Goal: Task Accomplishment & Management: Complete application form

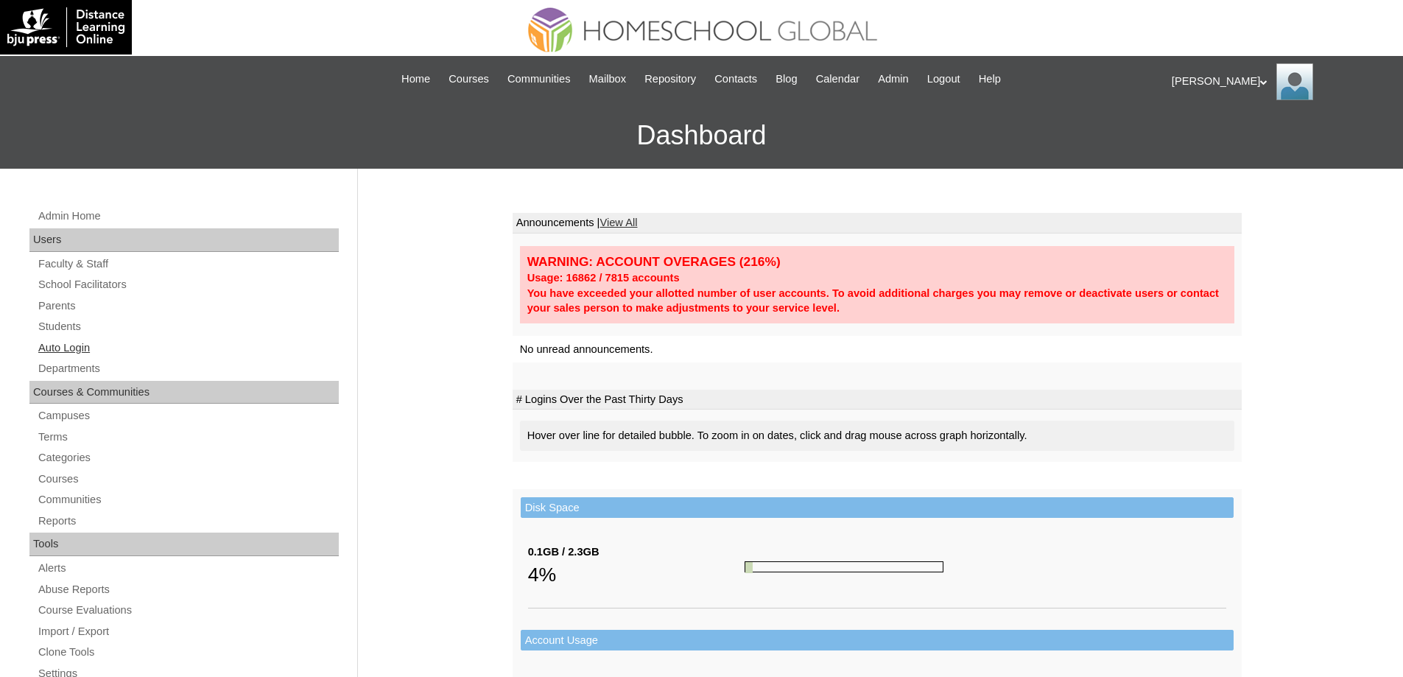
click at [119, 355] on link "Auto Login" at bounding box center [188, 348] width 302 height 18
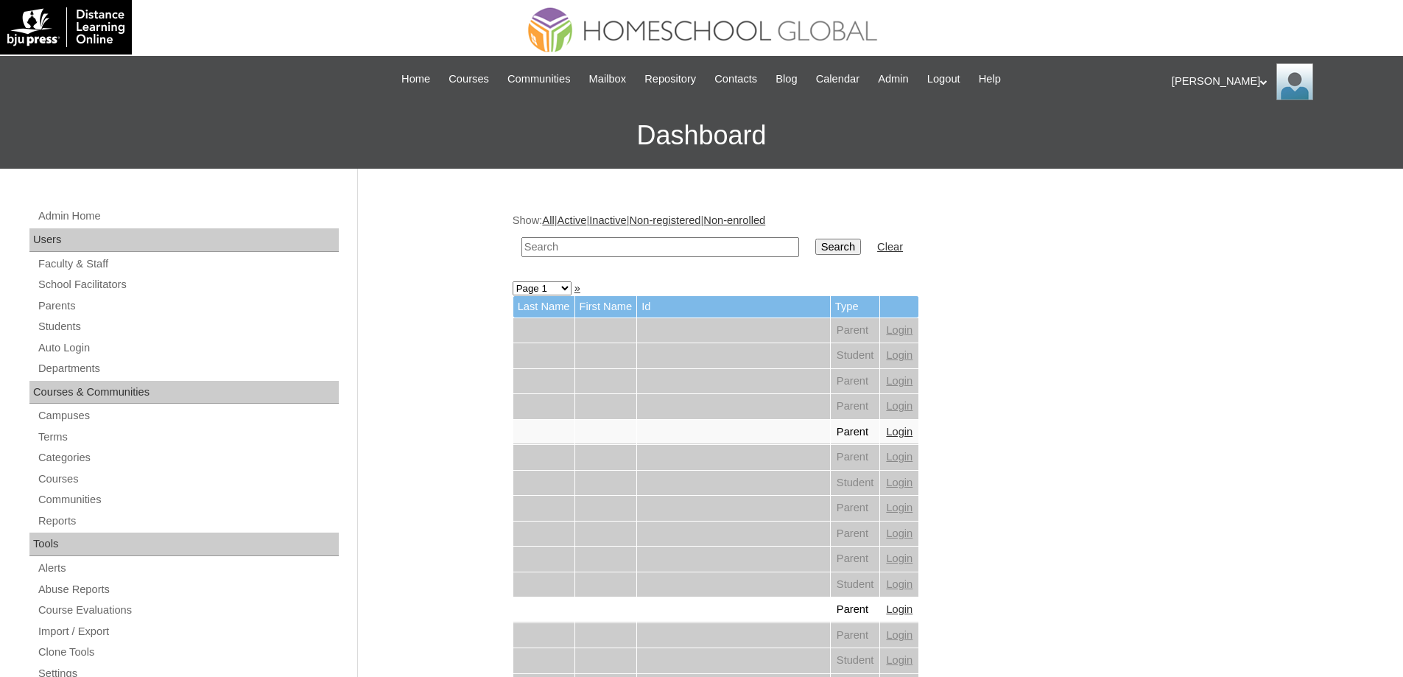
click at [561, 241] on input "text" at bounding box center [660, 247] width 278 height 20
paste input "MHP0208-TECHPH2025"
type input "MHP0208-TECHPH2025"
click at [843, 250] on input "Search" at bounding box center [838, 247] width 46 height 16
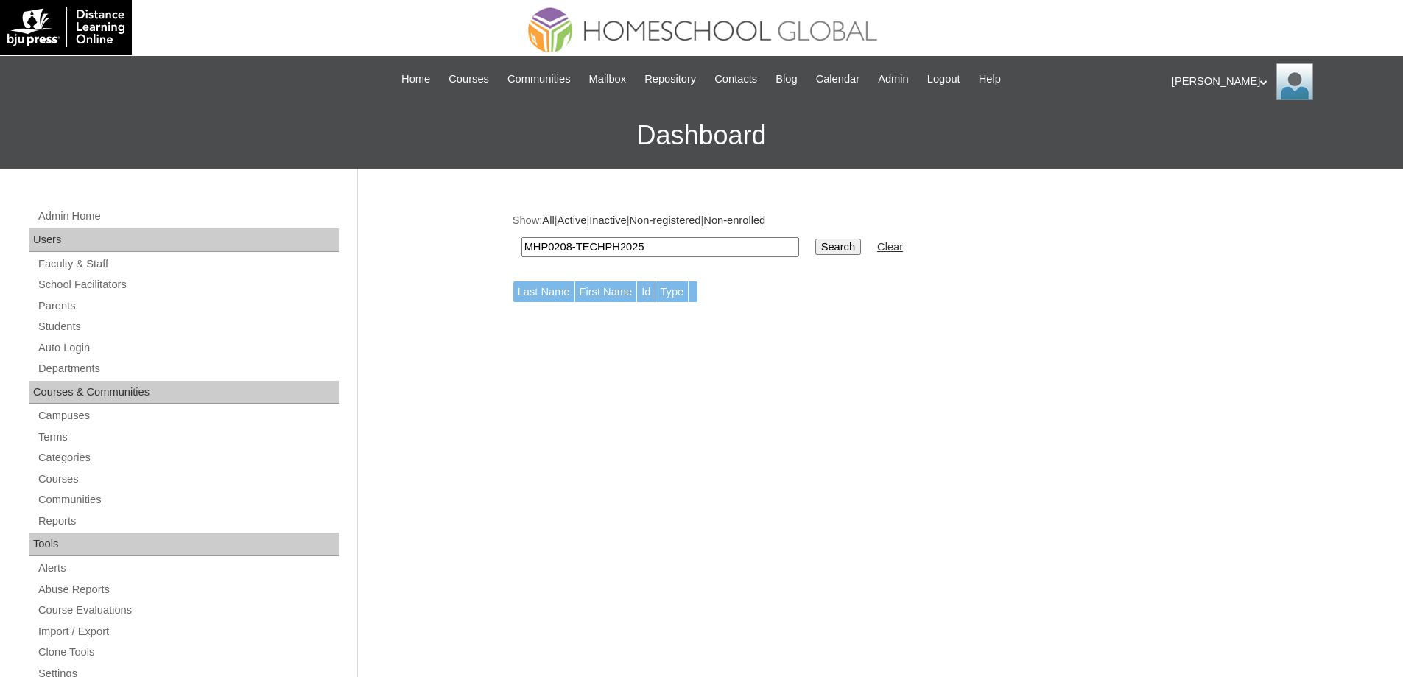
click at [537, 233] on td "MHP0208-TECHPH2025" at bounding box center [660, 247] width 292 height 35
drag, startPoint x: 538, startPoint y: 225, endPoint x: 419, endPoint y: 272, distance: 128.3
click at [443, 268] on div "Admin Home Users Faculty & Staff School Facilitators Parents Students Auto Logi…" at bounding box center [701, 677] width 1403 height 1016
click at [40, 304] on link "Parents" at bounding box center [188, 306] width 302 height 18
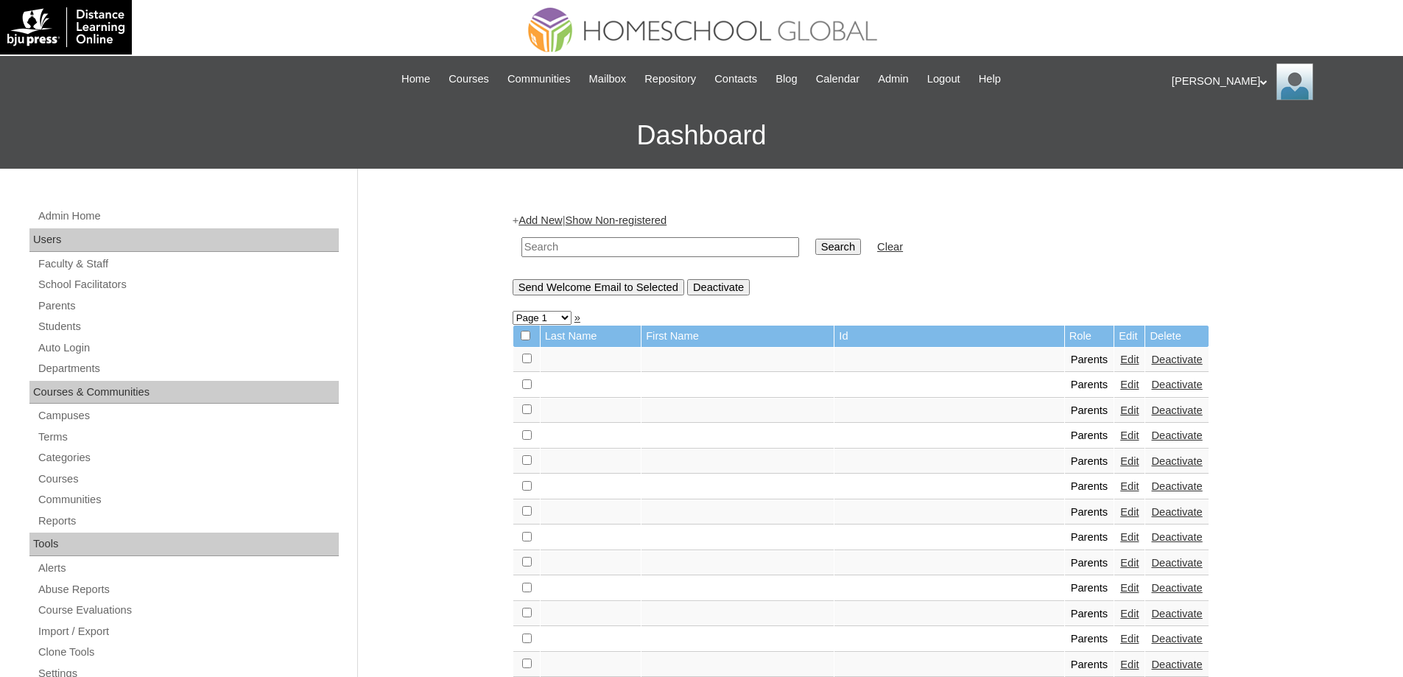
click at [655, 252] on input "text" at bounding box center [660, 247] width 278 height 20
paste input "MHP0208-TECHPH2025"
type input "MHP0208-TECHPH2025"
click at [840, 252] on input "Search" at bounding box center [838, 247] width 46 height 16
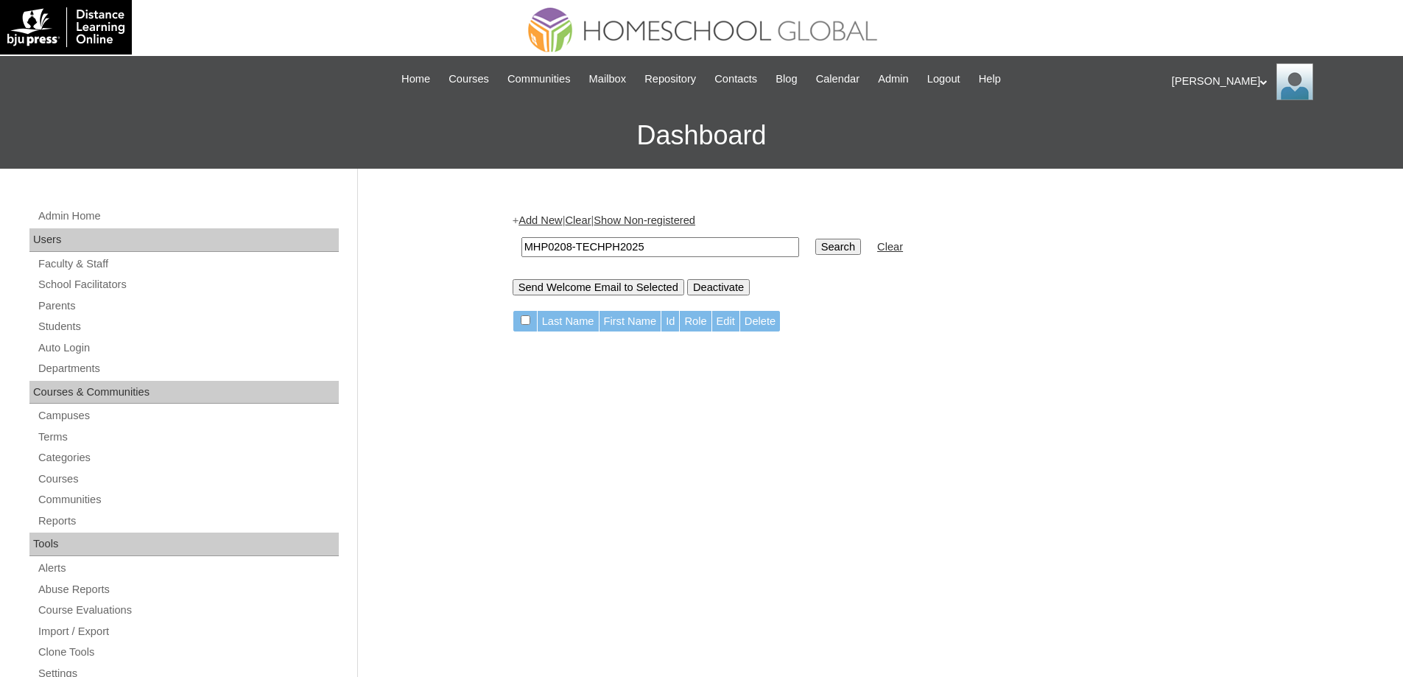
drag, startPoint x: 538, startPoint y: 211, endPoint x: 538, endPoint y: 219, distance: 8.1
click at [539, 221] on link "Add New" at bounding box center [540, 220] width 43 height 12
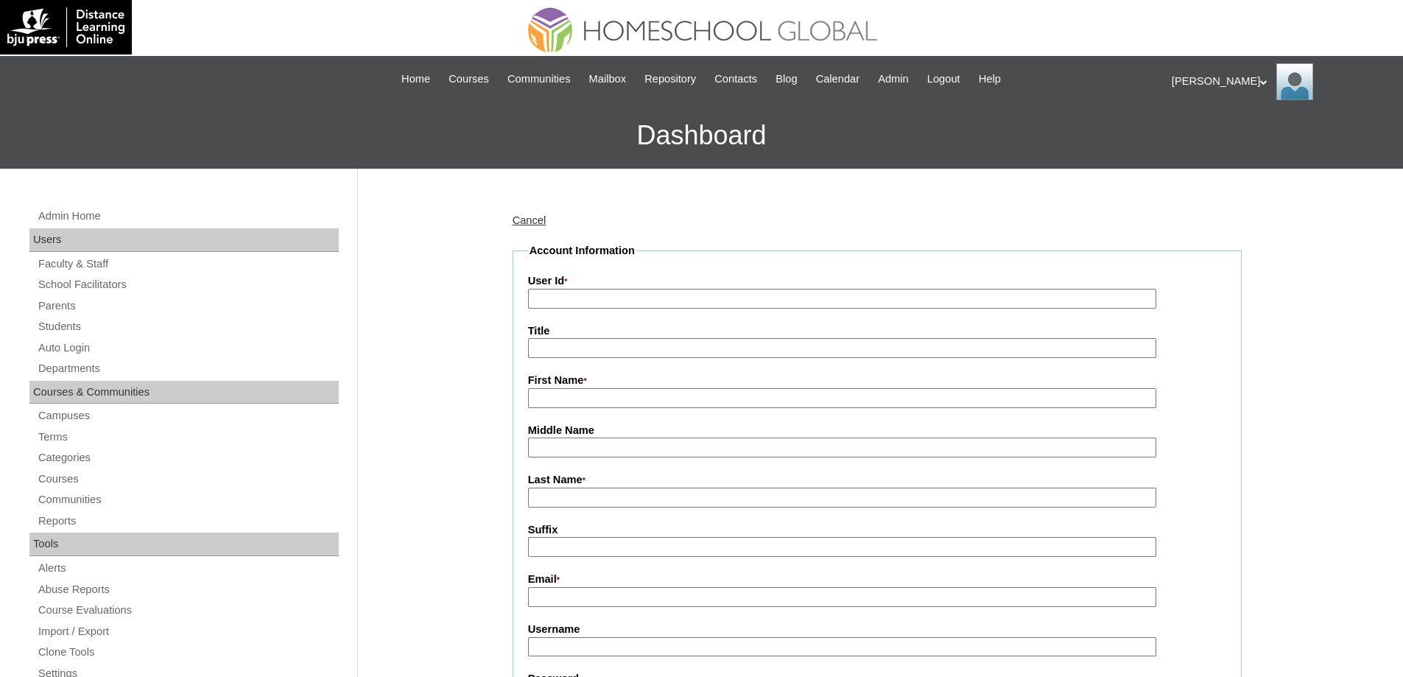
click at [555, 295] on input "User Id *" at bounding box center [842, 299] width 628 height 20
paste input "MHP0208-TECHPH2025"
type input "MHP0208-TECHPH2025"
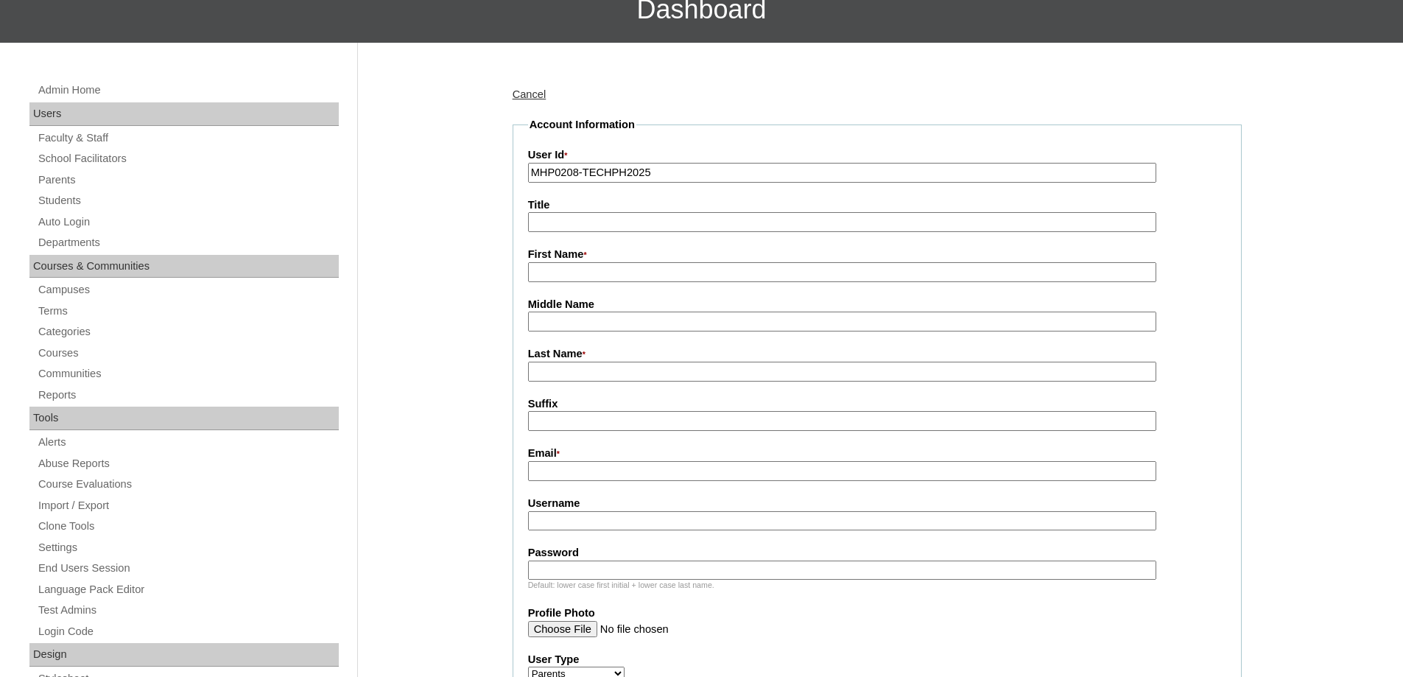
scroll to position [147, 0]
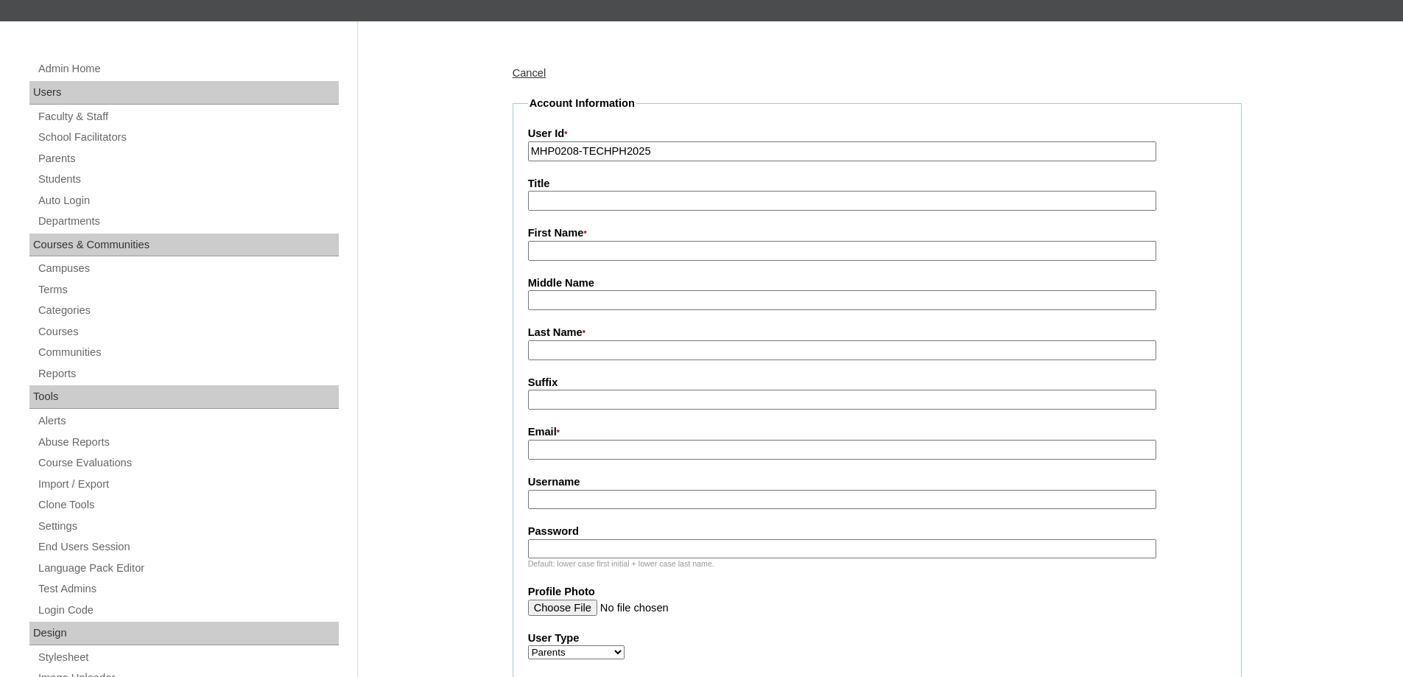
drag, startPoint x: 388, startPoint y: 374, endPoint x: 382, endPoint y: 421, distance: 46.8
click at [572, 267] on fieldset "Account Information User Id * MHP0208-TECHPH2025 Title First Name * Middle Name…" at bounding box center [877, 564] width 729 height 937
drag, startPoint x: 567, startPoint y: 254, endPoint x: 549, endPoint y: 236, distance: 26.0
click at [567, 254] on input "First Name *" at bounding box center [842, 251] width 628 height 20
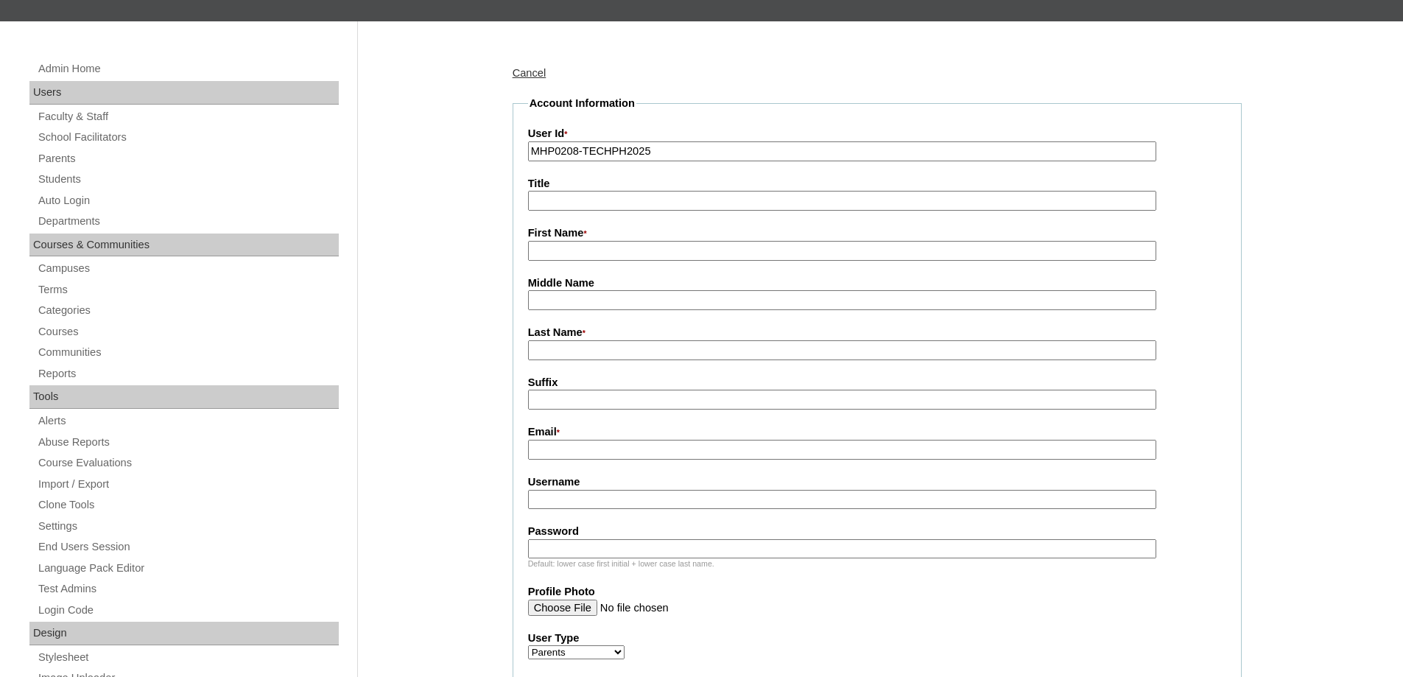
paste input "France"
type input "France"
click at [565, 348] on input "Last Name *" at bounding box center [842, 350] width 628 height 20
paste input "Cabrales"
type input "Cabrales"
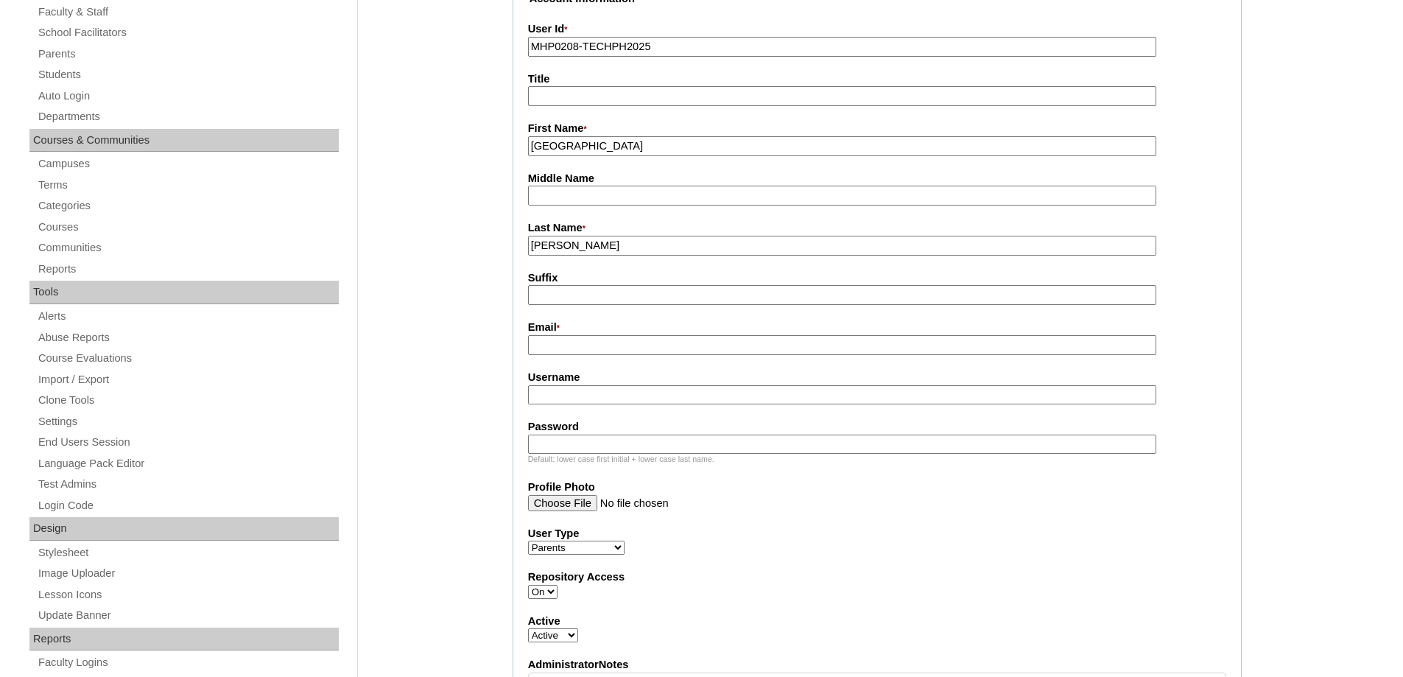
scroll to position [442, 0]
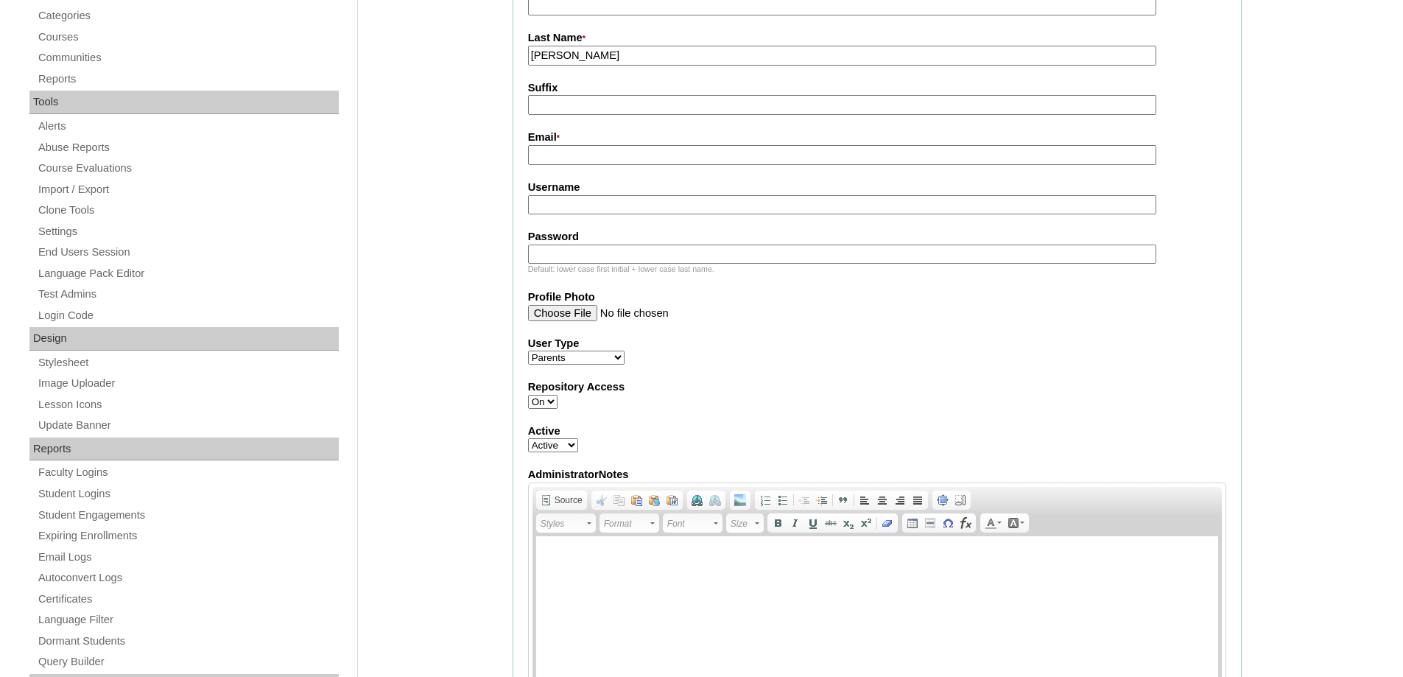
click at [553, 165] on input "Email *" at bounding box center [842, 155] width 628 height 20
click at [588, 159] on input "Email *" at bounding box center [842, 155] width 628 height 20
paste input "france.cabrales@gmail.com"
type input "france.cabrales@gmail.com"
click at [618, 208] on input "Username" at bounding box center [842, 205] width 628 height 20
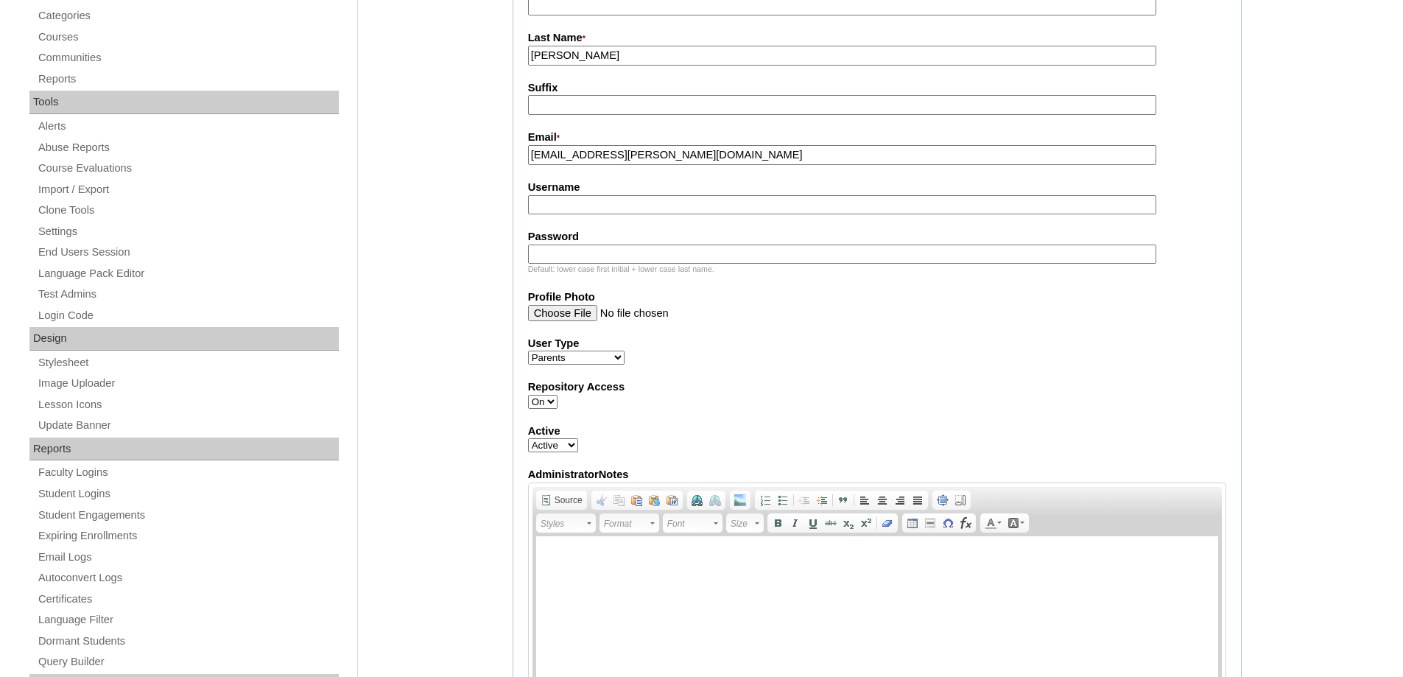
paste input "cabralesF2025"
type input "cabralesF2025"
drag, startPoint x: 591, startPoint y: 261, endPoint x: 580, endPoint y: 261, distance: 11.8
click at [591, 261] on input "Password" at bounding box center [842, 255] width 628 height 20
paste input "techiEL756"
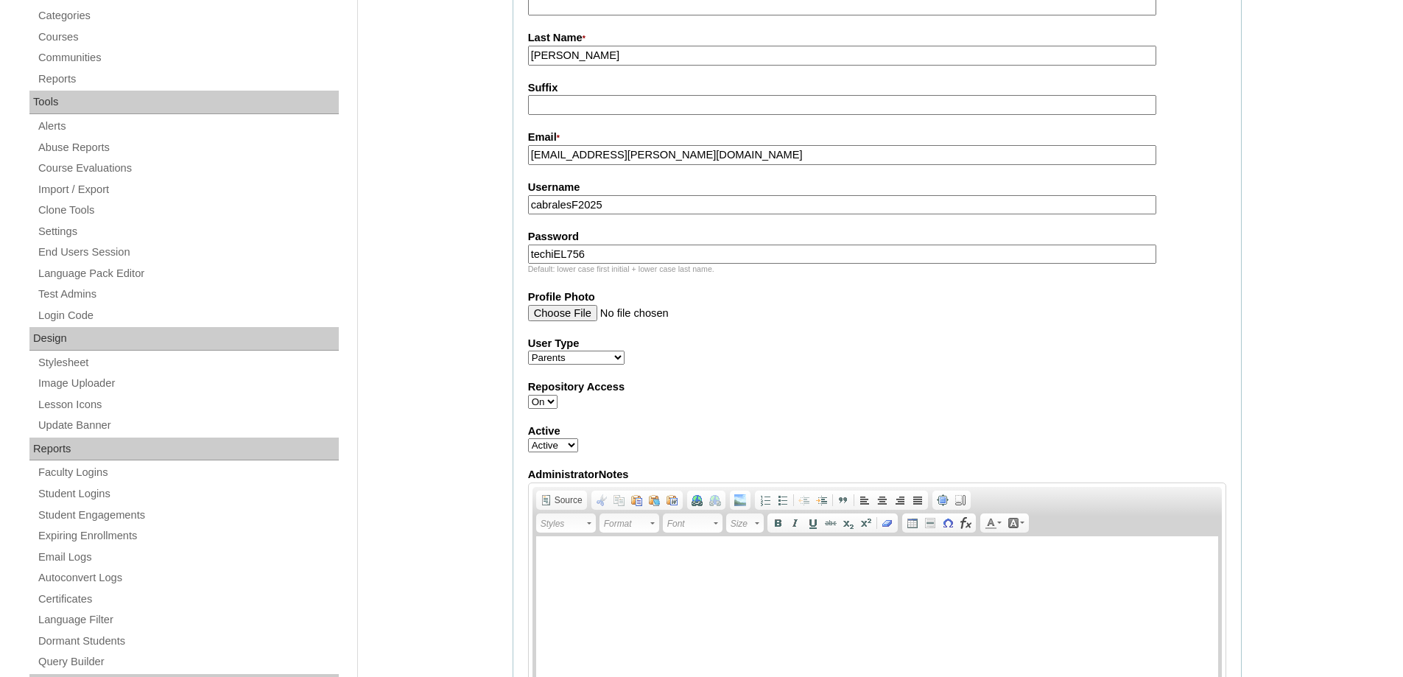
type input "techiEL756"
click at [482, 253] on div "Admin Home Users Faculty & Staff School Facilitators Parents Students Auto Logi…" at bounding box center [701, 628] width 1403 height 1802
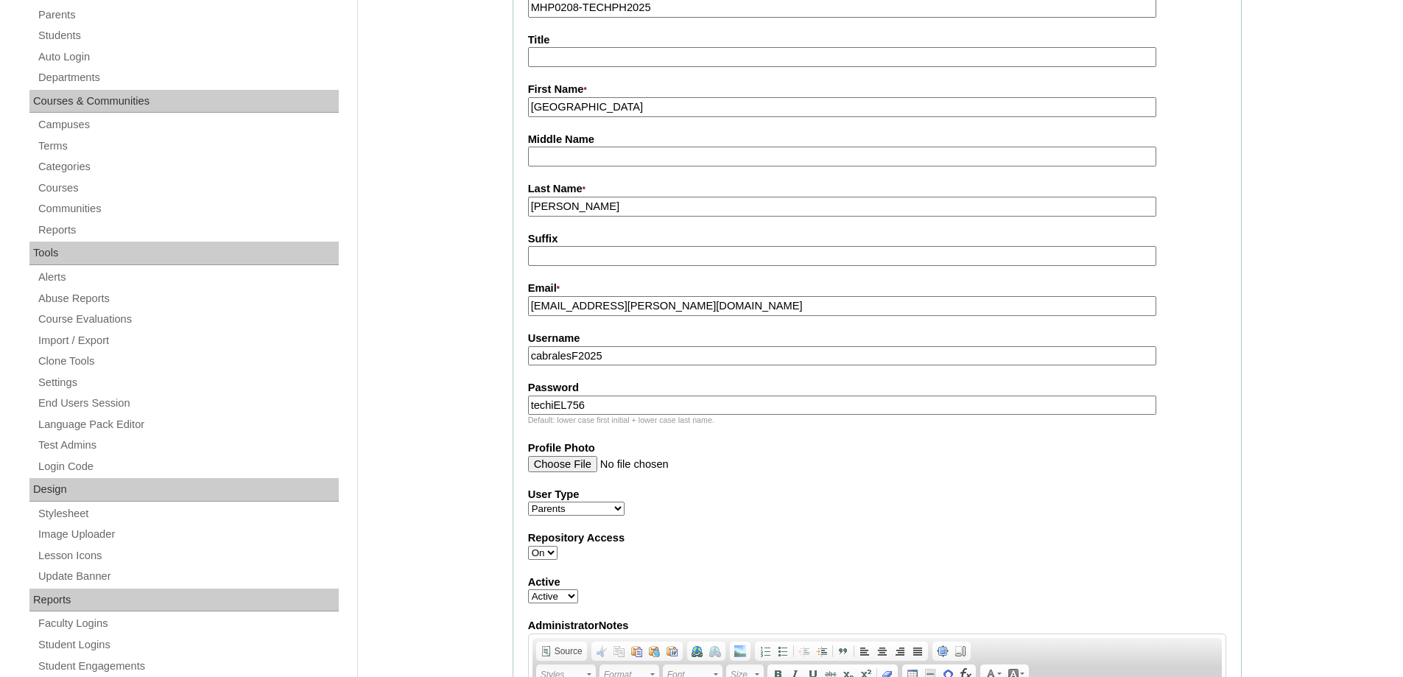
scroll to position [221, 0]
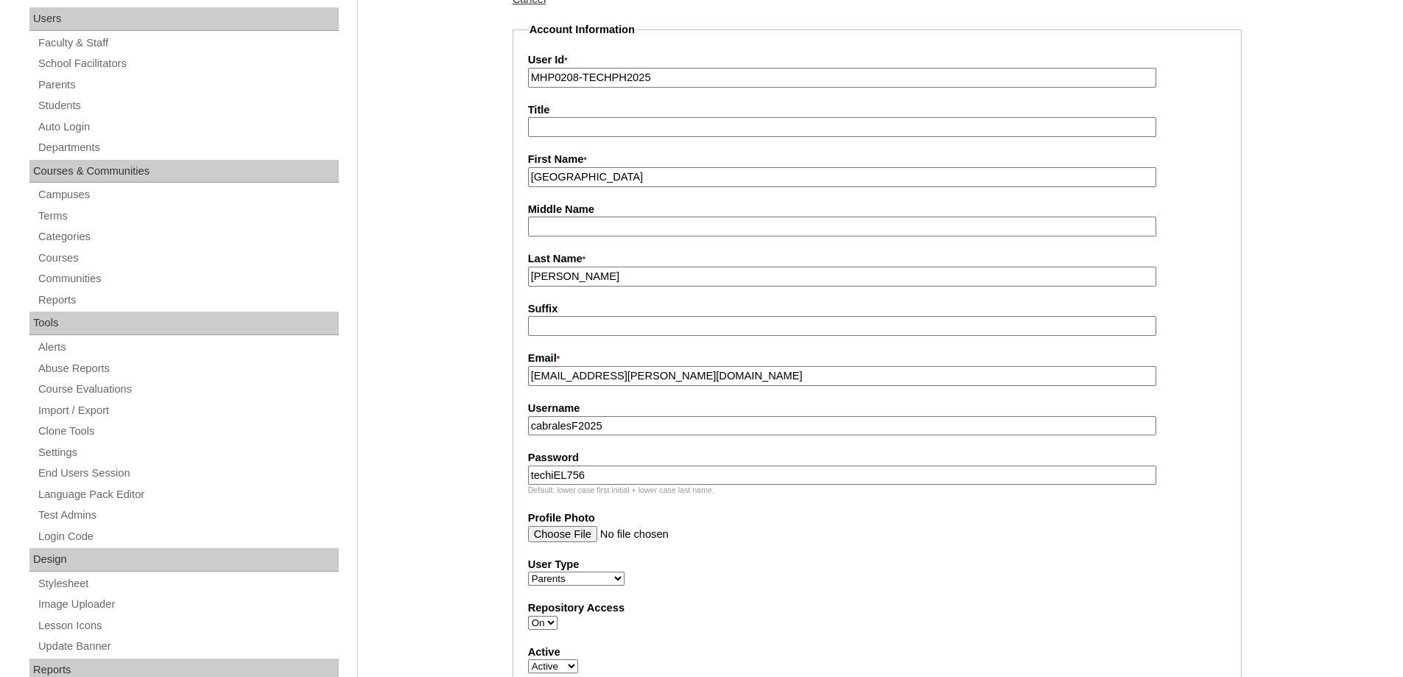
drag, startPoint x: 458, startPoint y: 259, endPoint x: 359, endPoint y: 241, distance: 100.4
type input "CABRALES"
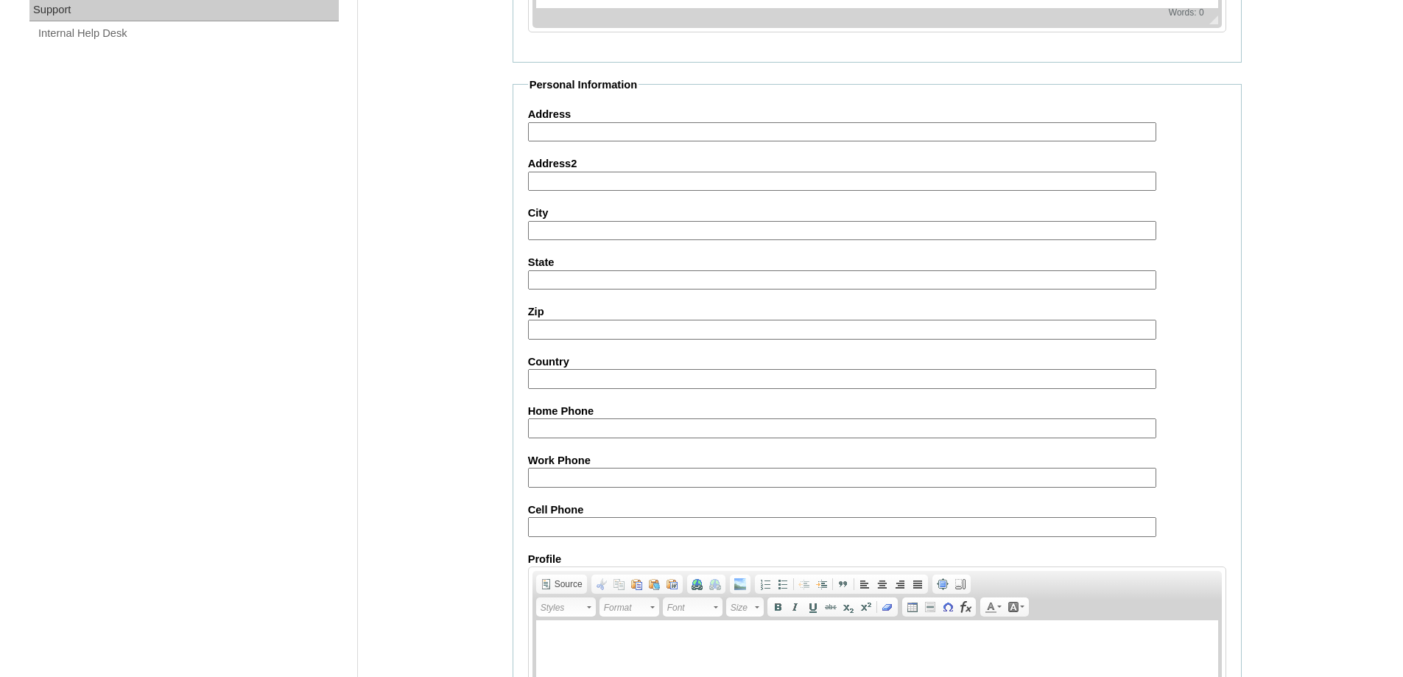
scroll to position [1313, 0]
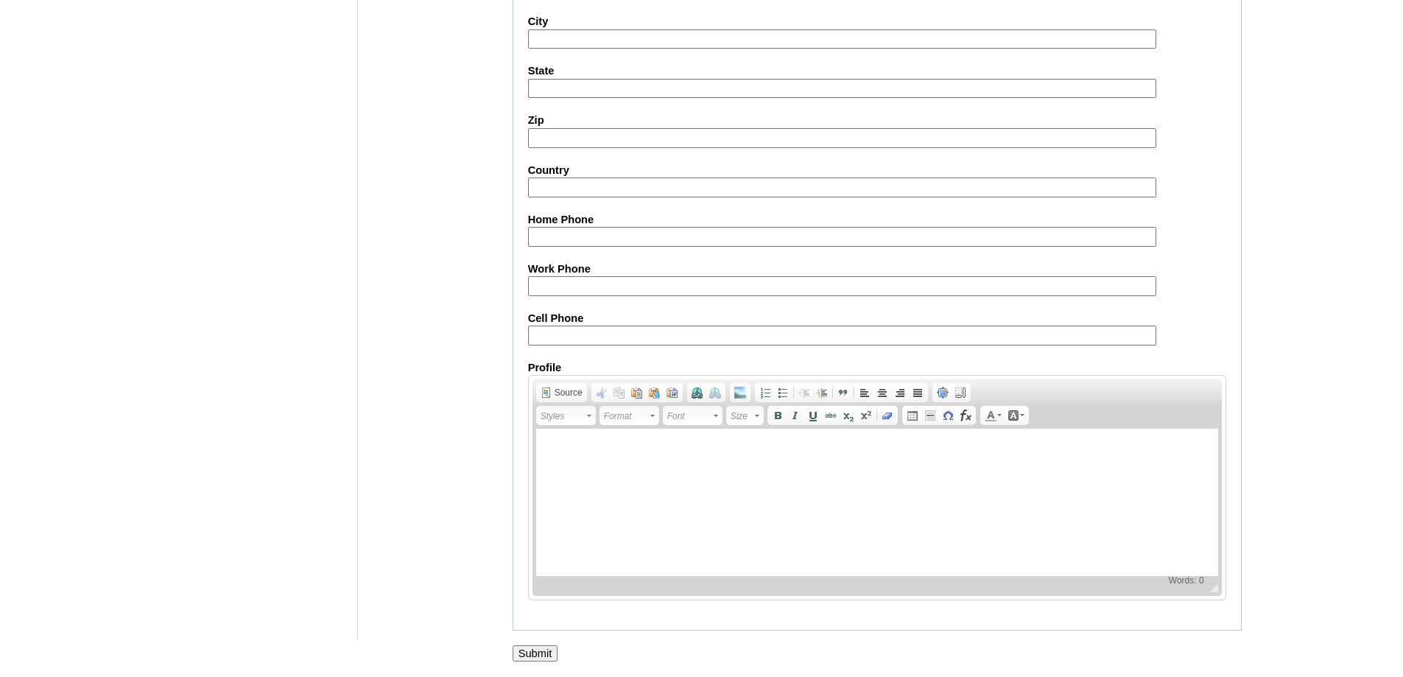
click at [540, 658] on input "Submit" at bounding box center [536, 653] width 46 height 16
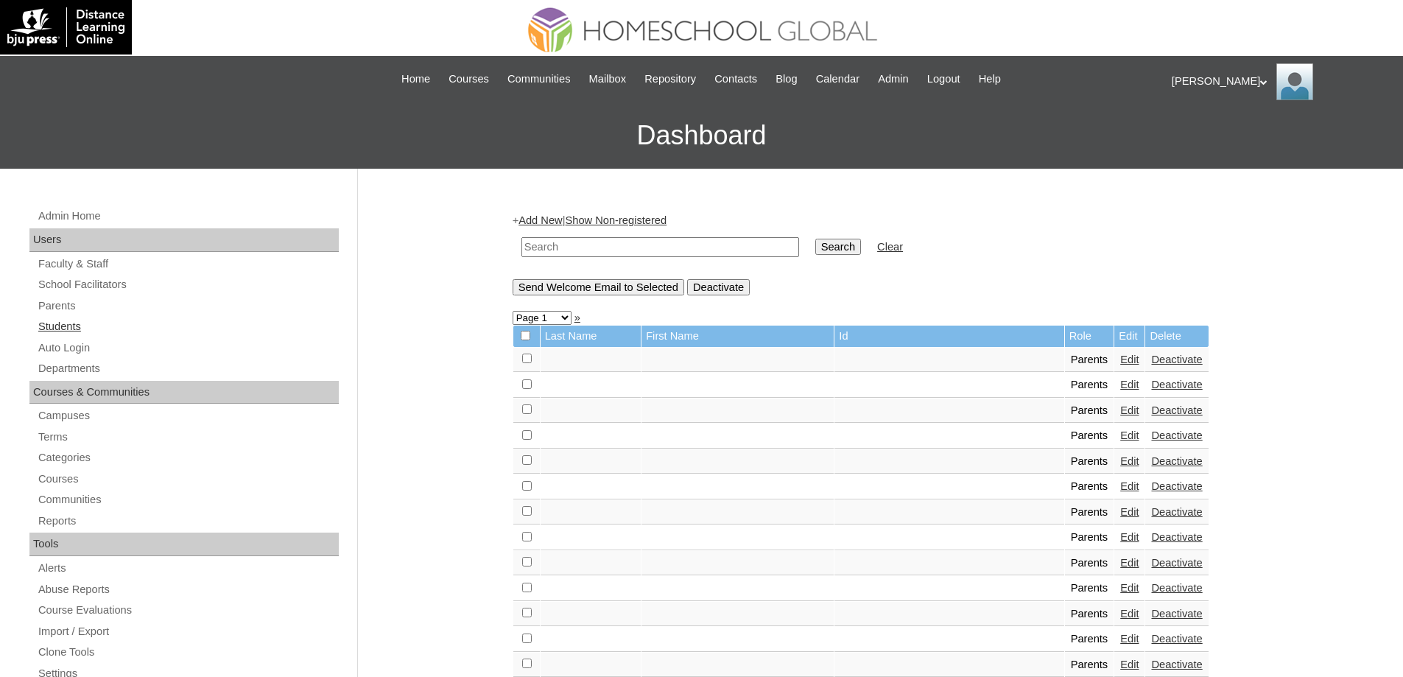
click at [93, 323] on link "Students" at bounding box center [188, 326] width 302 height 18
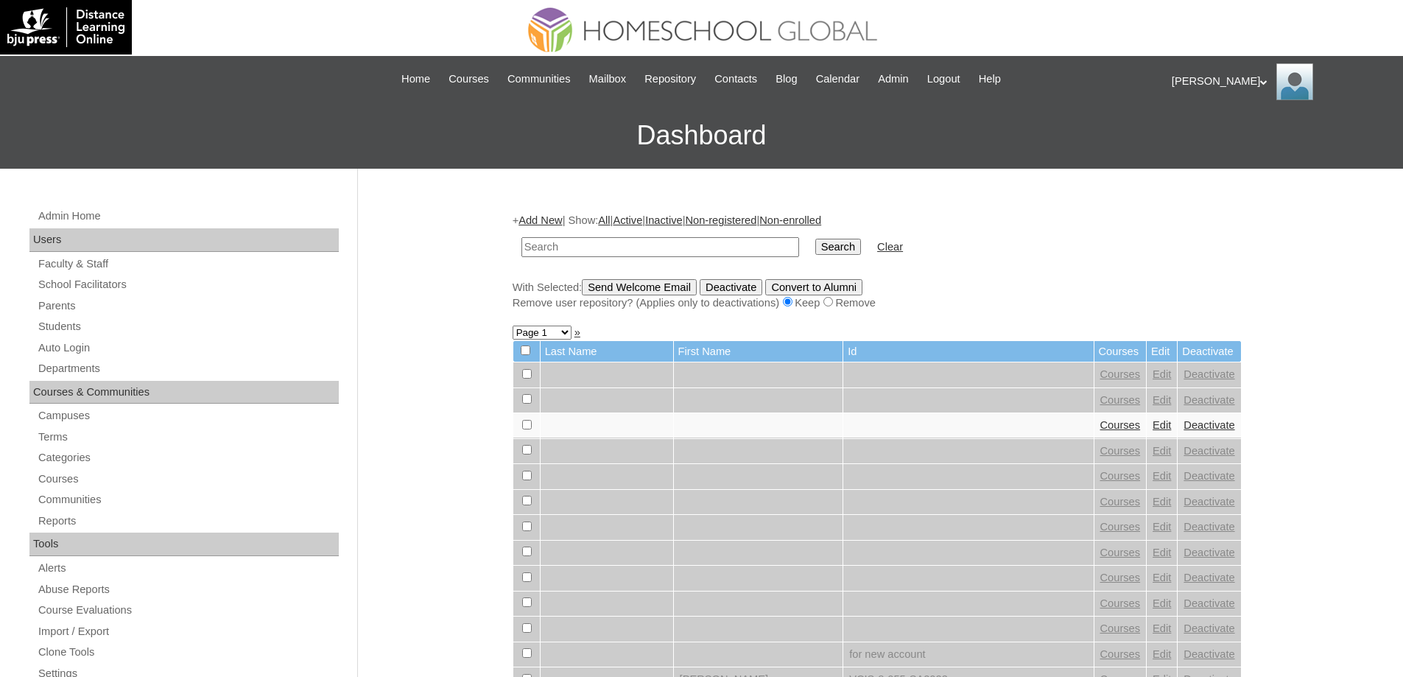
drag, startPoint x: 0, startPoint y: 0, endPoint x: 648, endPoint y: 247, distance: 693.8
click at [618, 250] on input "text" at bounding box center [660, 247] width 278 height 20
type input "MHS00307-TECHPH2025"
click at [858, 246] on input "Search" at bounding box center [838, 247] width 46 height 16
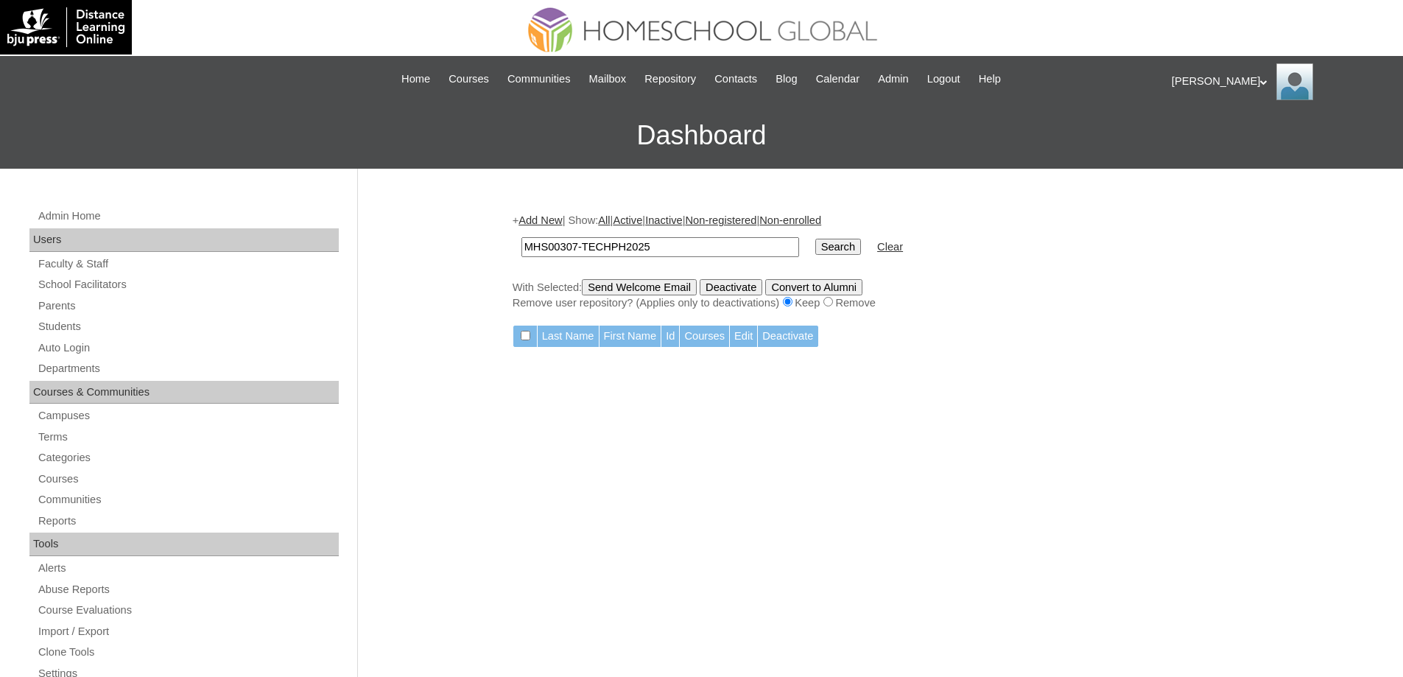
click at [548, 222] on link "Add New" at bounding box center [540, 220] width 43 height 12
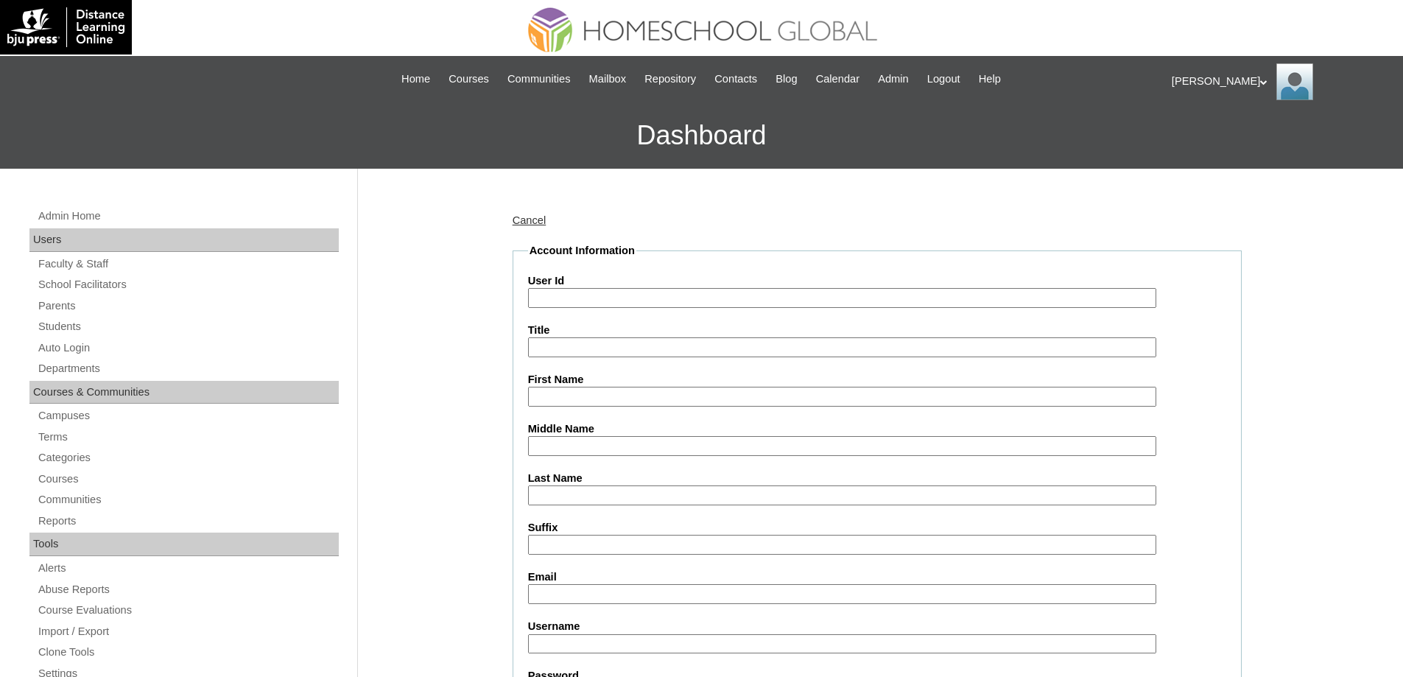
click at [586, 292] on input "User Id" at bounding box center [842, 298] width 628 height 20
click at [572, 301] on input "User Id" at bounding box center [842, 298] width 628 height 20
paste input "MHS00307-TECHPH2025"
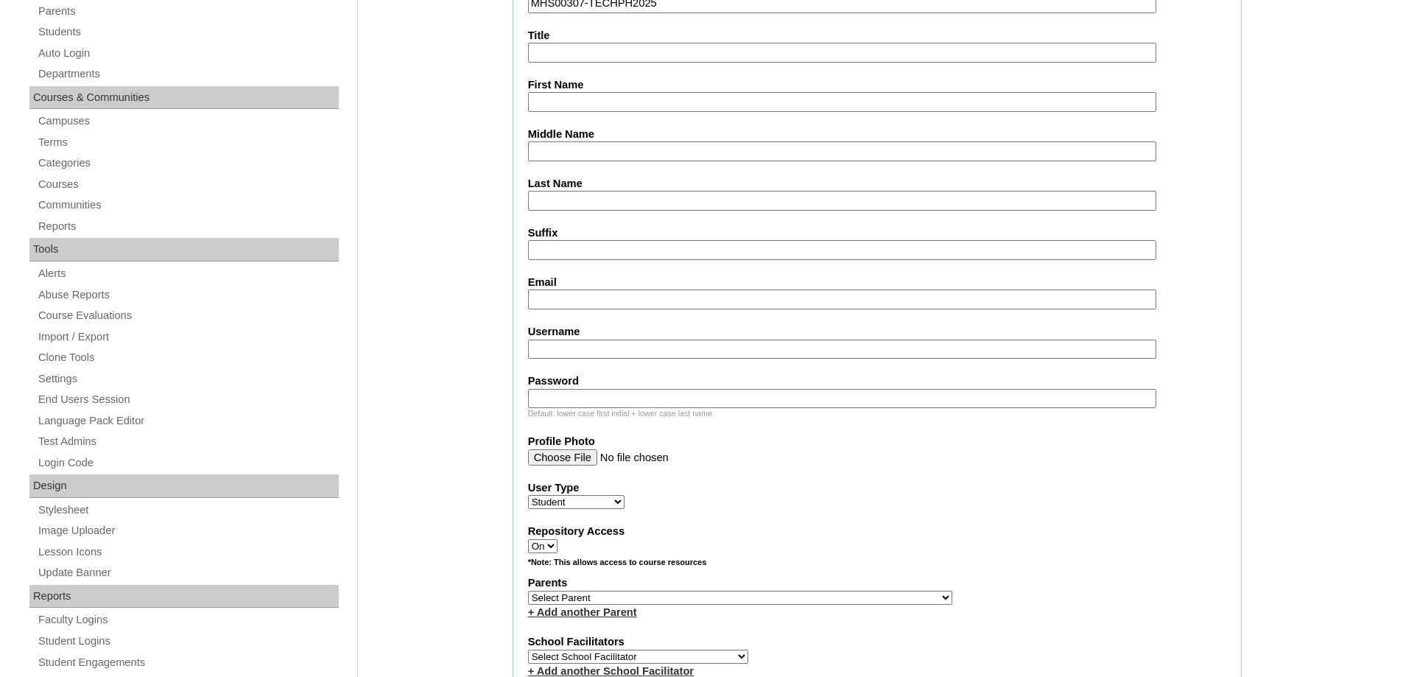
scroll to position [368, 0]
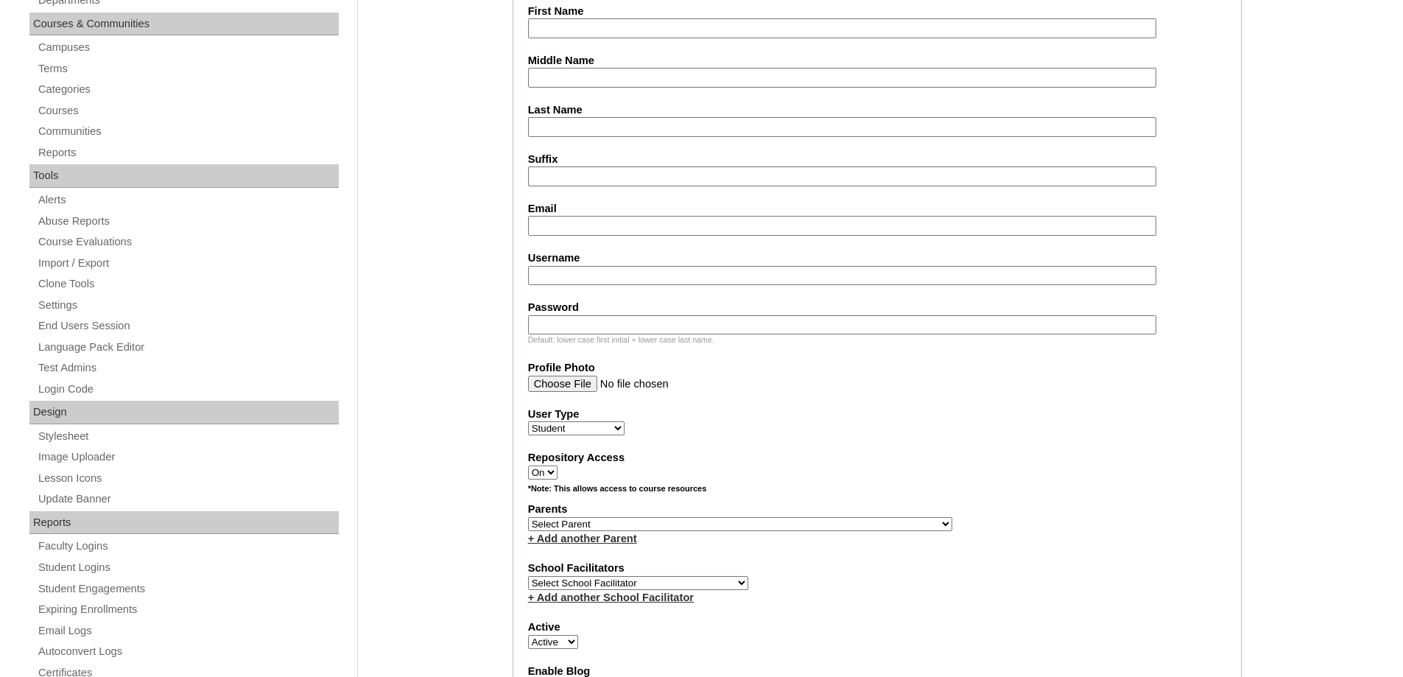
type input "MHS00307-TECHPH2025"
drag, startPoint x: 497, startPoint y: 242, endPoint x: 518, endPoint y: 127, distance: 116.7
click at [537, 77] on input "Middle Name" at bounding box center [842, 78] width 628 height 20
click at [545, 23] on input "First Name" at bounding box center [842, 28] width 628 height 20
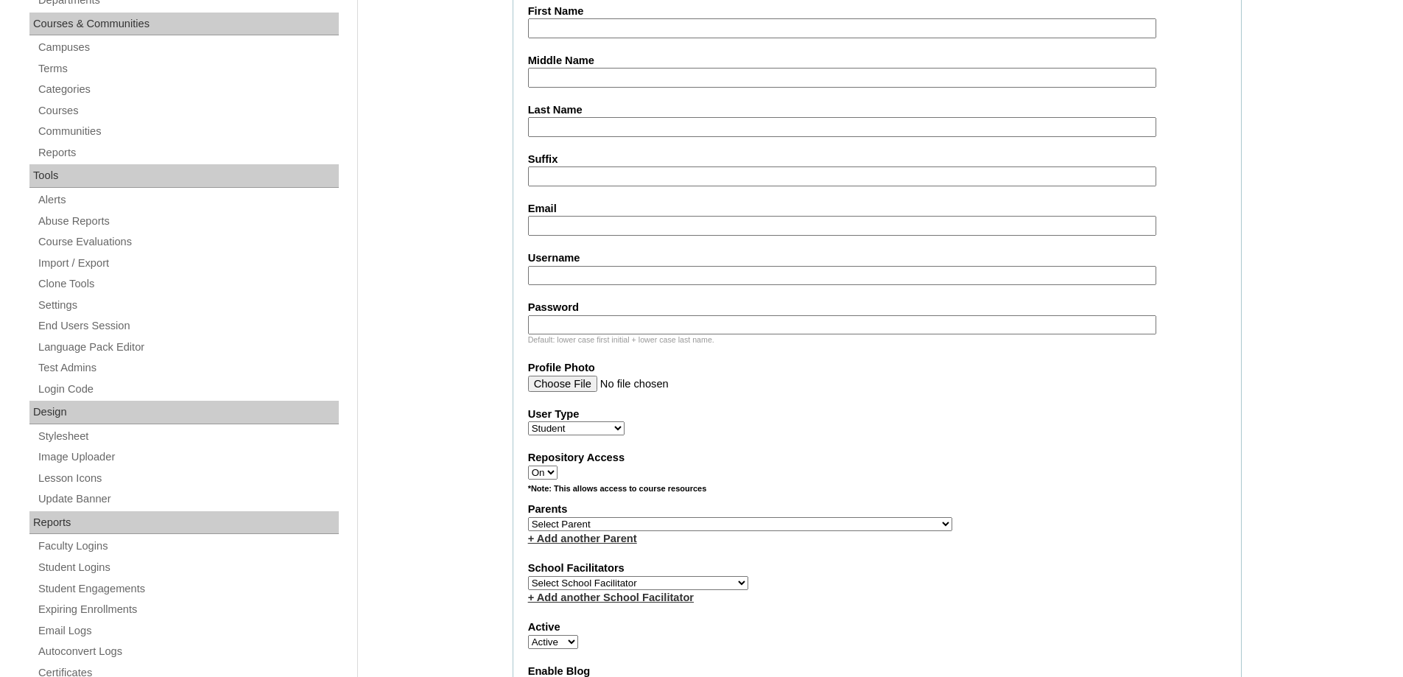
click at [565, 29] on input "First Name" at bounding box center [842, 28] width 628 height 20
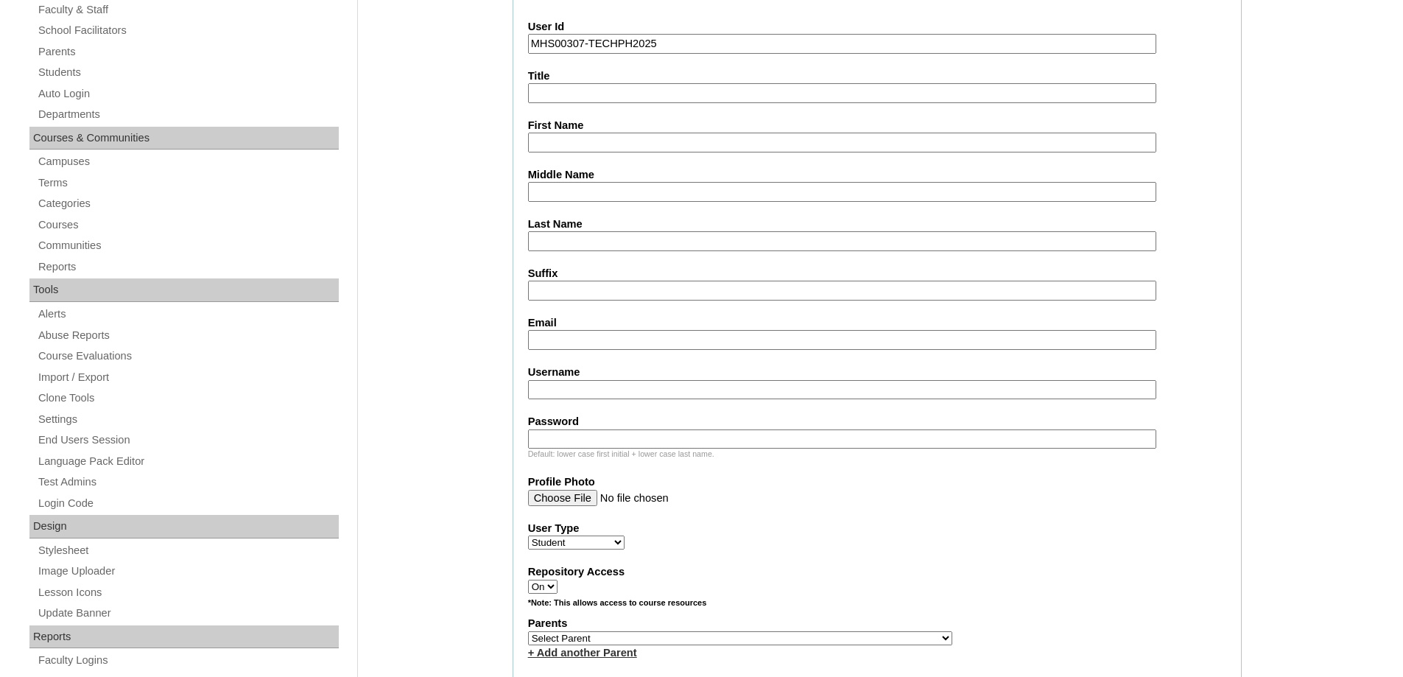
scroll to position [221, 0]
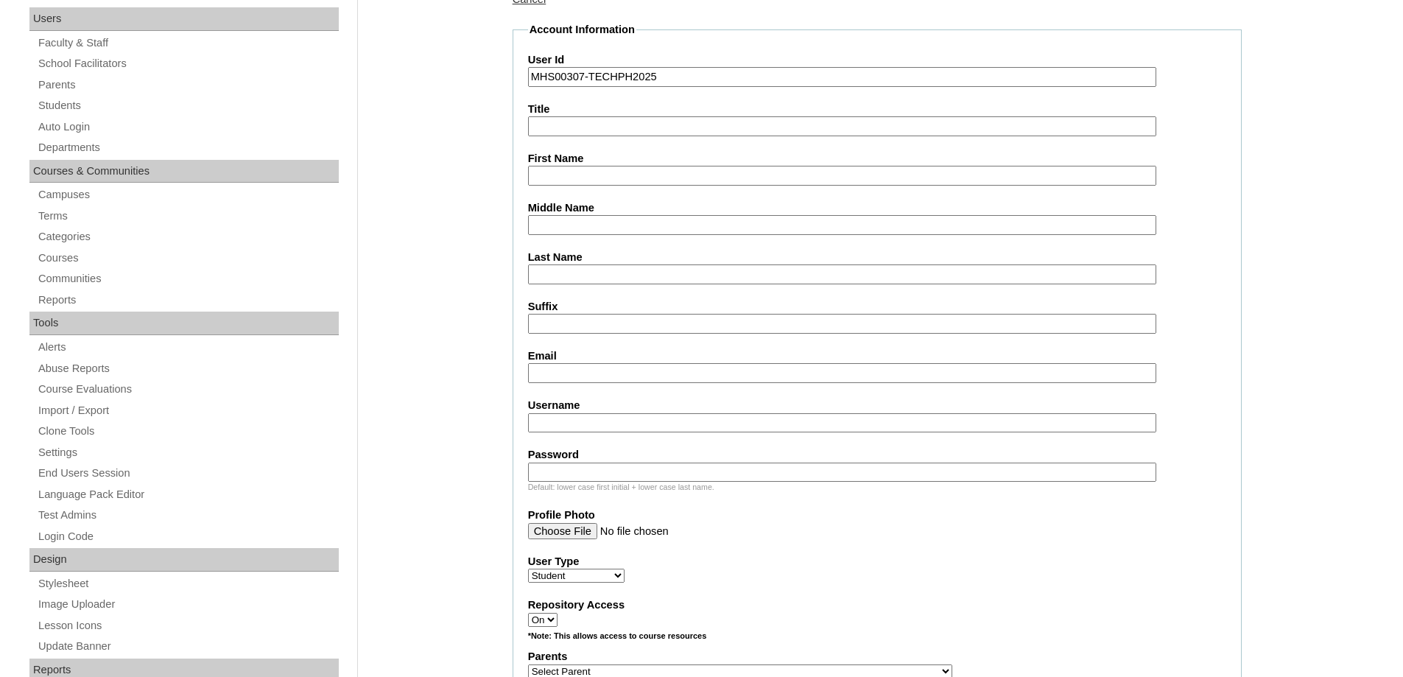
paste input "Oceane"
type input "Oceane"
click at [560, 273] on input "Last Name" at bounding box center [842, 274] width 628 height 20
paste input "Cabrales"
type input "Cabrales"
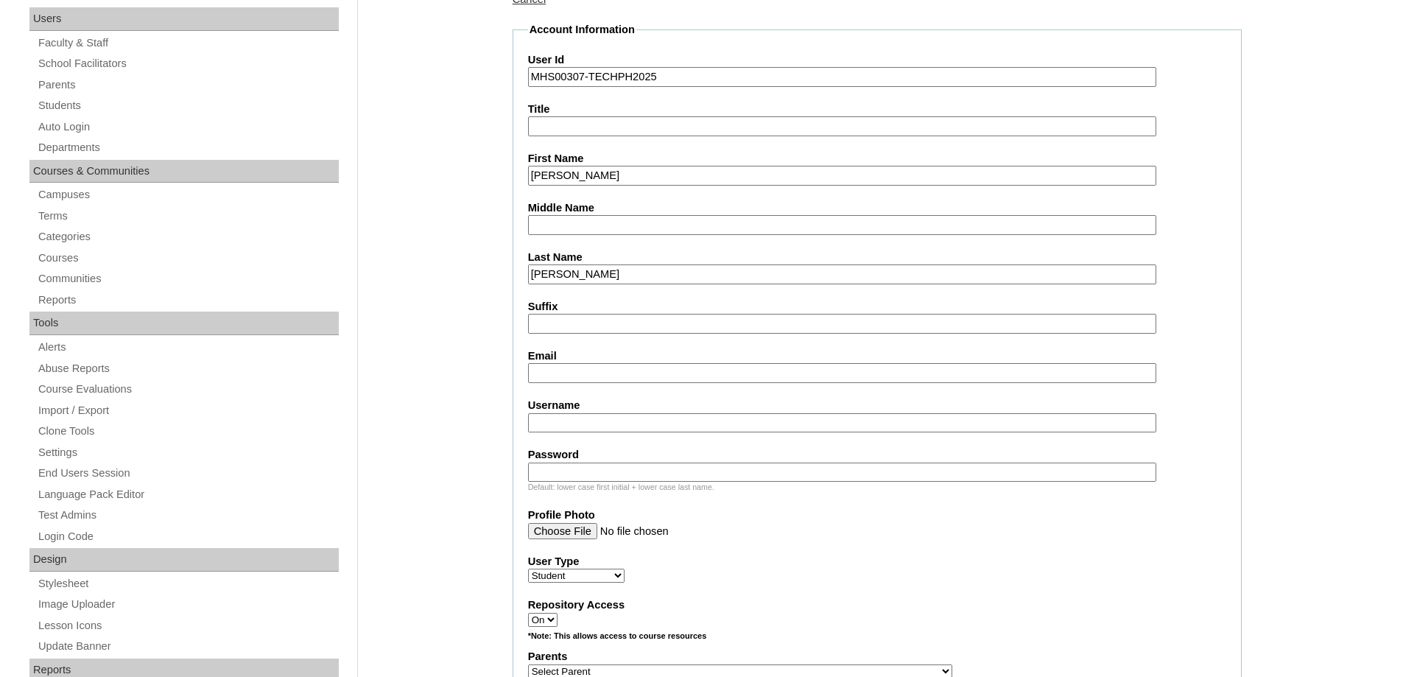
drag, startPoint x: 554, startPoint y: 228, endPoint x: 527, endPoint y: 250, distance: 34.5
click at [554, 228] on input "Middle Name" at bounding box center [842, 225] width 628 height 20
paste input "Garcia"
type input "Garcia"
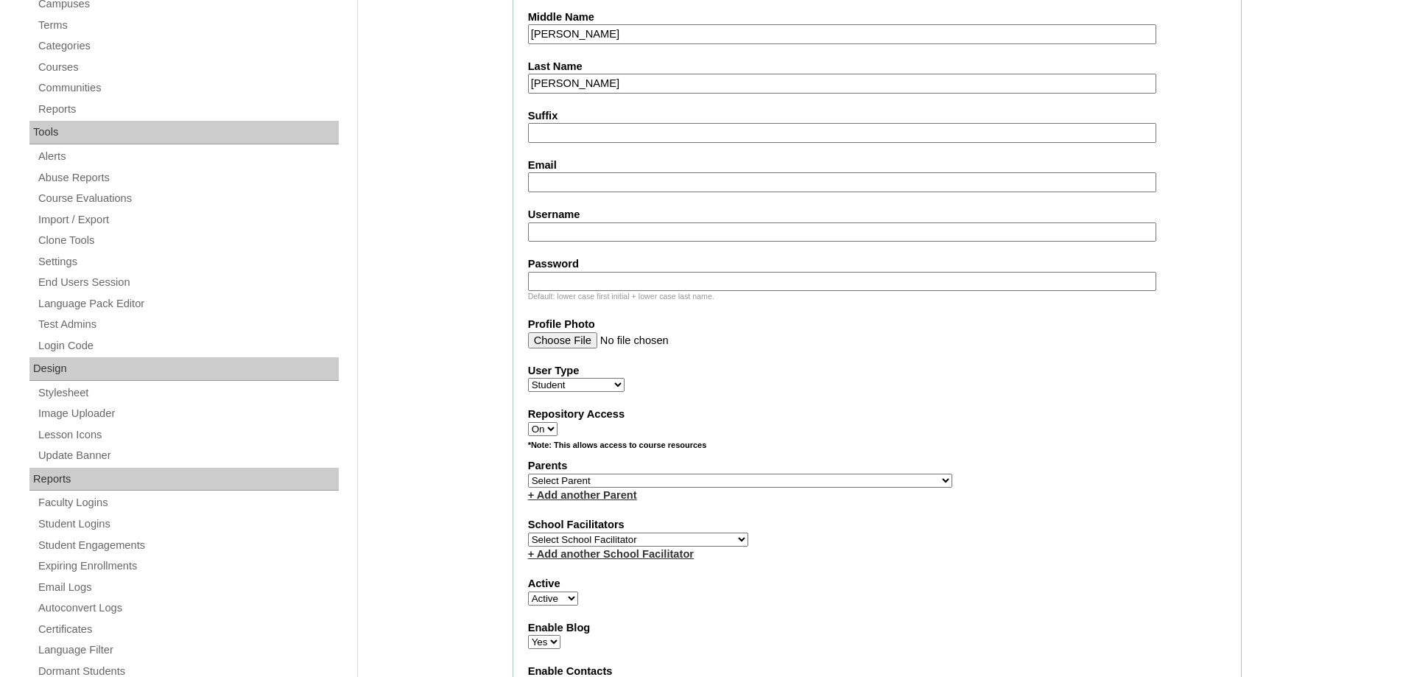
scroll to position [442, 0]
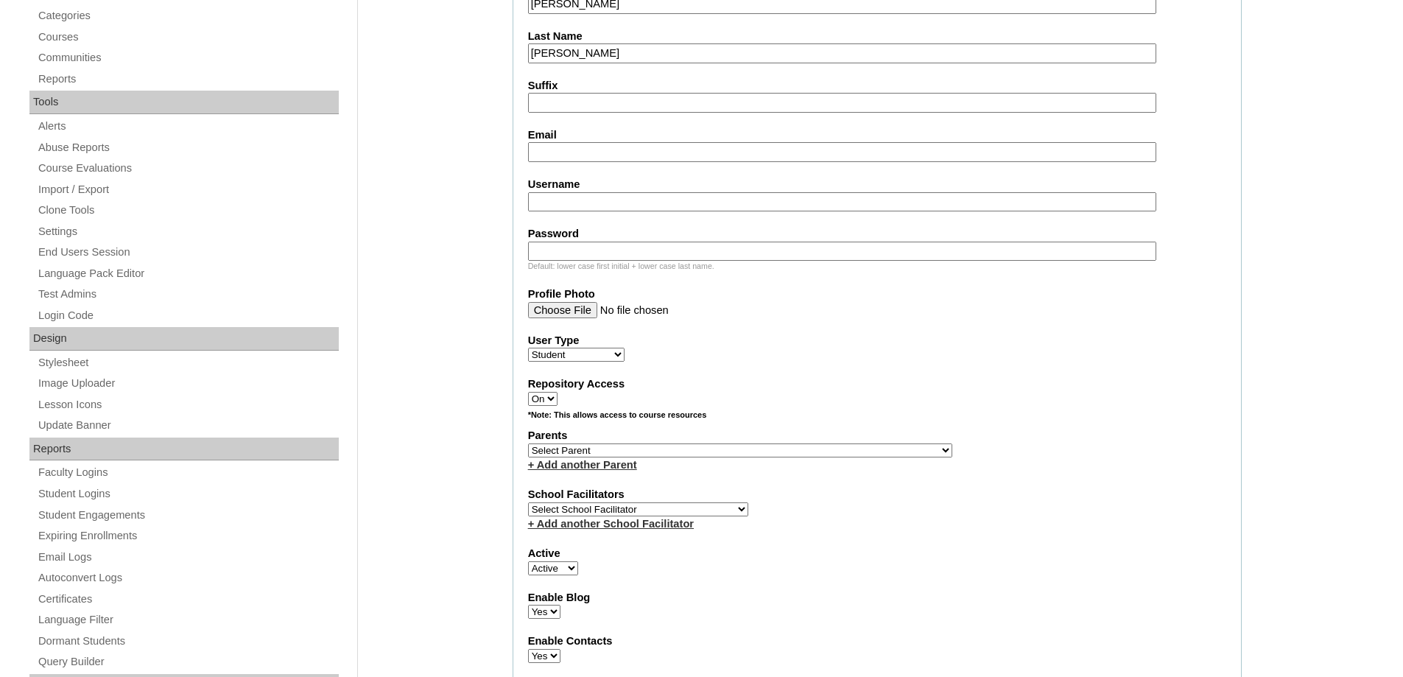
click at [559, 146] on input "Email" at bounding box center [842, 152] width 628 height 20
click at [566, 145] on input "Email" at bounding box center [842, 152] width 628 height 20
paste input "france.cabrales@gmail.com"
type input "france.cabrales@gmail.com"
click at [562, 211] on input "Username" at bounding box center [842, 202] width 628 height 20
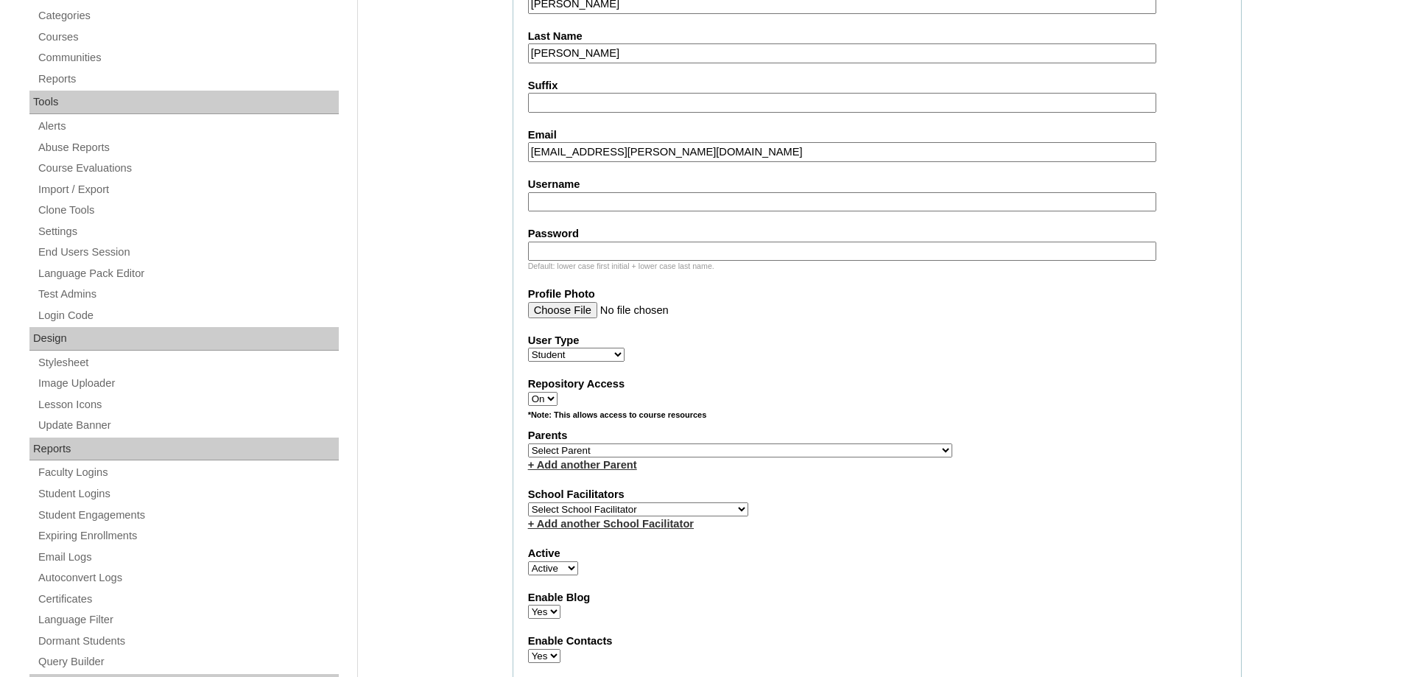
paste input "oceanecabrales"
type input "oceanecabrales"
click at [583, 247] on input "Password" at bounding box center [842, 252] width 628 height 20
paste input "250006954"
type input "250006954"
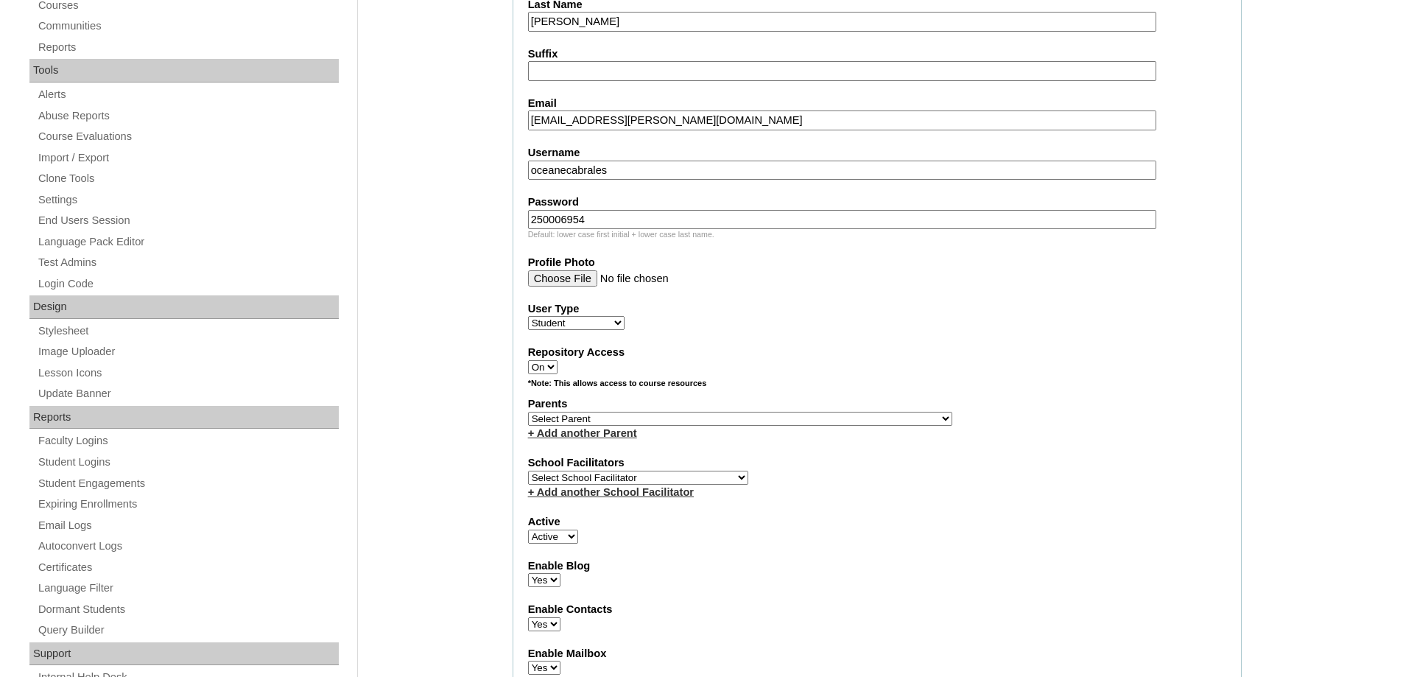
scroll to position [663, 0]
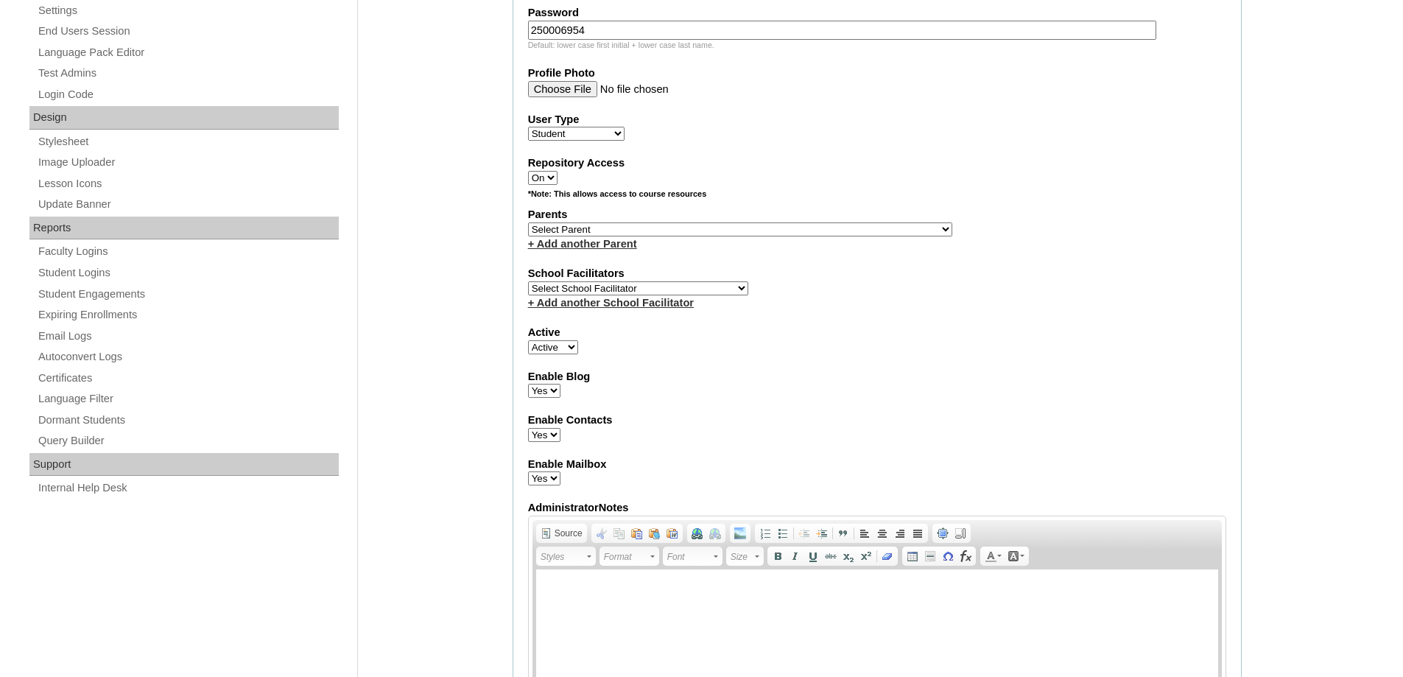
click at [545, 227] on select "Select Parent , , , , , , , , , , , , , , , , , , , , , , , , , , , , , , , , ,…" at bounding box center [740, 229] width 424 height 14
select select "44007"
click at [528, 222] on select "Select Parent , , , , , , , , , , , , , , , , , , , , , , , , , , , , , , , , ,…" at bounding box center [740, 229] width 424 height 14
click at [902, 371] on label "Enable Blog" at bounding box center [877, 376] width 698 height 15
click at [561, 384] on select "Yes No" at bounding box center [544, 391] width 32 height 14
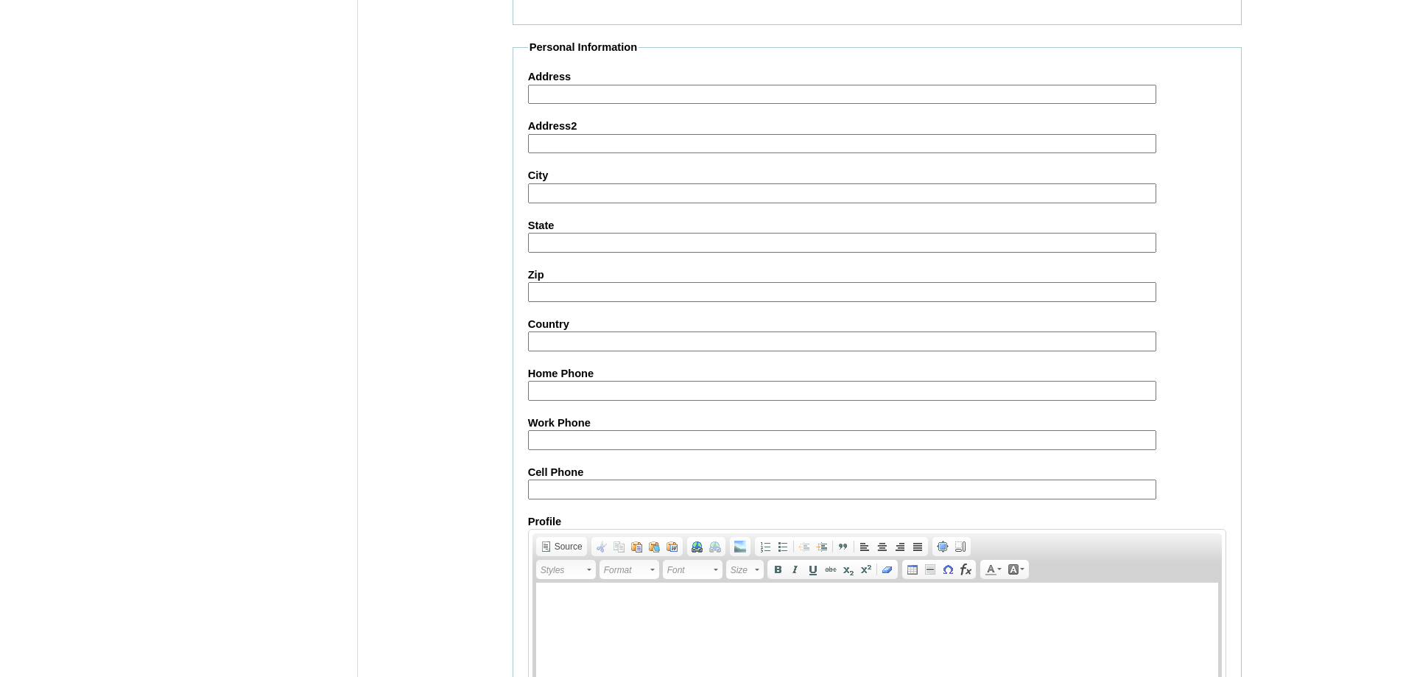
scroll to position [1473, 0]
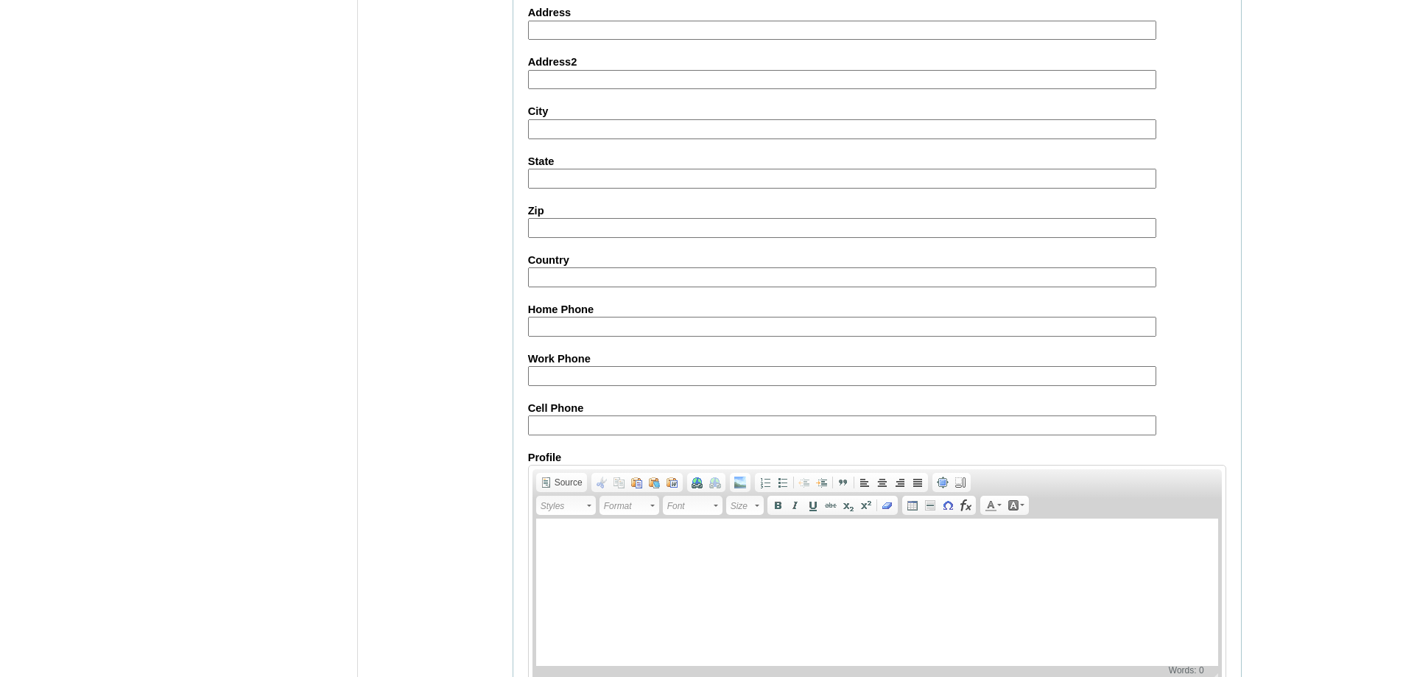
click at [569, 415] on input "Cell Phone" at bounding box center [842, 425] width 628 height 20
paste input "63-9275354533"
type input "63-9275354533"
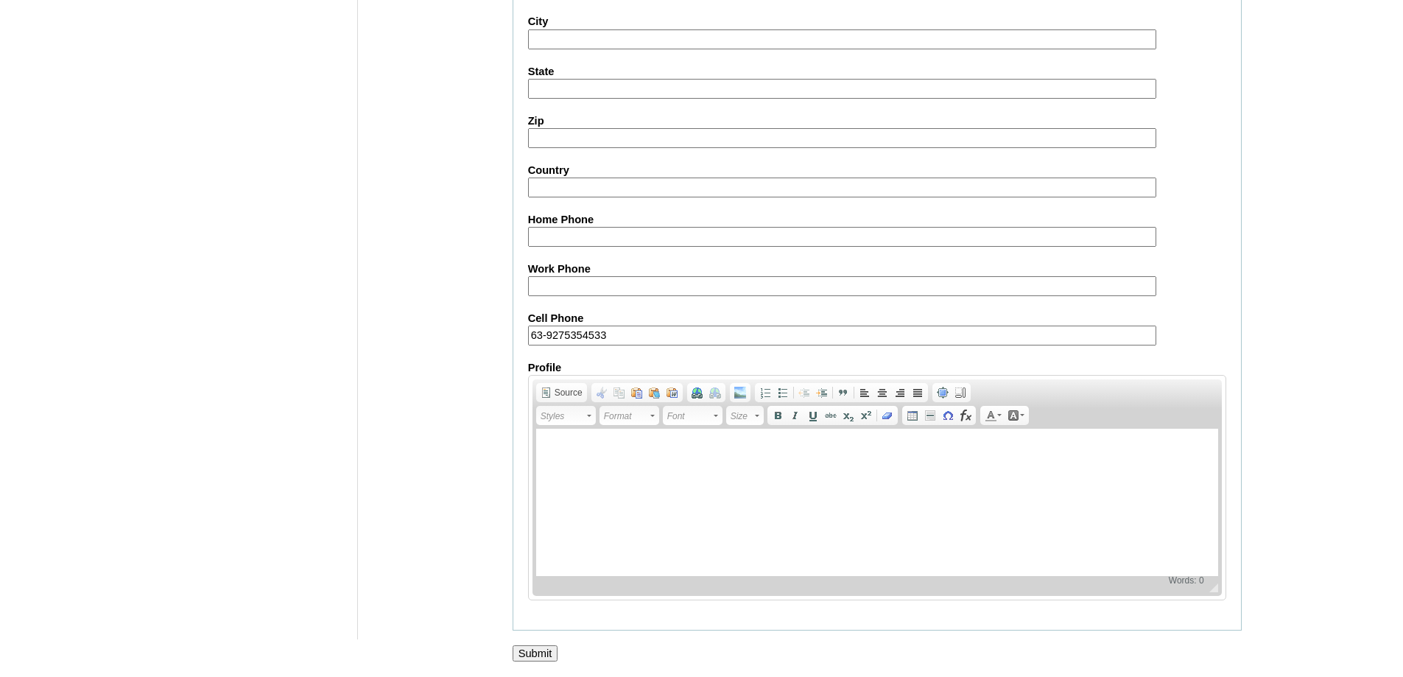
click at [540, 650] on input "Submit" at bounding box center [536, 653] width 46 height 16
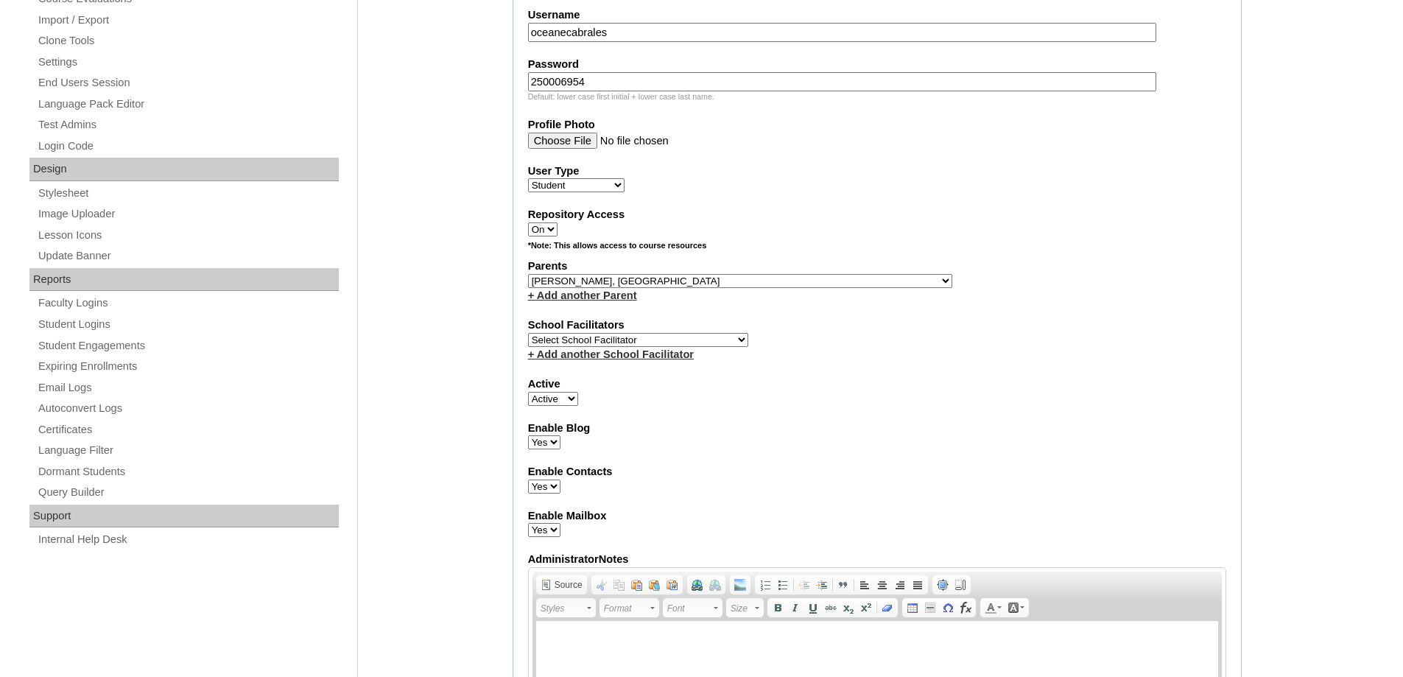
scroll to position [593, 0]
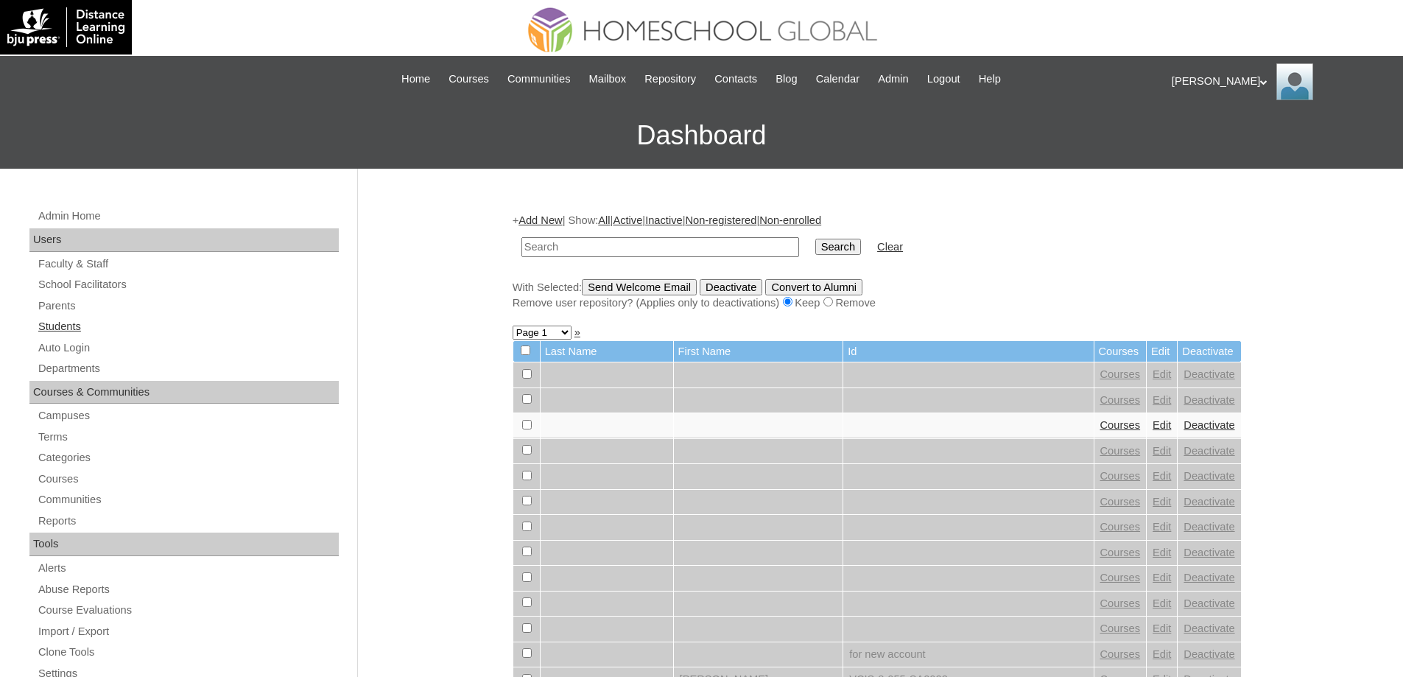
drag, startPoint x: 89, startPoint y: 327, endPoint x: 120, endPoint y: 261, distance: 72.5
click at [89, 326] on link "Students" at bounding box center [188, 326] width 302 height 18
click at [586, 240] on input "text" at bounding box center [660, 247] width 278 height 20
paste input "MHS00307-TECHPH2025"
type input "MHS00307-TECHPH2025"
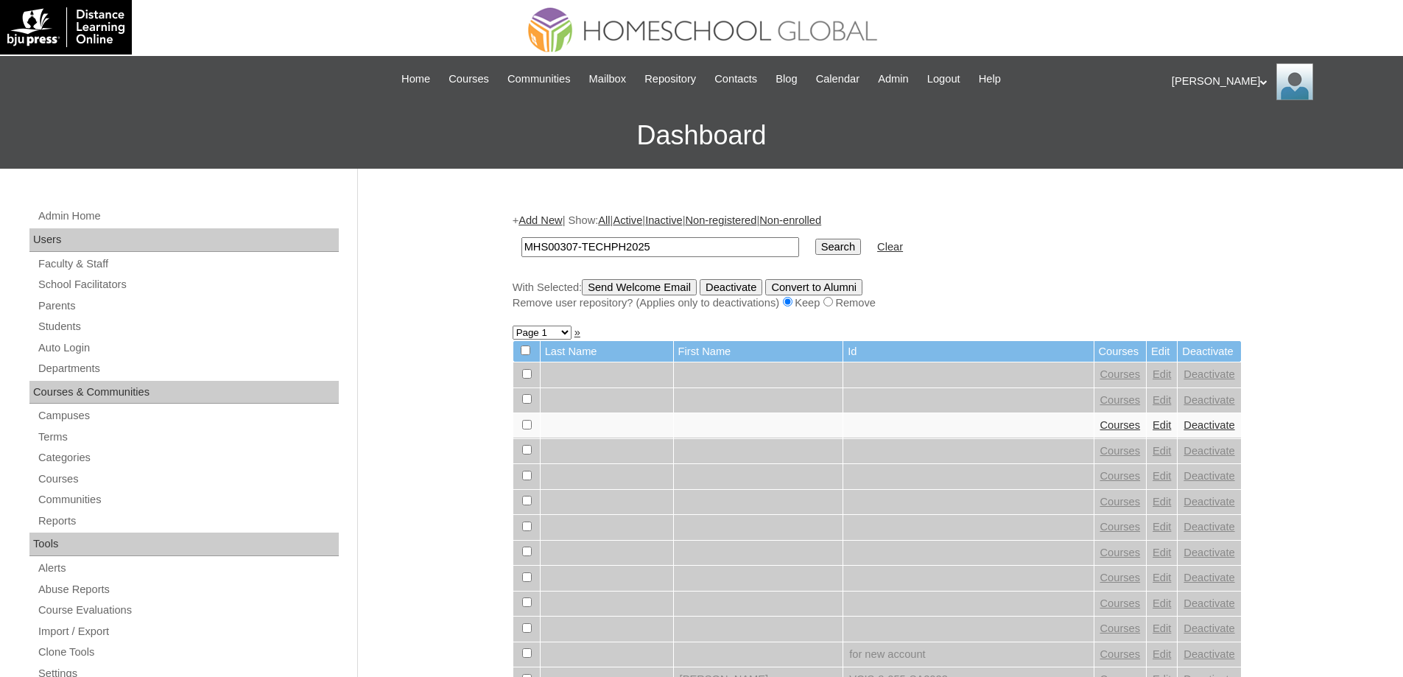
click at [821, 256] on td "Search" at bounding box center [838, 247] width 60 height 35
click at [835, 251] on input "Search" at bounding box center [838, 247] width 46 height 16
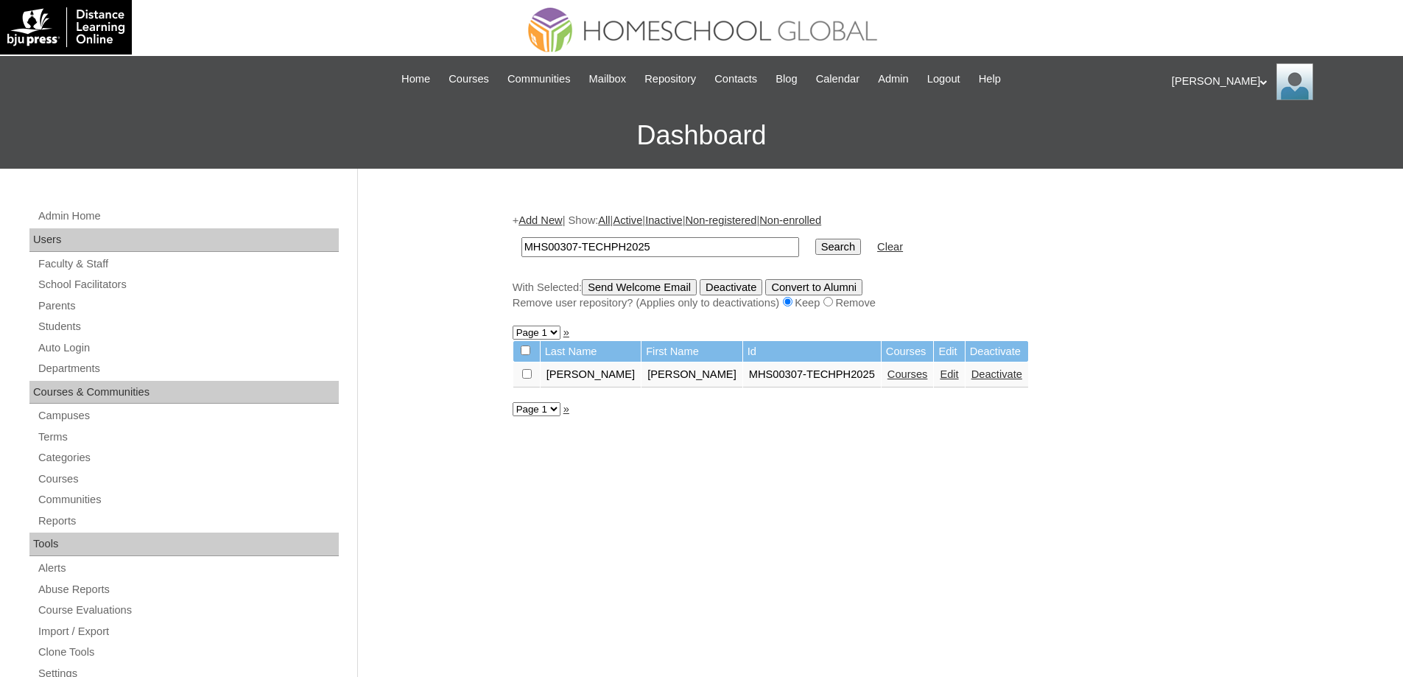
click at [888, 373] on link "Courses" at bounding box center [908, 374] width 41 height 12
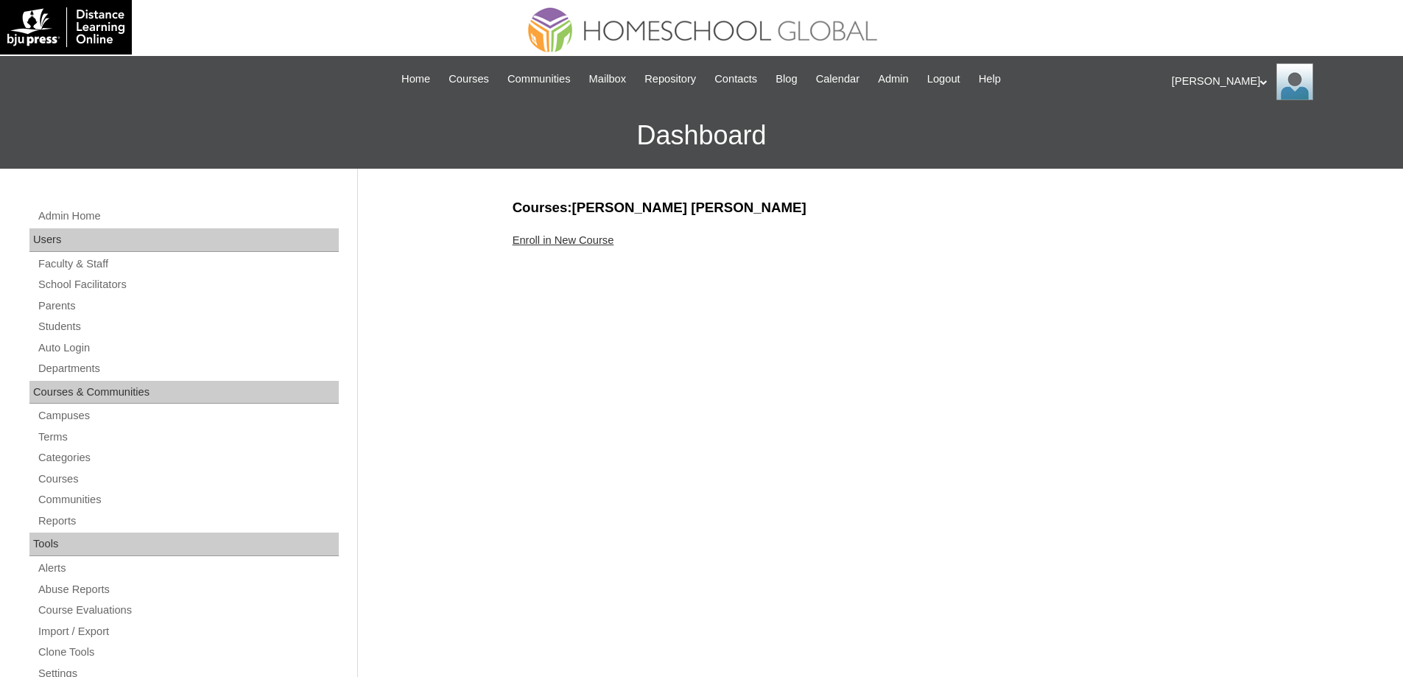
click at [583, 239] on link "Enroll in New Course" at bounding box center [564, 240] width 102 height 12
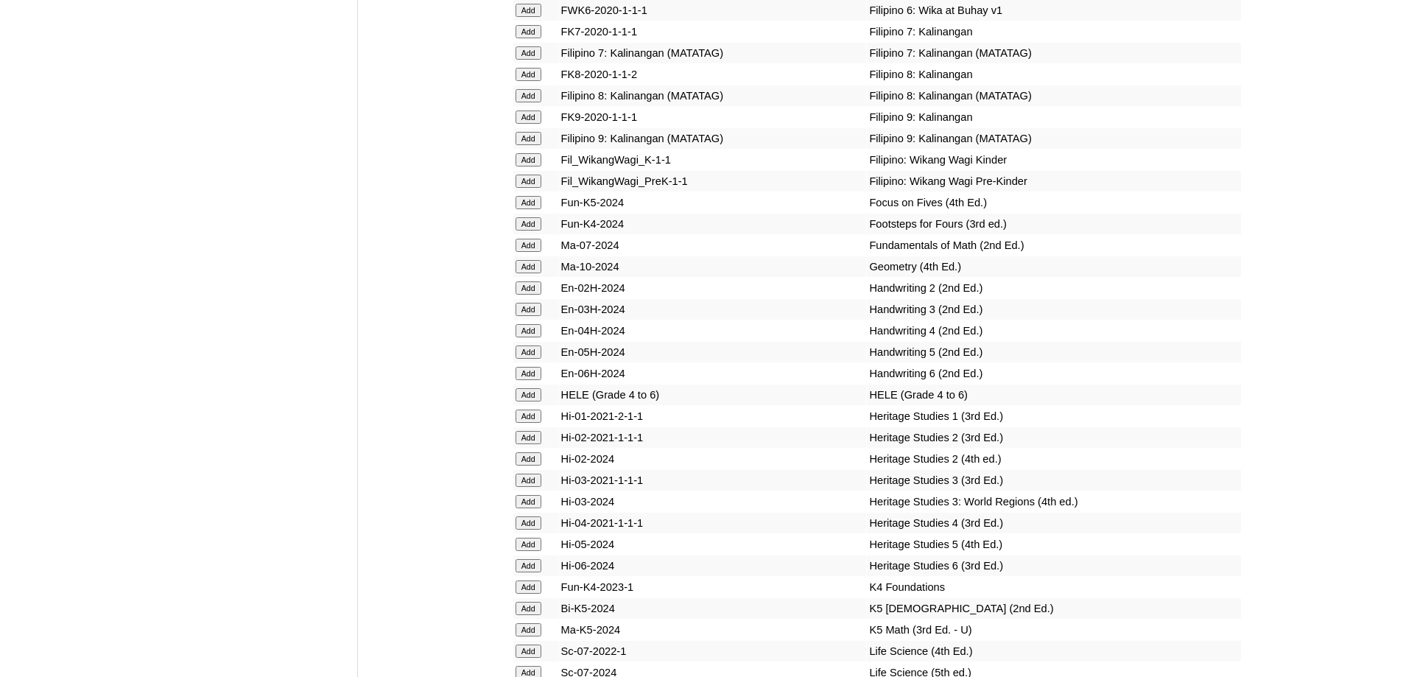
scroll to position [5062, 0]
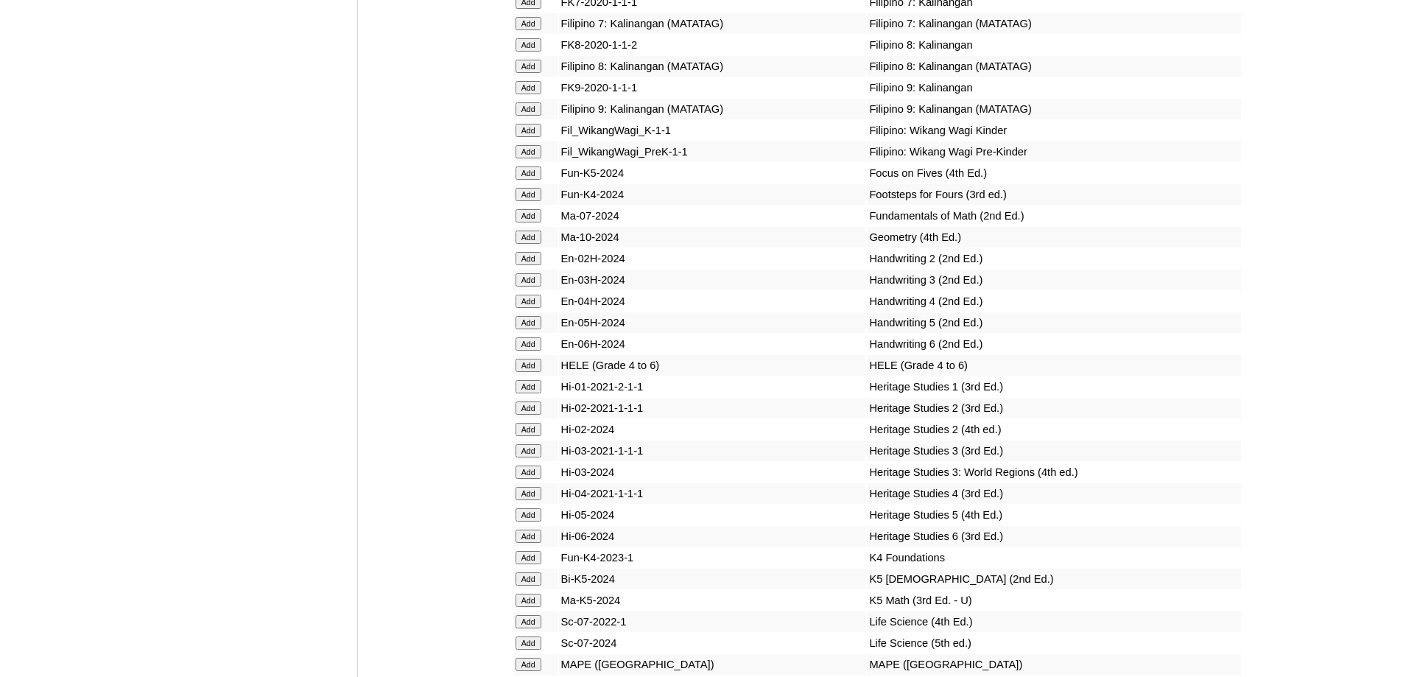
click at [525, 137] on input "Add" at bounding box center [529, 130] width 26 height 13
click at [533, 180] on input "Add" at bounding box center [529, 172] width 26 height 13
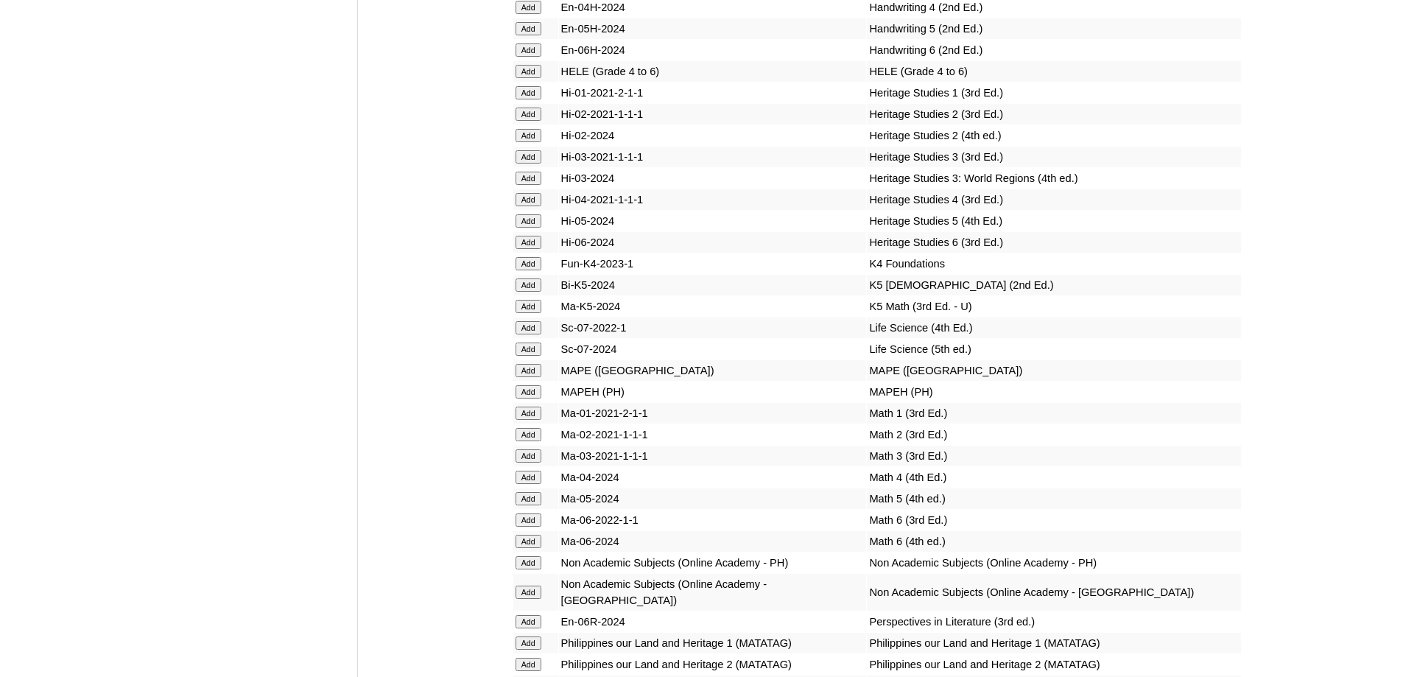
scroll to position [5357, 0]
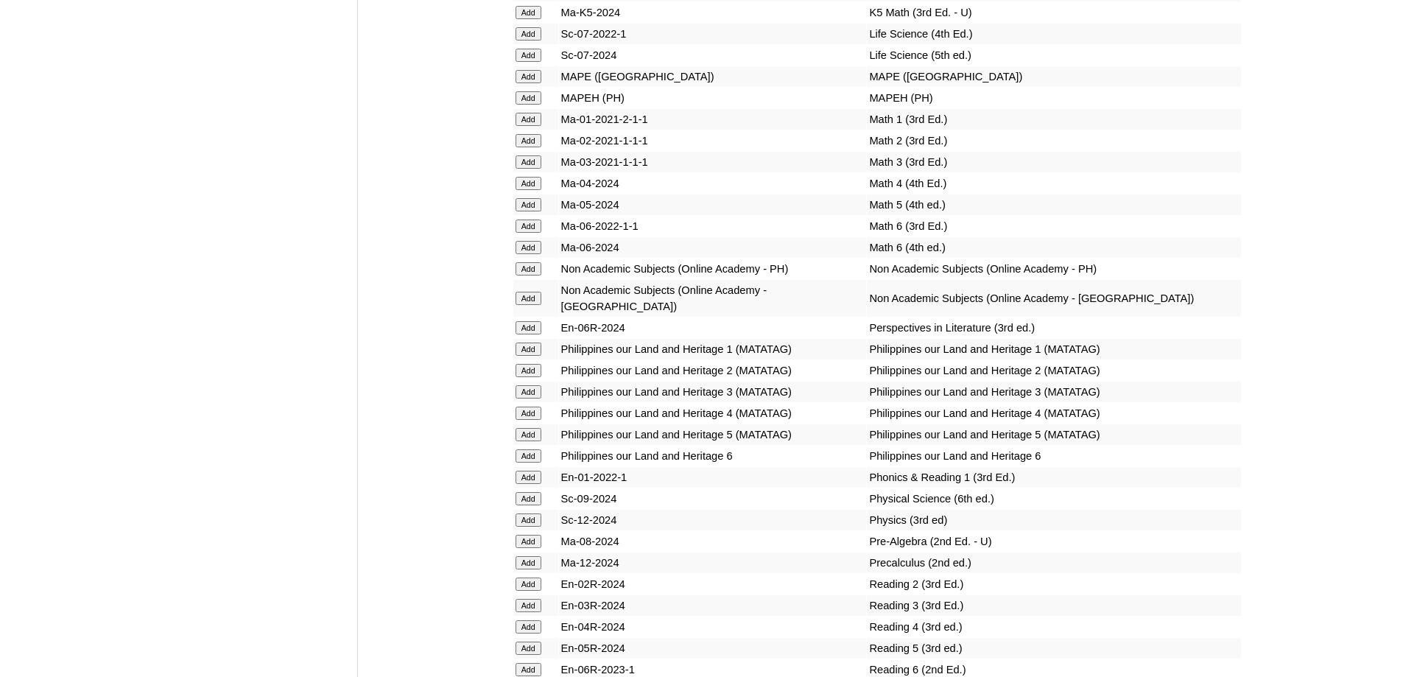
scroll to position [5560, 0]
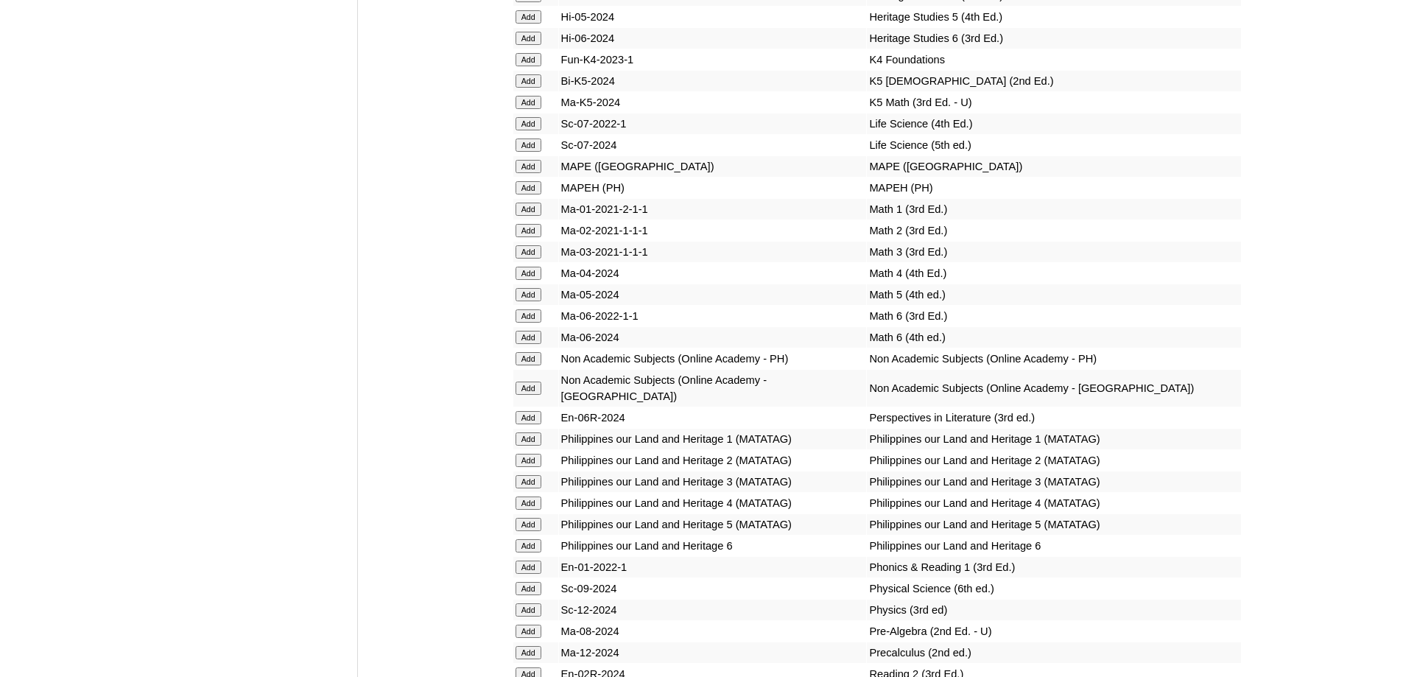
click at [529, 88] on input "Add" at bounding box center [529, 80] width 26 height 13
click at [528, 109] on input "Add" at bounding box center [529, 102] width 26 height 13
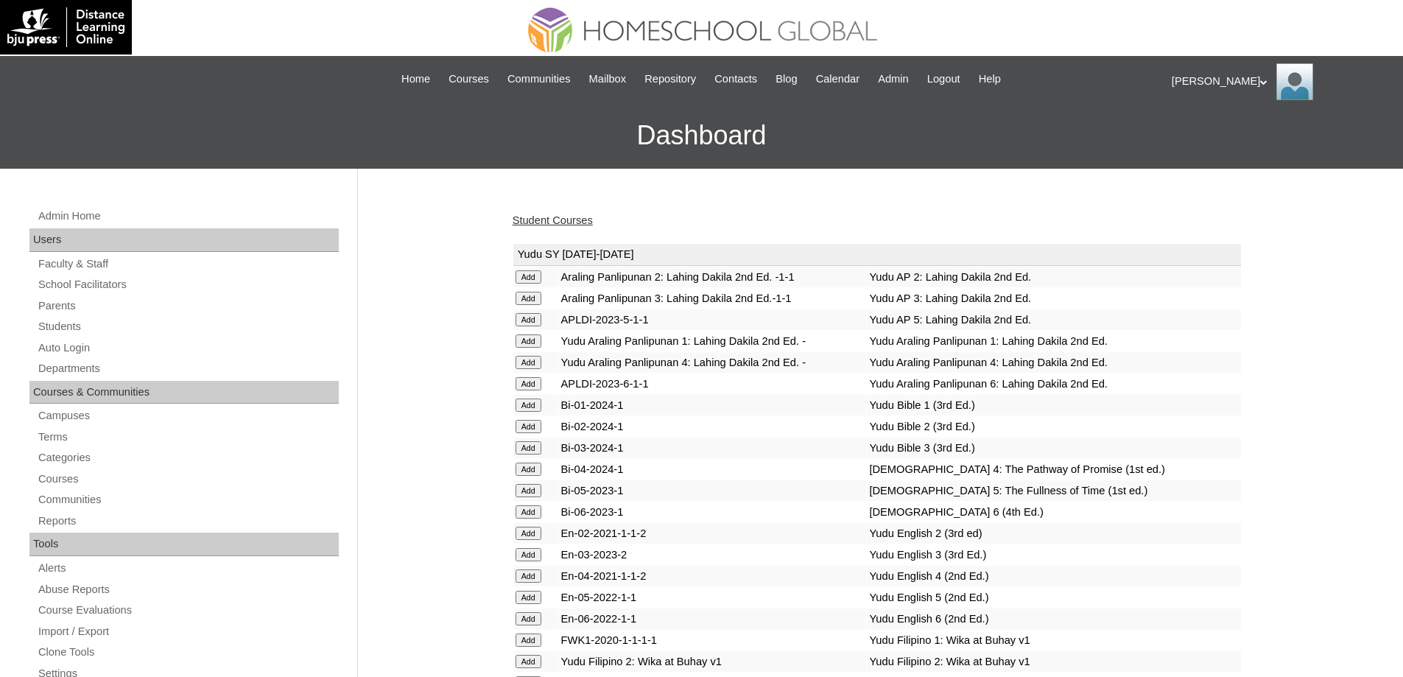
click at [552, 222] on link "Student Courses" at bounding box center [553, 220] width 80 height 12
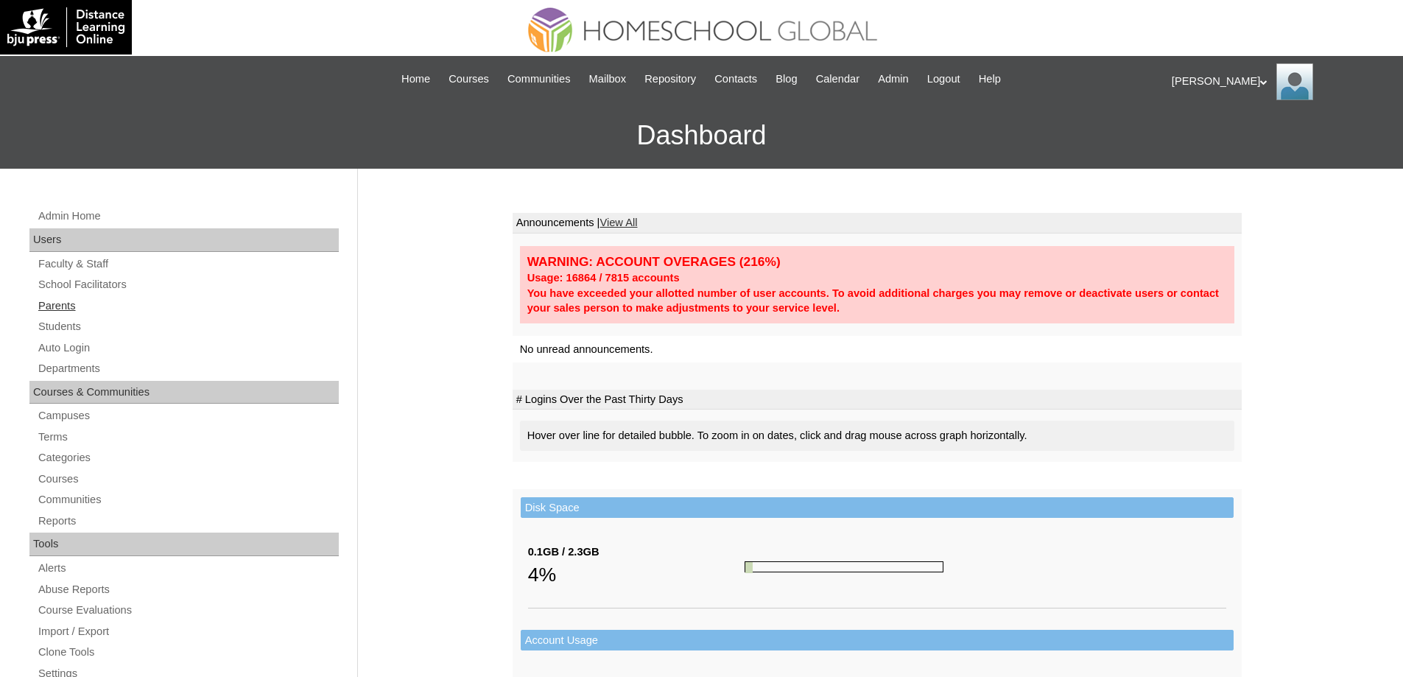
click at [80, 312] on link "Parents" at bounding box center [188, 306] width 302 height 18
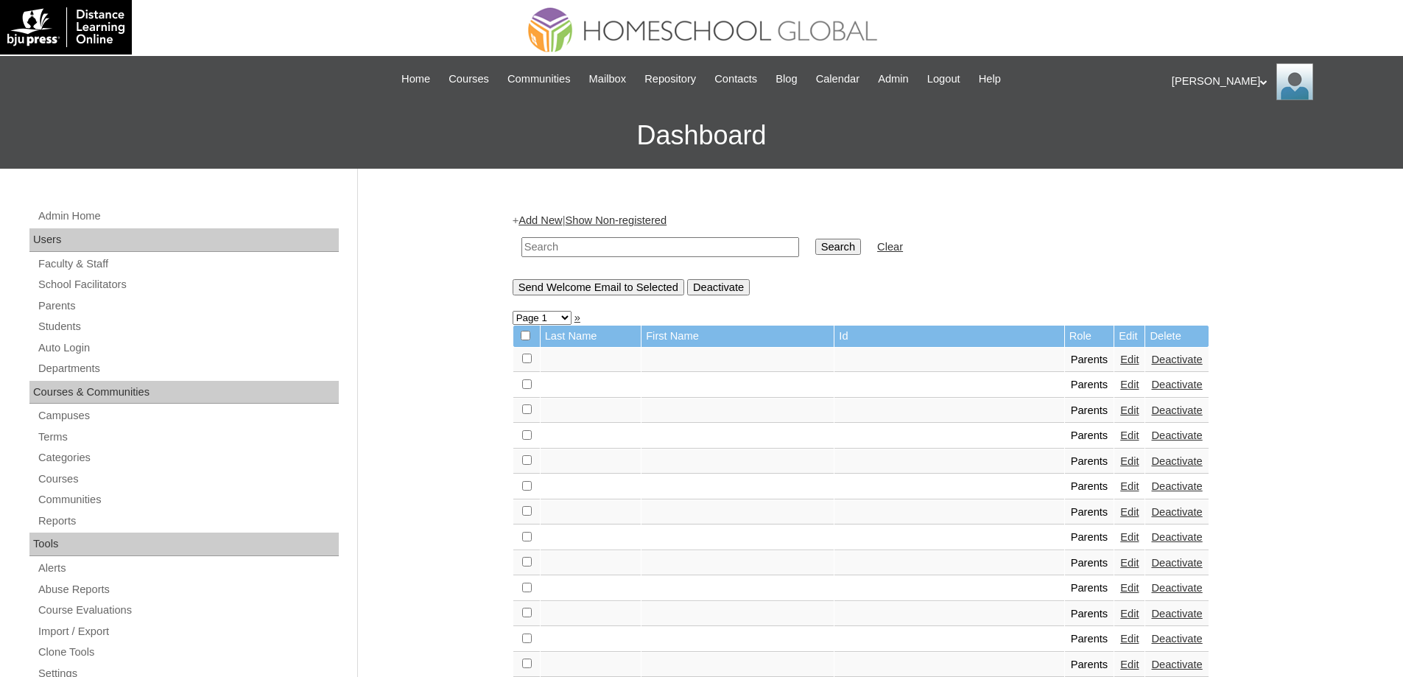
click at [610, 236] on td at bounding box center [660, 247] width 292 height 35
click at [709, 241] on input "text" at bounding box center [660, 247] width 278 height 20
click at [85, 311] on link "Parents" at bounding box center [188, 306] width 302 height 18
drag, startPoint x: 0, startPoint y: 0, endPoint x: 723, endPoint y: 247, distance: 764.5
click at [682, 246] on input "text" at bounding box center [660, 247] width 278 height 20
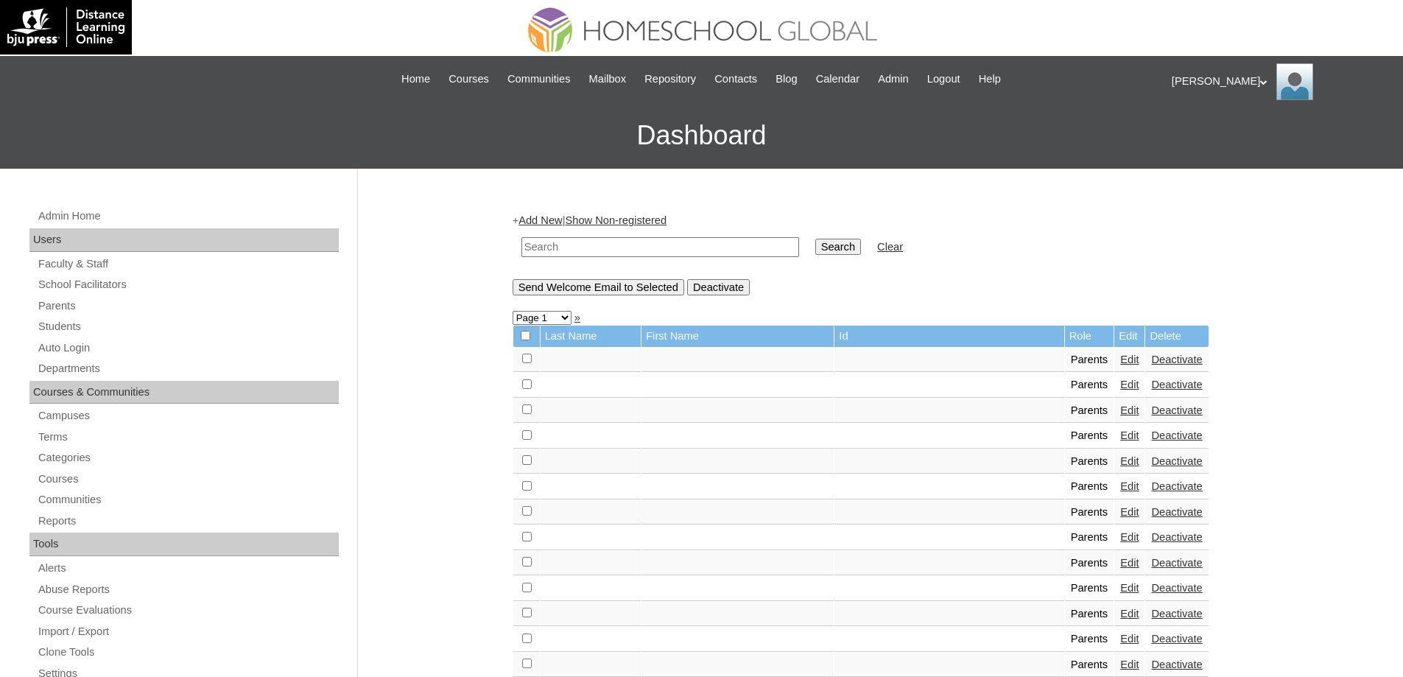
paste input "MHP0190-TECHPH2024"
type input "MHP0190-TECHPH2024"
click at [831, 244] on input "Search" at bounding box center [838, 247] width 46 height 16
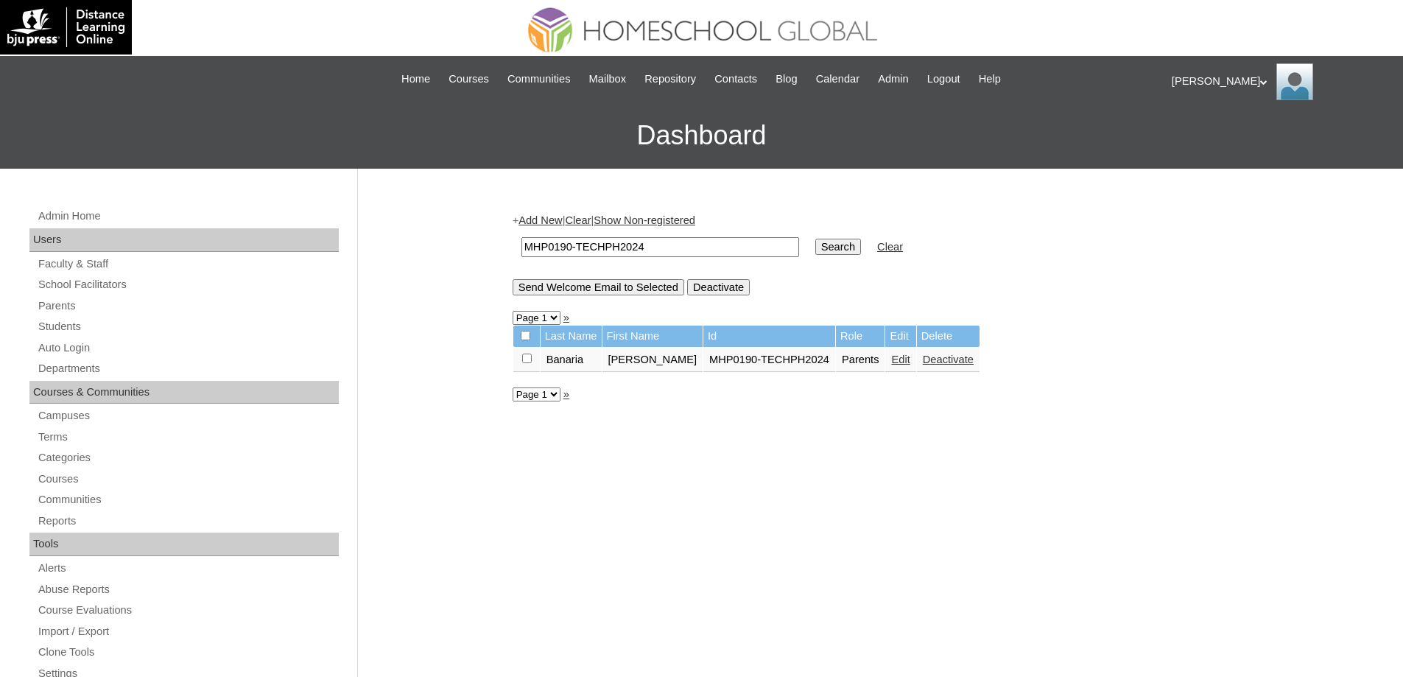
click at [891, 362] on link "Edit" at bounding box center [900, 360] width 18 height 12
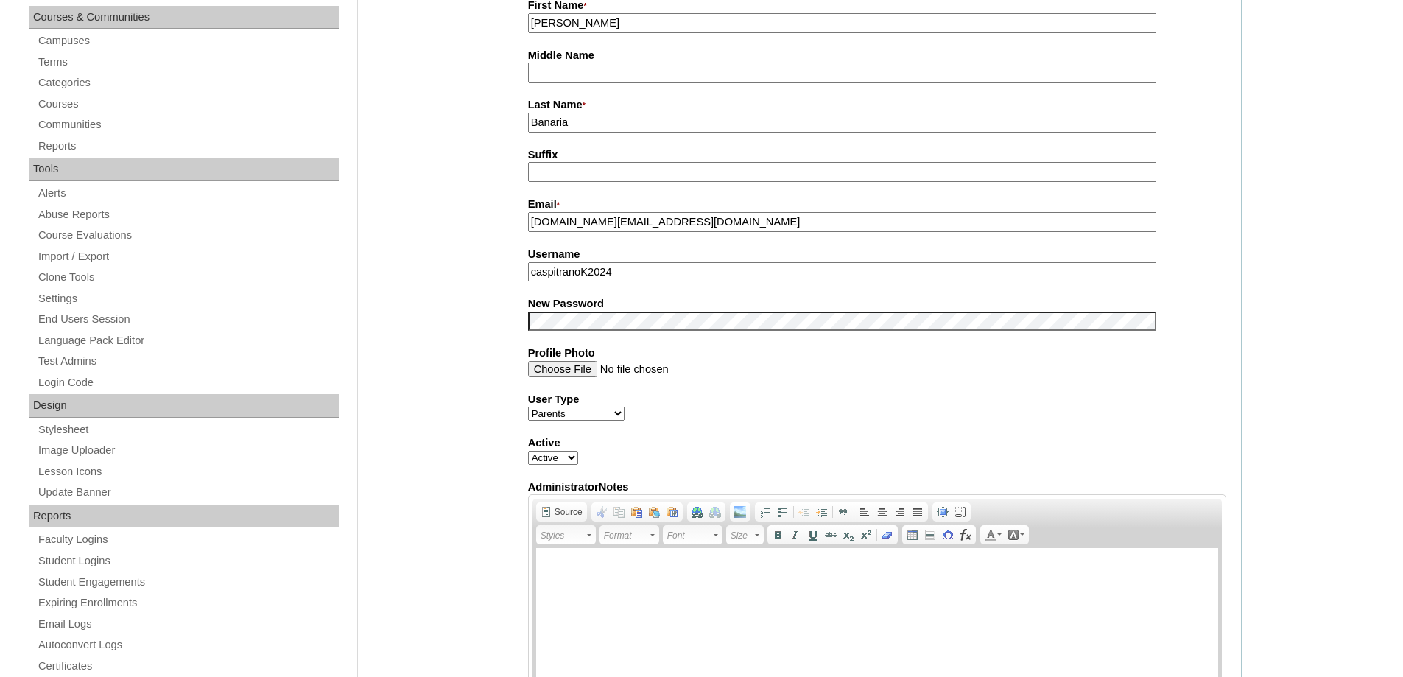
scroll to position [368, 0]
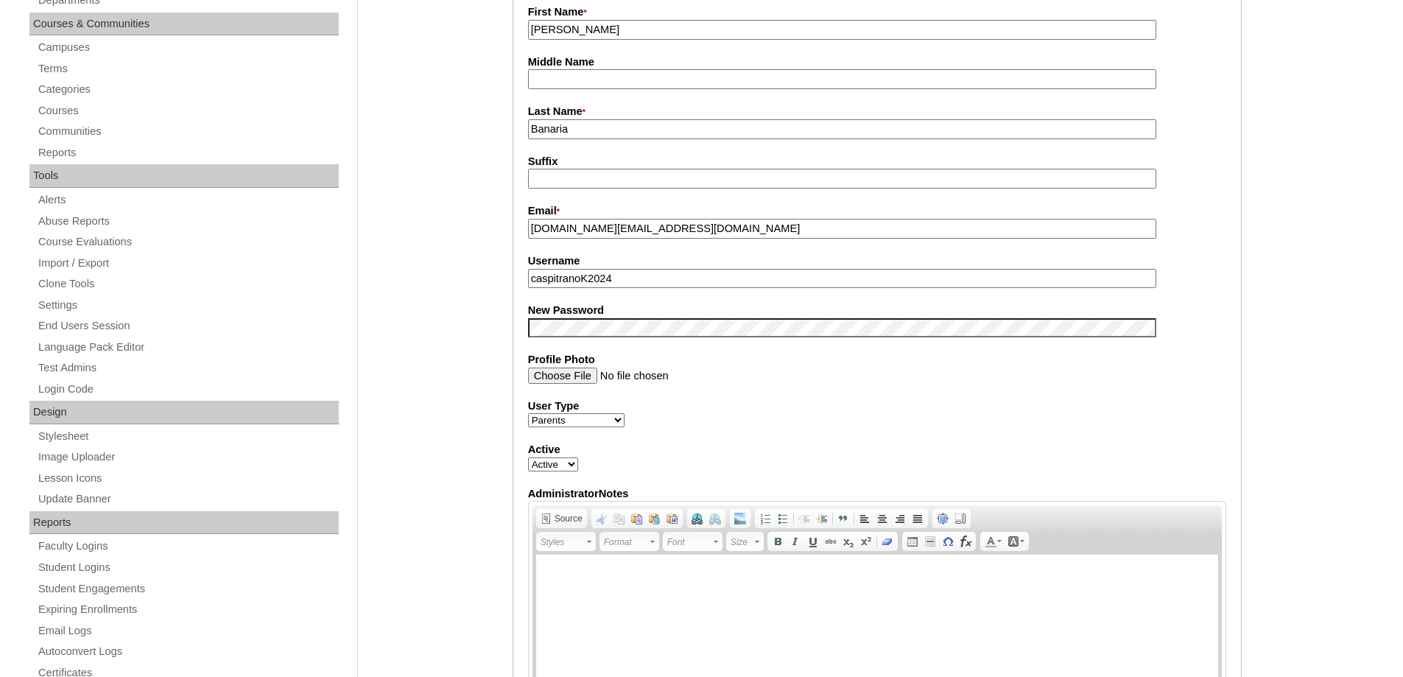
drag, startPoint x: 609, startPoint y: 123, endPoint x: 421, endPoint y: 124, distance: 187.8
click at [436, 126] on div "Admin Home Users Faculty & Staff School Facilitators Parents Students Auto Logi…" at bounding box center [701, 673] width 1403 height 1746
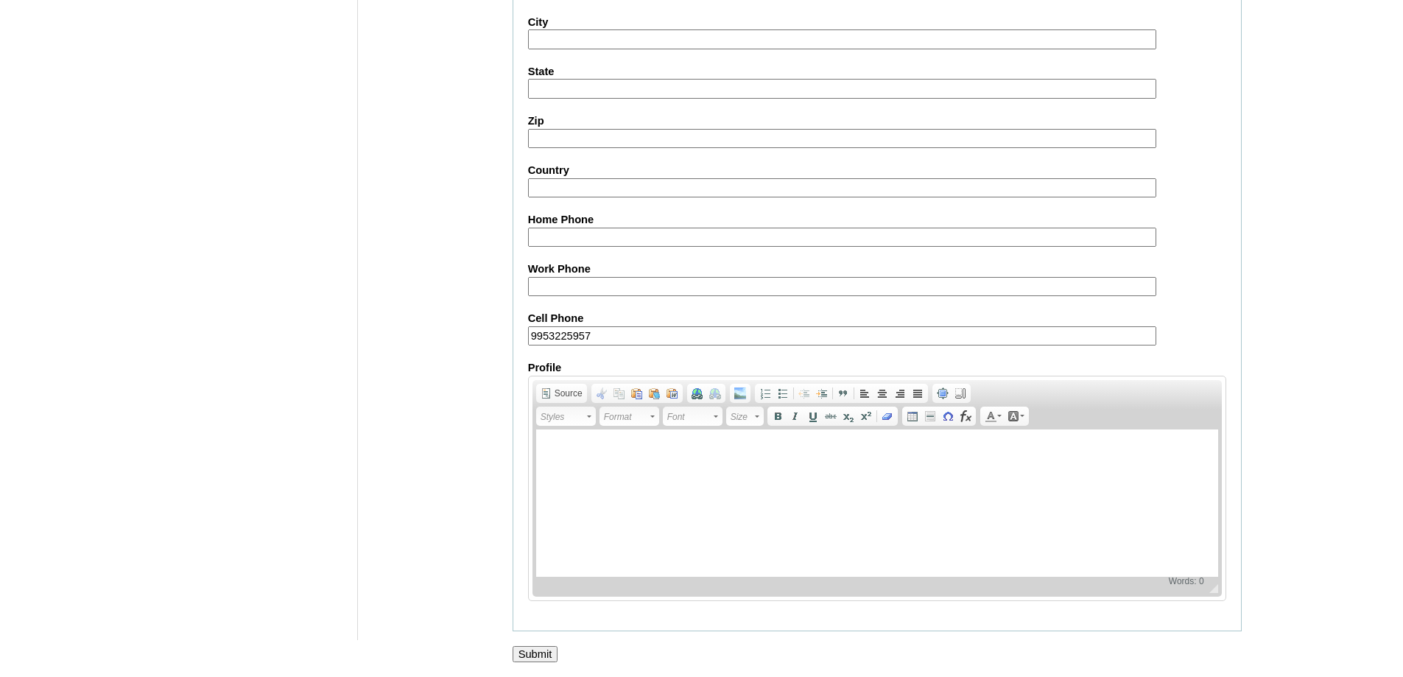
scroll to position [1258, 0]
type input "BANARIA"
drag, startPoint x: 535, startPoint y: 652, endPoint x: 608, endPoint y: 676, distance: 76.9
click at [538, 653] on input "Submit" at bounding box center [536, 654] width 46 height 16
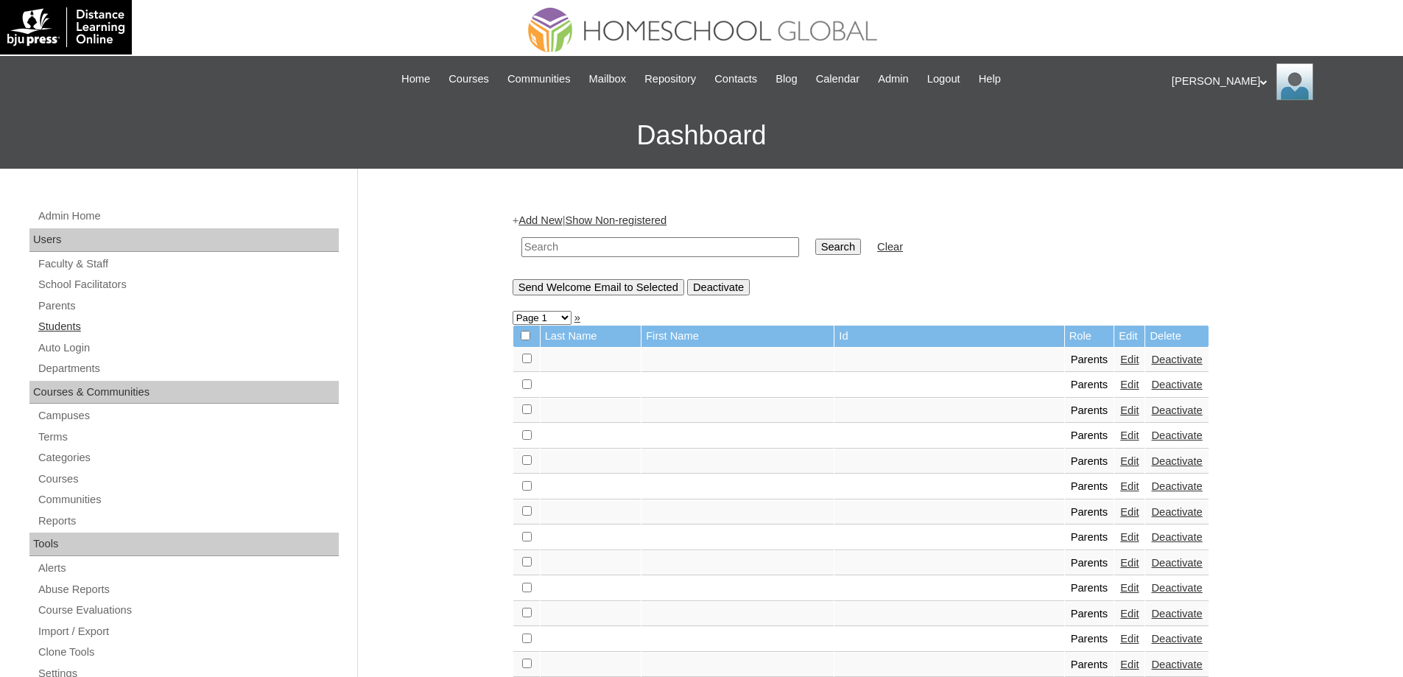
click at [143, 329] on link "Students" at bounding box center [188, 326] width 302 height 18
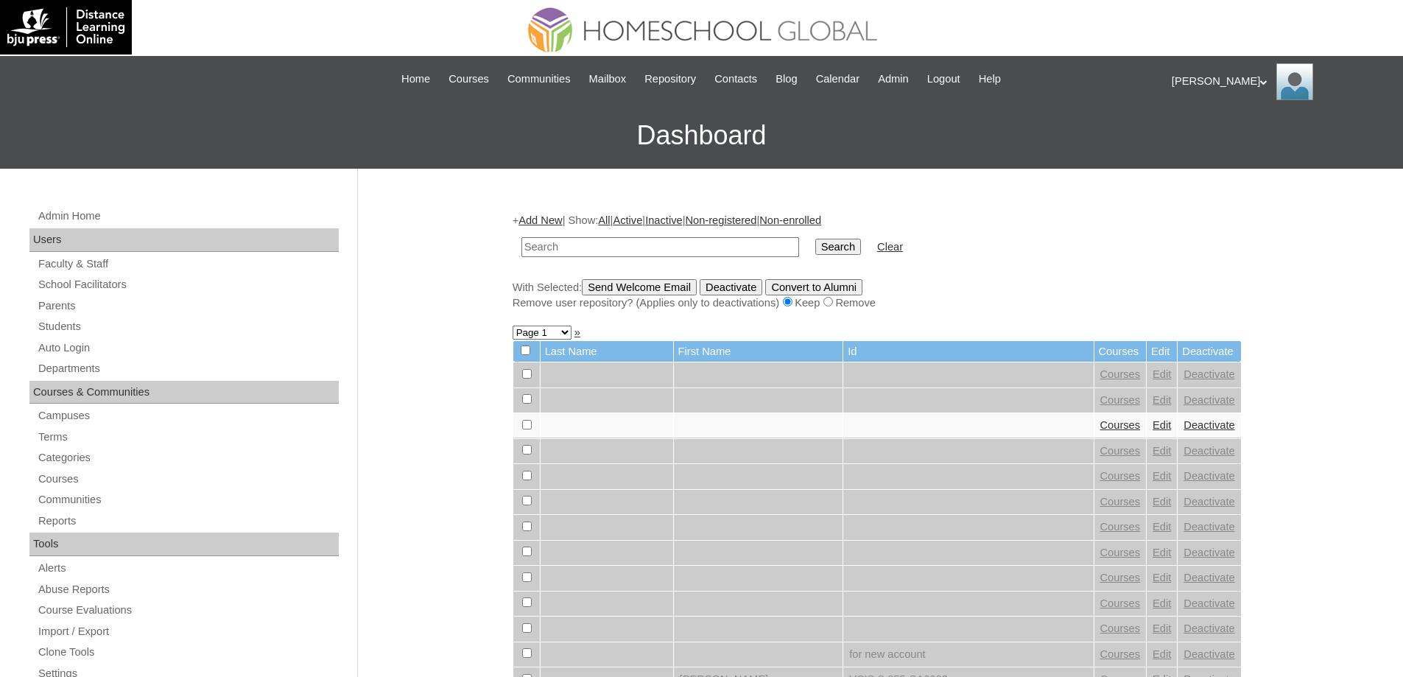
drag, startPoint x: 0, startPoint y: 0, endPoint x: 795, endPoint y: 245, distance: 832.2
click at [698, 245] on input "text" at bounding box center [660, 247] width 278 height 20
type input "MHS0223-TECHPH2024"
click at [829, 239] on input "Search" at bounding box center [838, 247] width 46 height 16
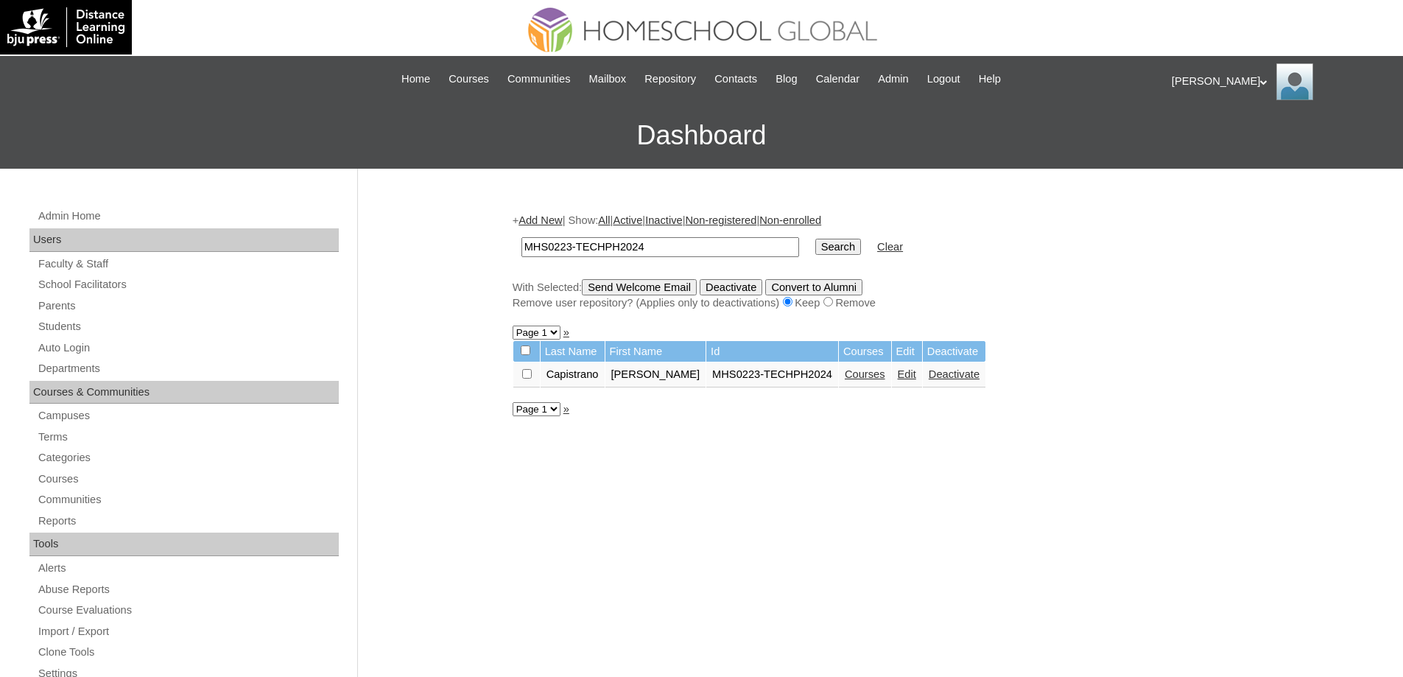
click at [909, 378] on td "Edit" at bounding box center [907, 374] width 30 height 25
click at [916, 378] on link "Edit" at bounding box center [907, 374] width 18 height 12
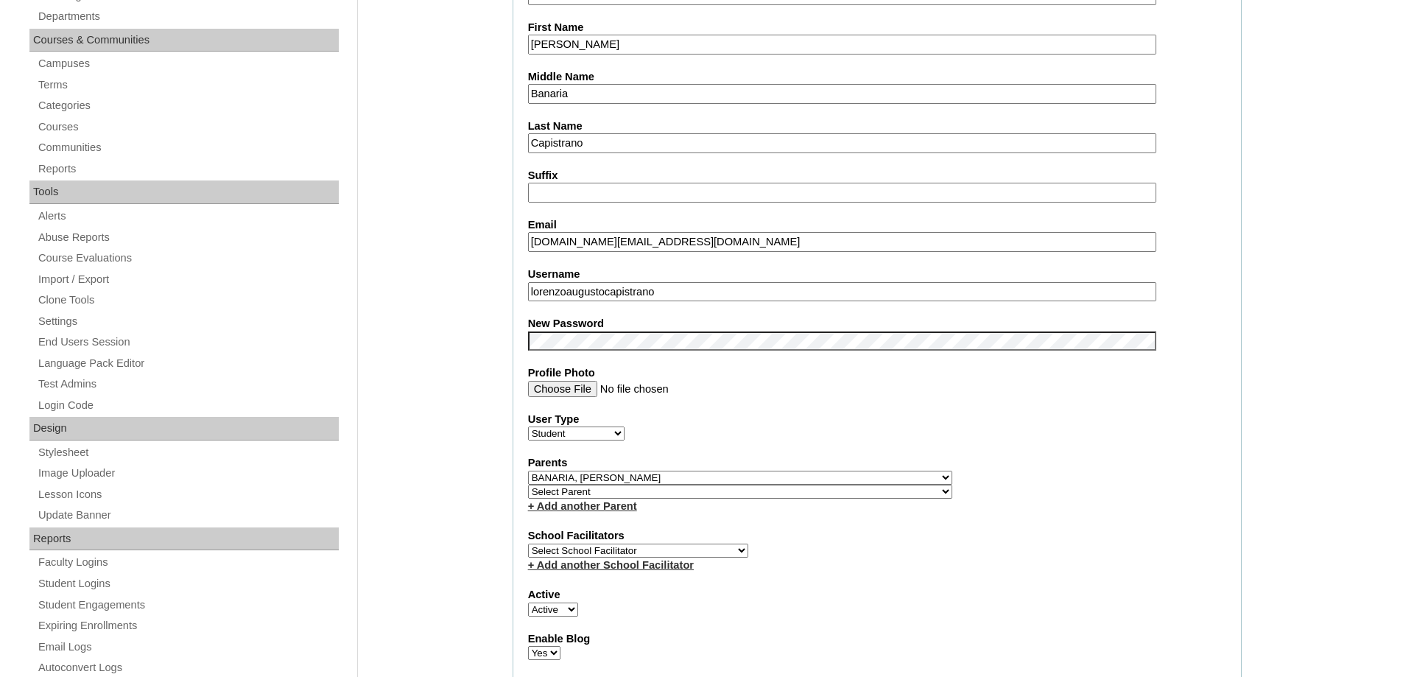
scroll to position [368, 0]
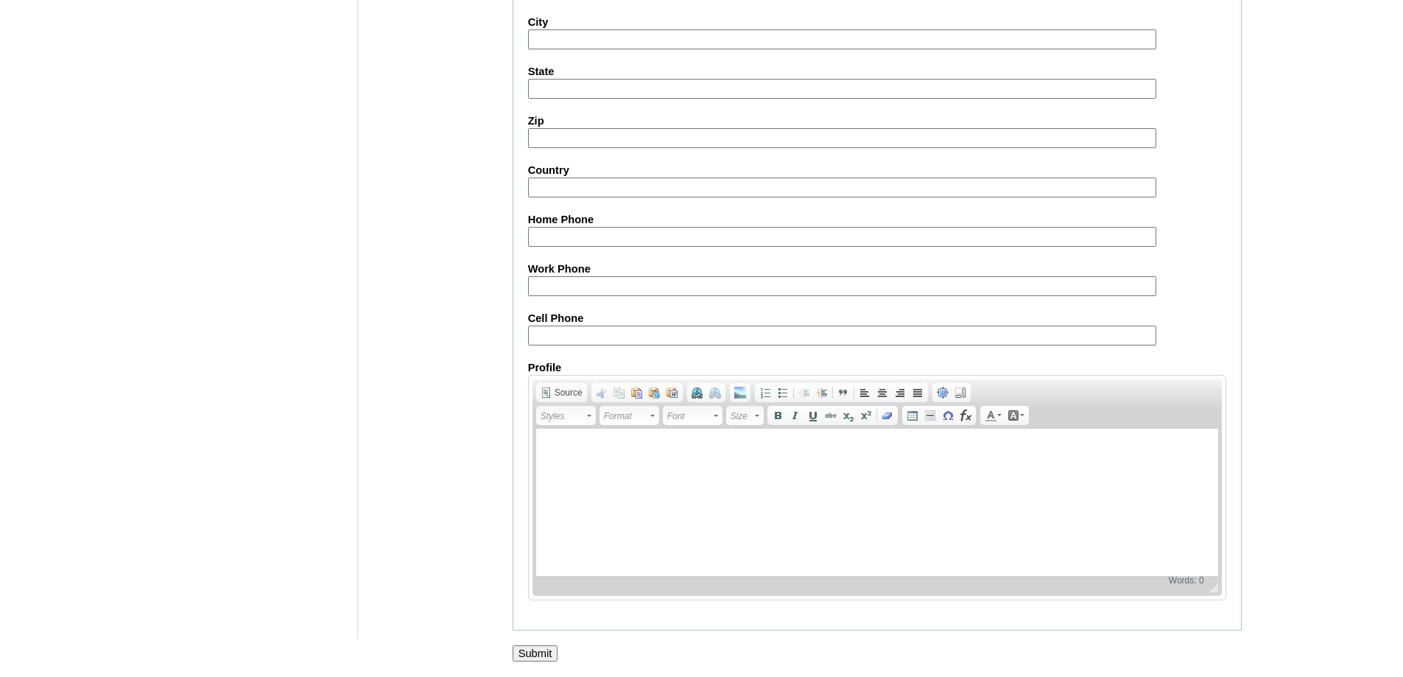
drag, startPoint x: 537, startPoint y: 647, endPoint x: 530, endPoint y: 630, distance: 18.2
click at [536, 647] on input "Submit" at bounding box center [536, 653] width 46 height 16
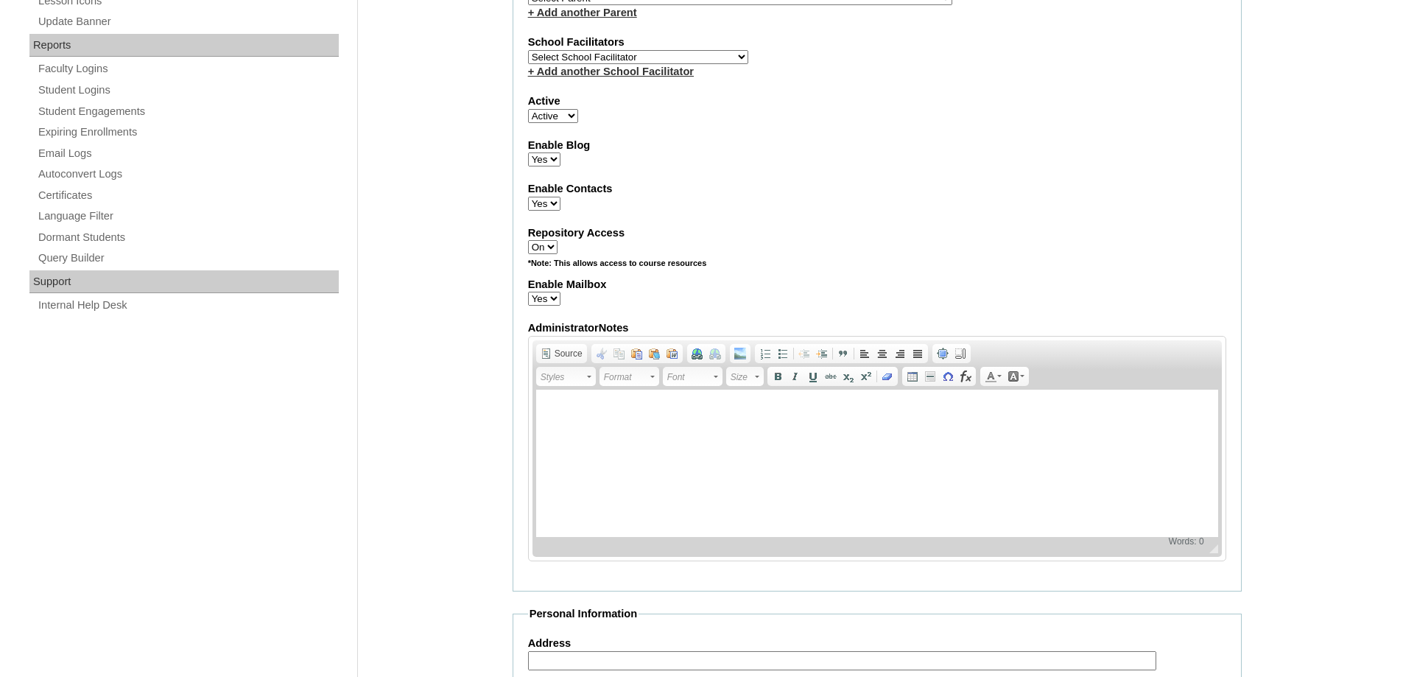
scroll to position [831, 0]
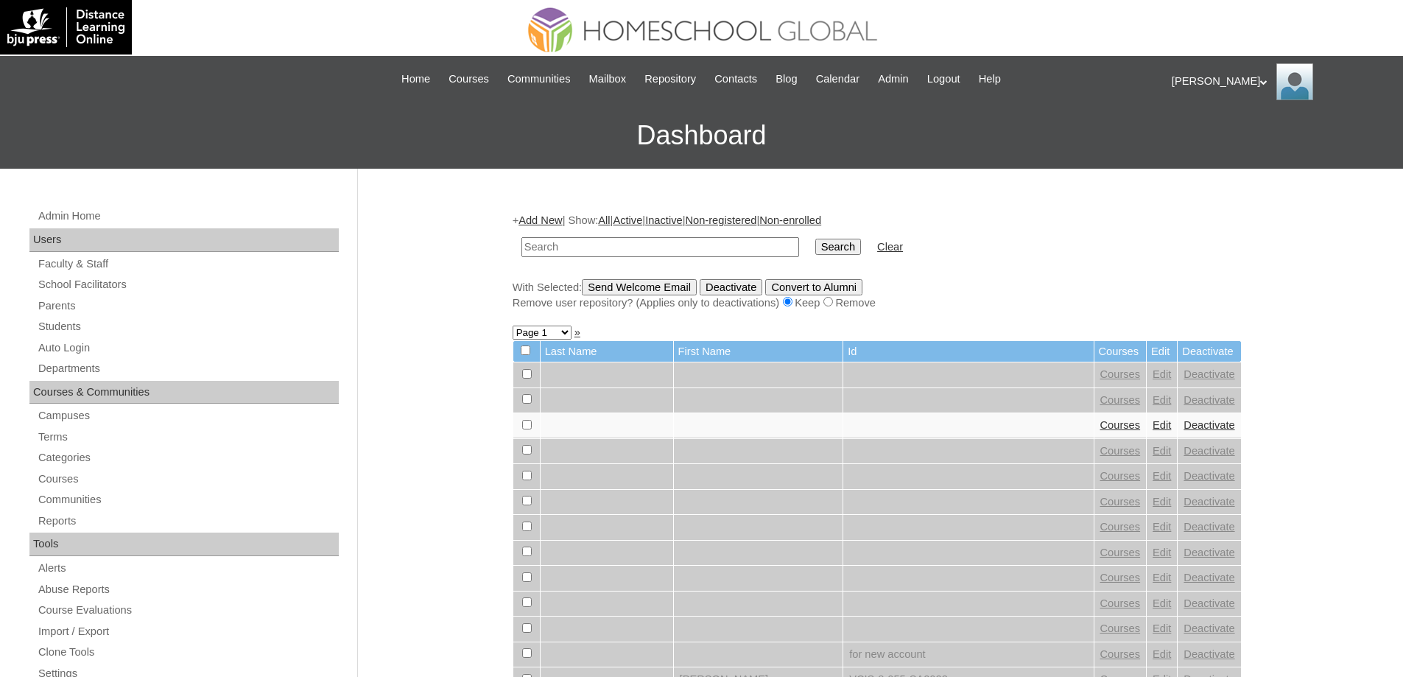
drag, startPoint x: 614, startPoint y: 254, endPoint x: 643, endPoint y: 254, distance: 29.5
click at [614, 254] on input "text" at bounding box center [660, 247] width 278 height 20
paste input "MHS0223-TECHPH2024"
type input "MHS0223-TECHPH2024"
click at [835, 254] on input "Search" at bounding box center [838, 247] width 46 height 16
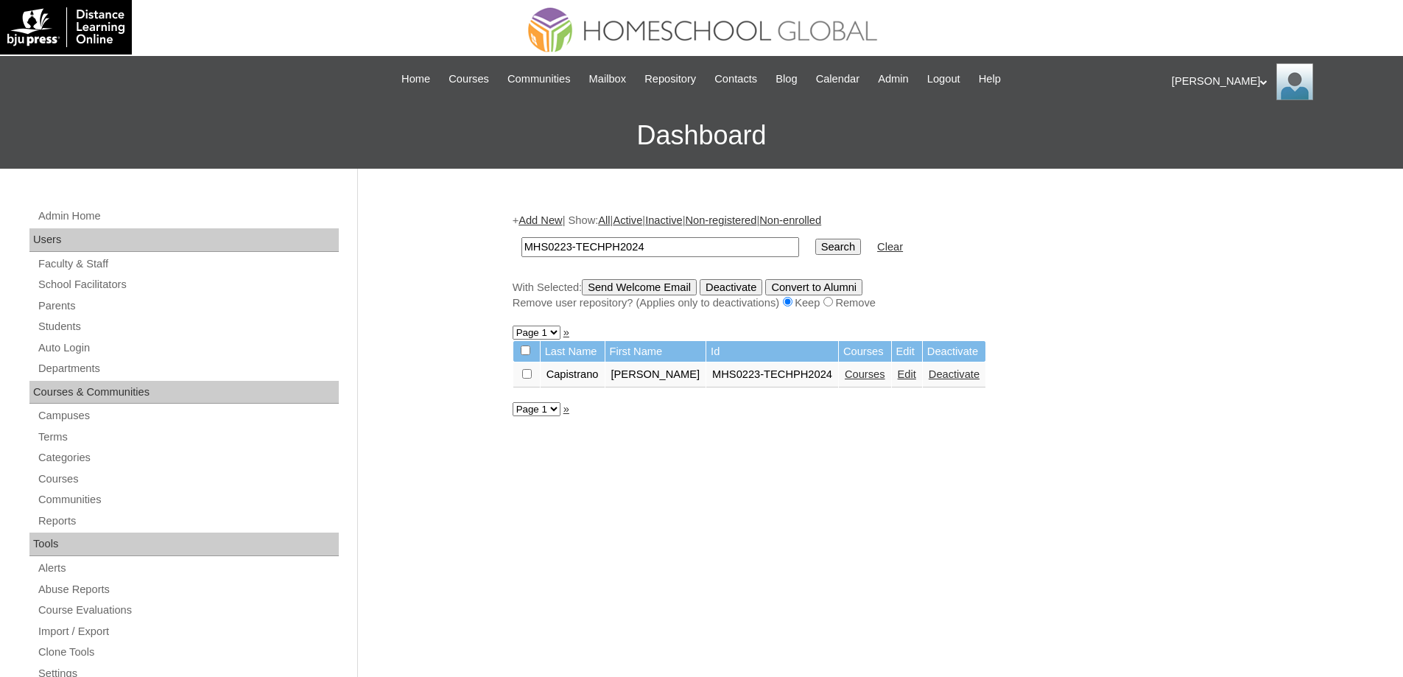
click at [916, 378] on link "Edit" at bounding box center [907, 374] width 18 height 12
click at [884, 380] on link "Courses" at bounding box center [865, 374] width 41 height 12
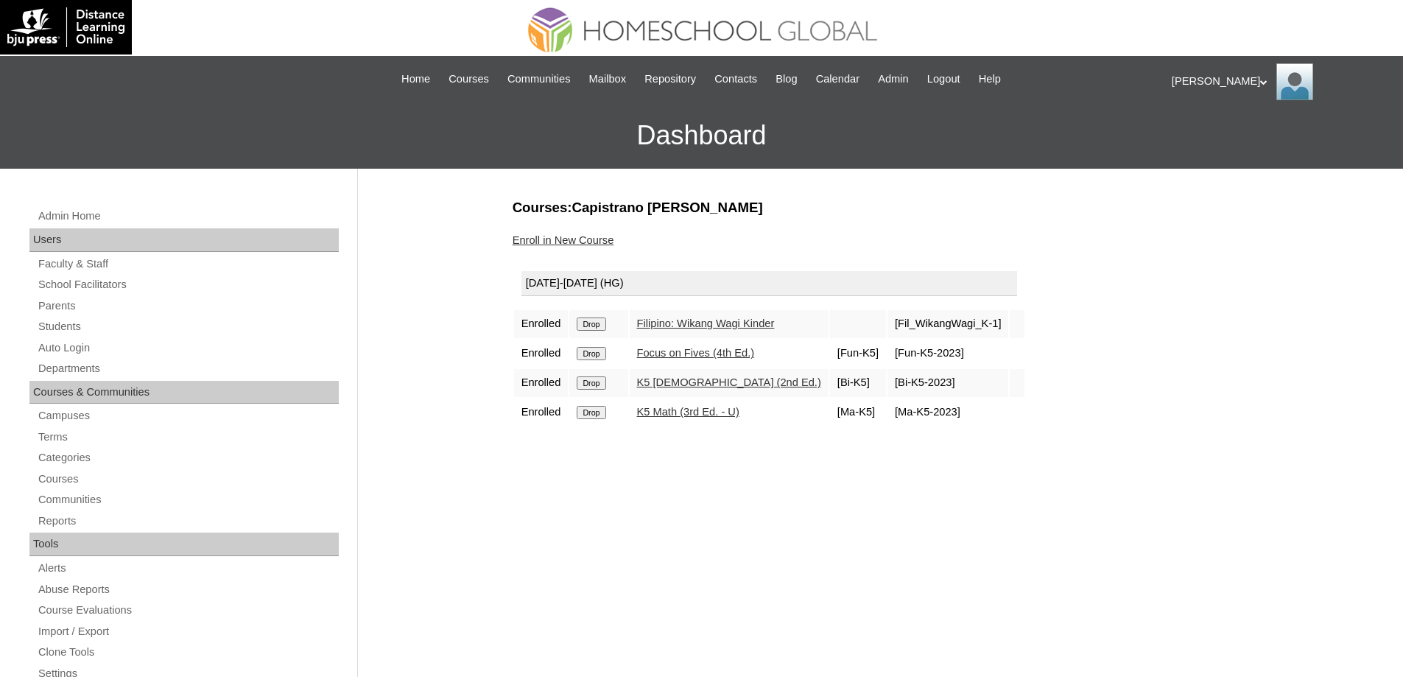
click at [617, 325] on form "Drop" at bounding box center [598, 323] width 43 height 12
click at [596, 320] on input "Drop" at bounding box center [591, 323] width 29 height 13
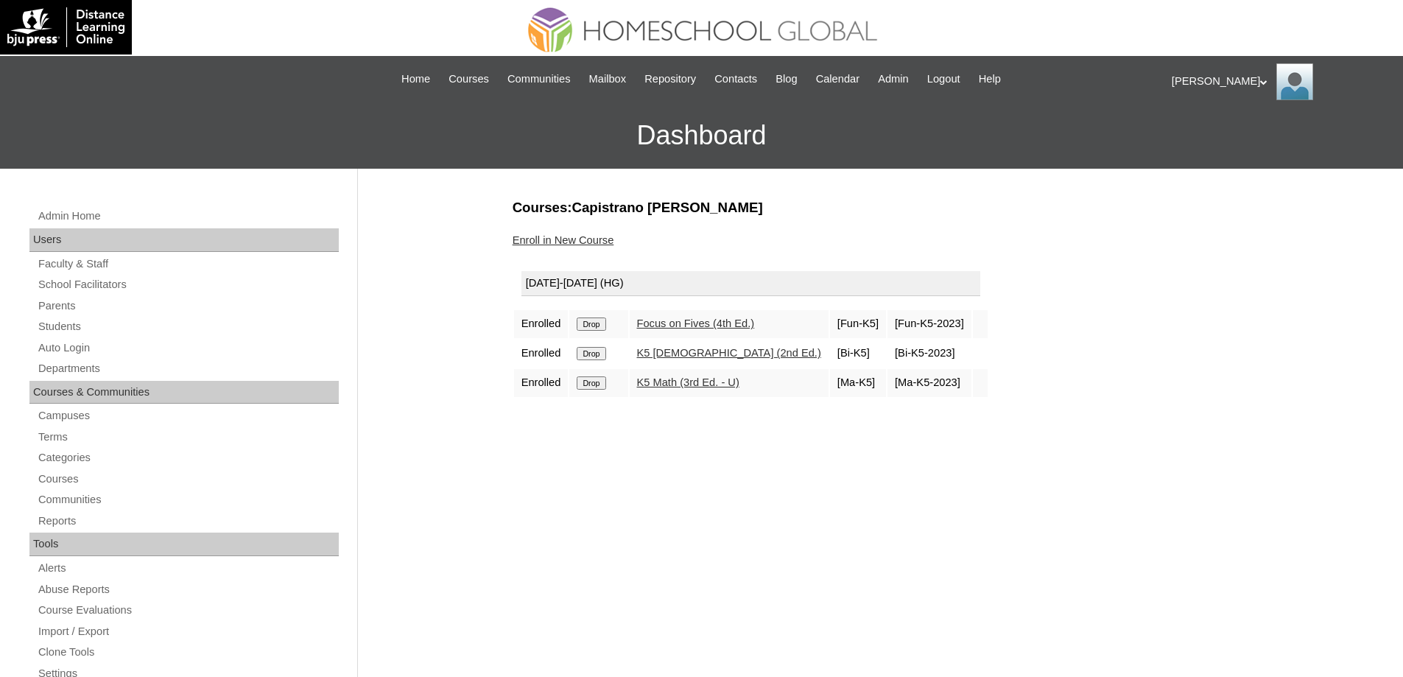
drag, startPoint x: 0, startPoint y: 0, endPoint x: 764, endPoint y: 52, distance: 765.6
click at [598, 327] on input "Drop" at bounding box center [591, 323] width 29 height 13
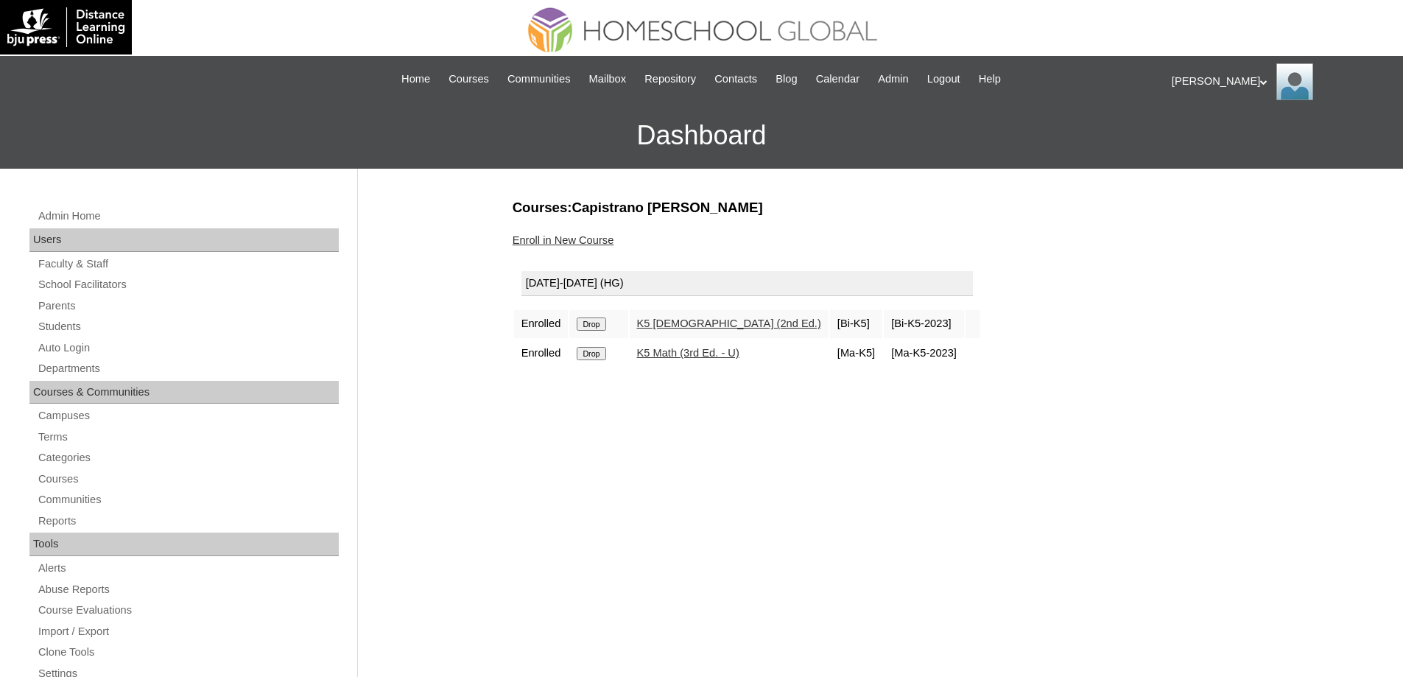
click at [598, 331] on input "Drop" at bounding box center [591, 323] width 29 height 13
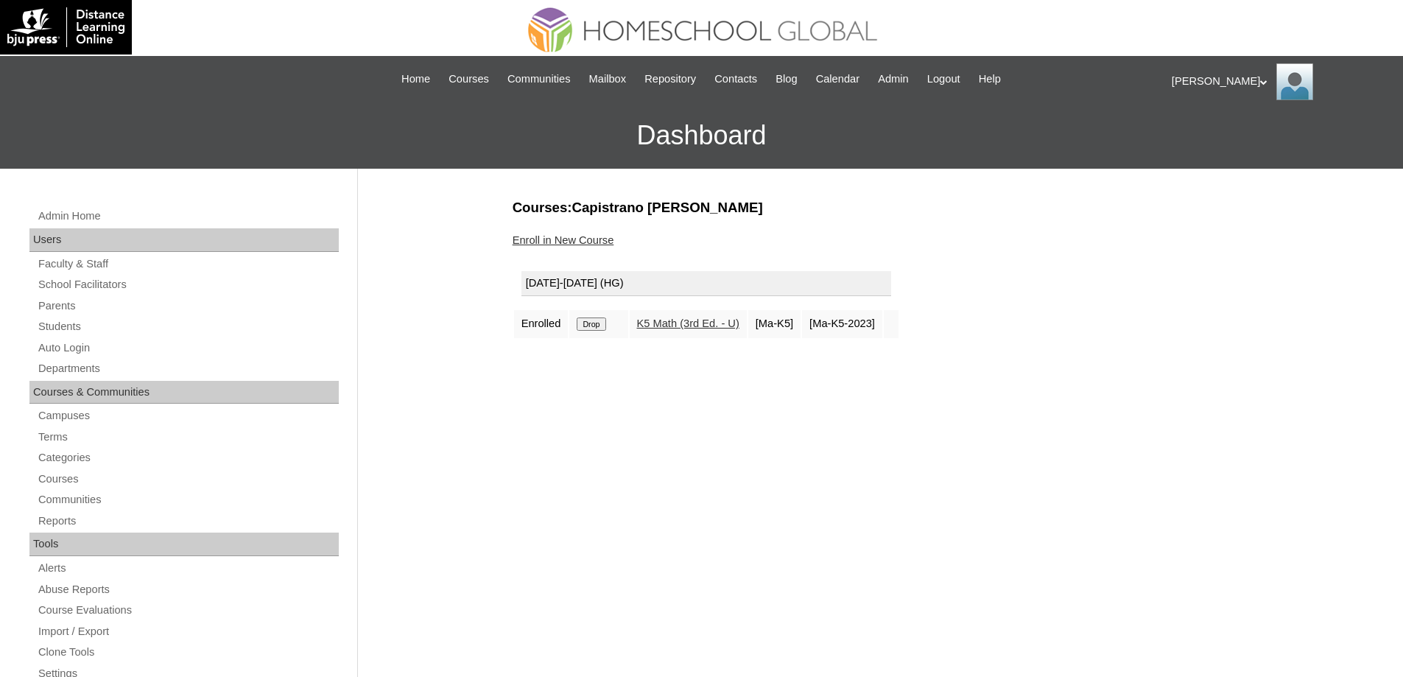
drag, startPoint x: 0, startPoint y: 0, endPoint x: 767, endPoint y: 51, distance: 768.4
click at [605, 320] on input "Drop" at bounding box center [591, 323] width 29 height 13
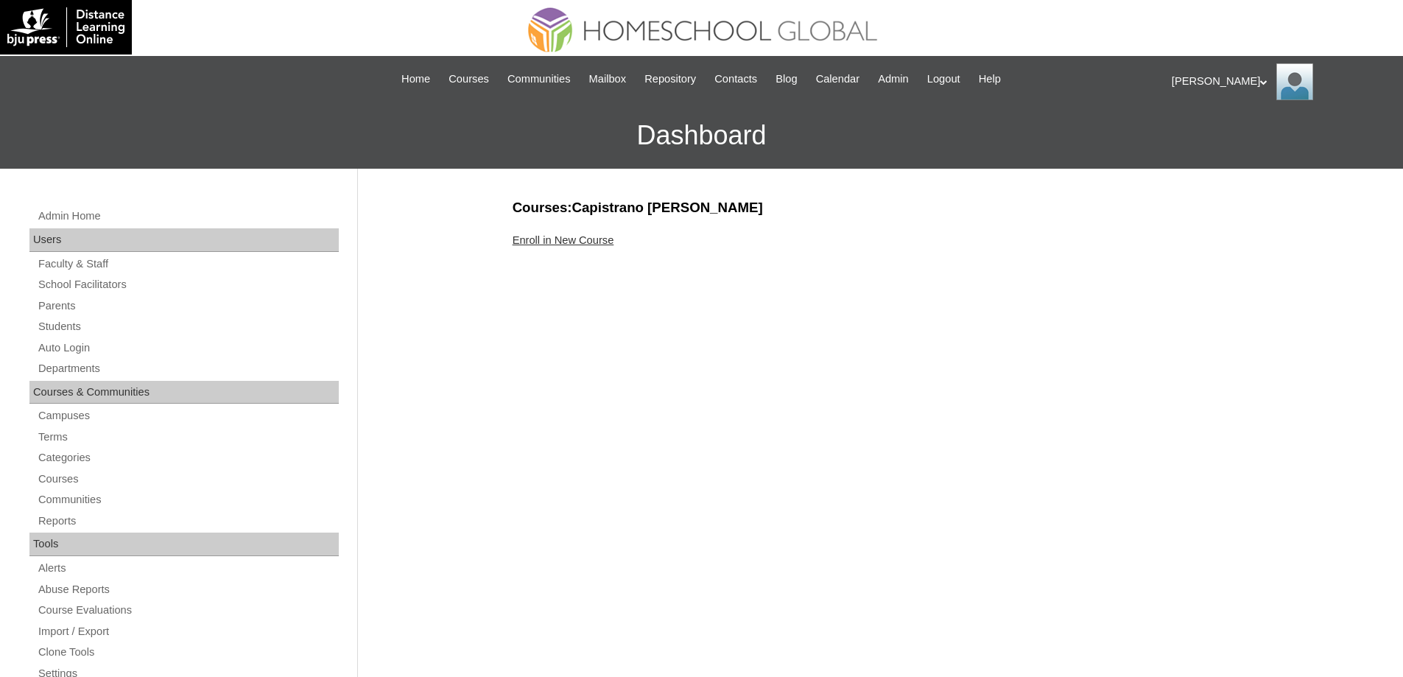
click at [587, 242] on link "Enroll in New Course" at bounding box center [564, 240] width 102 height 12
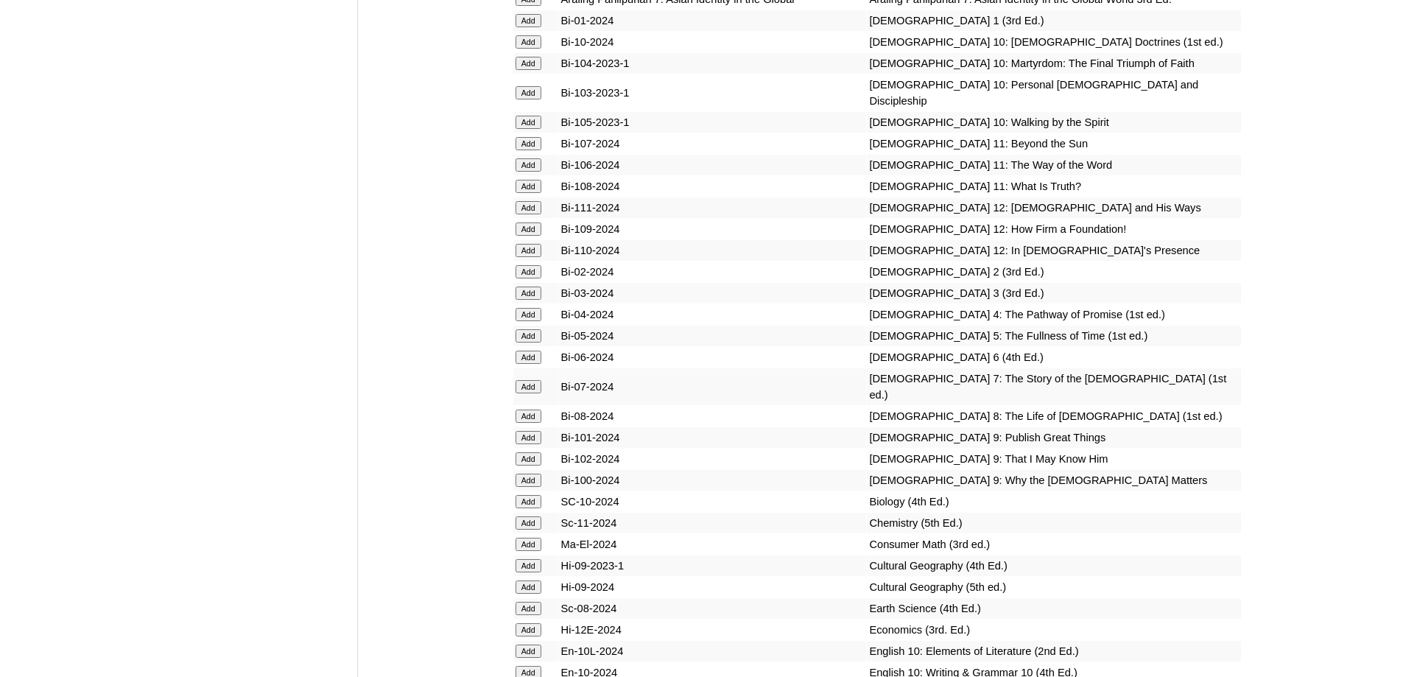
scroll to position [3930, 0]
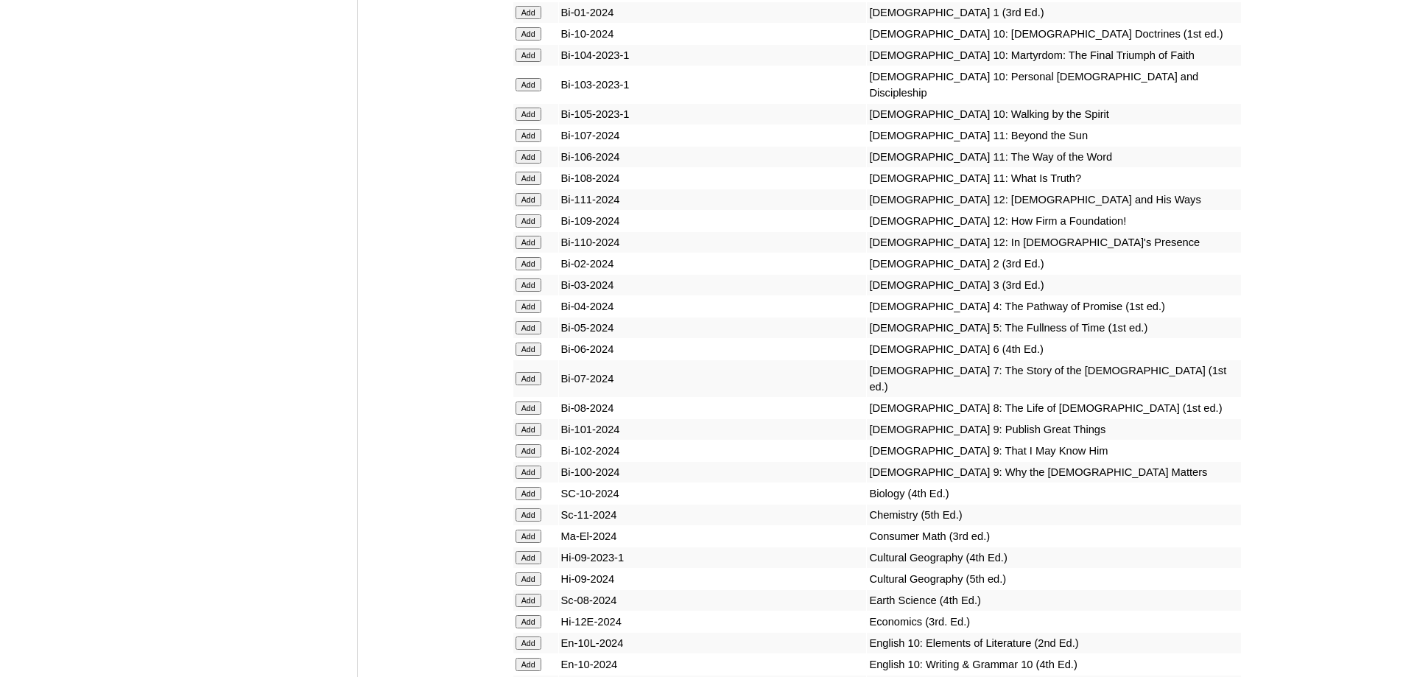
click at [530, 19] on input "Add" at bounding box center [529, 12] width 26 height 13
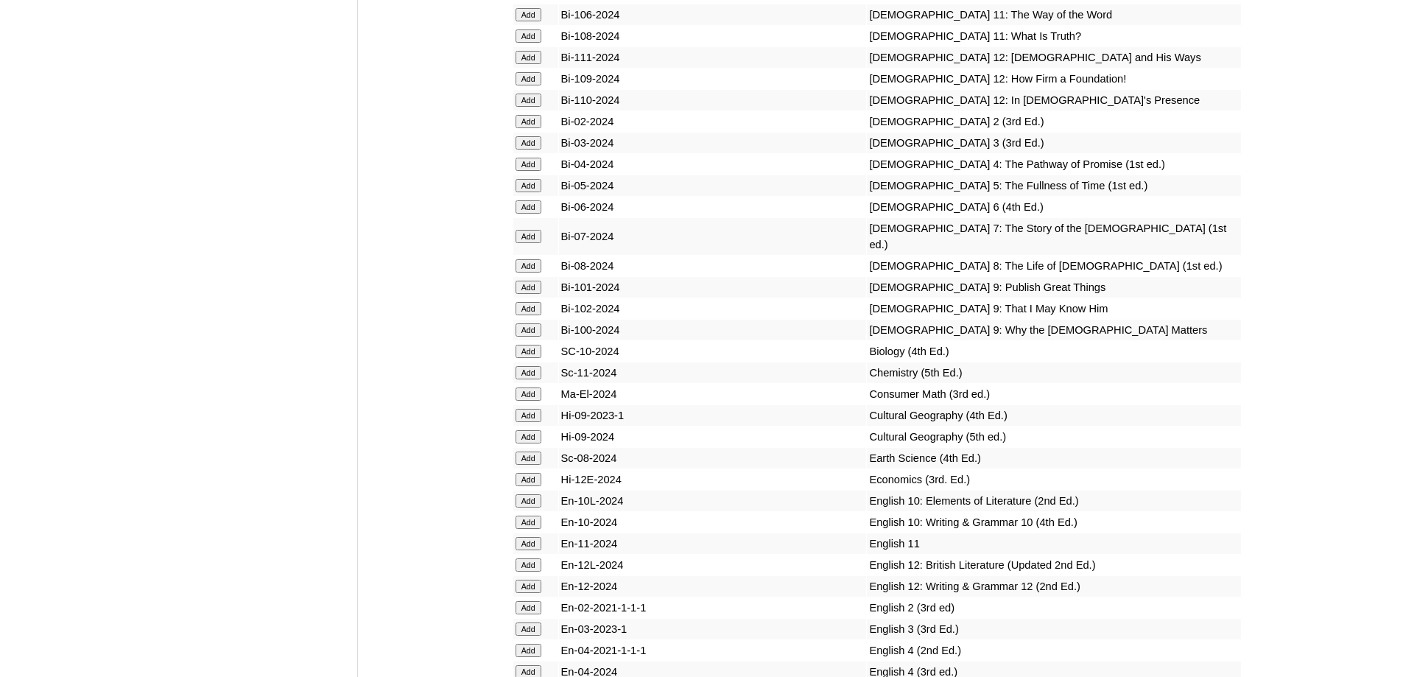
scroll to position [4446, 0]
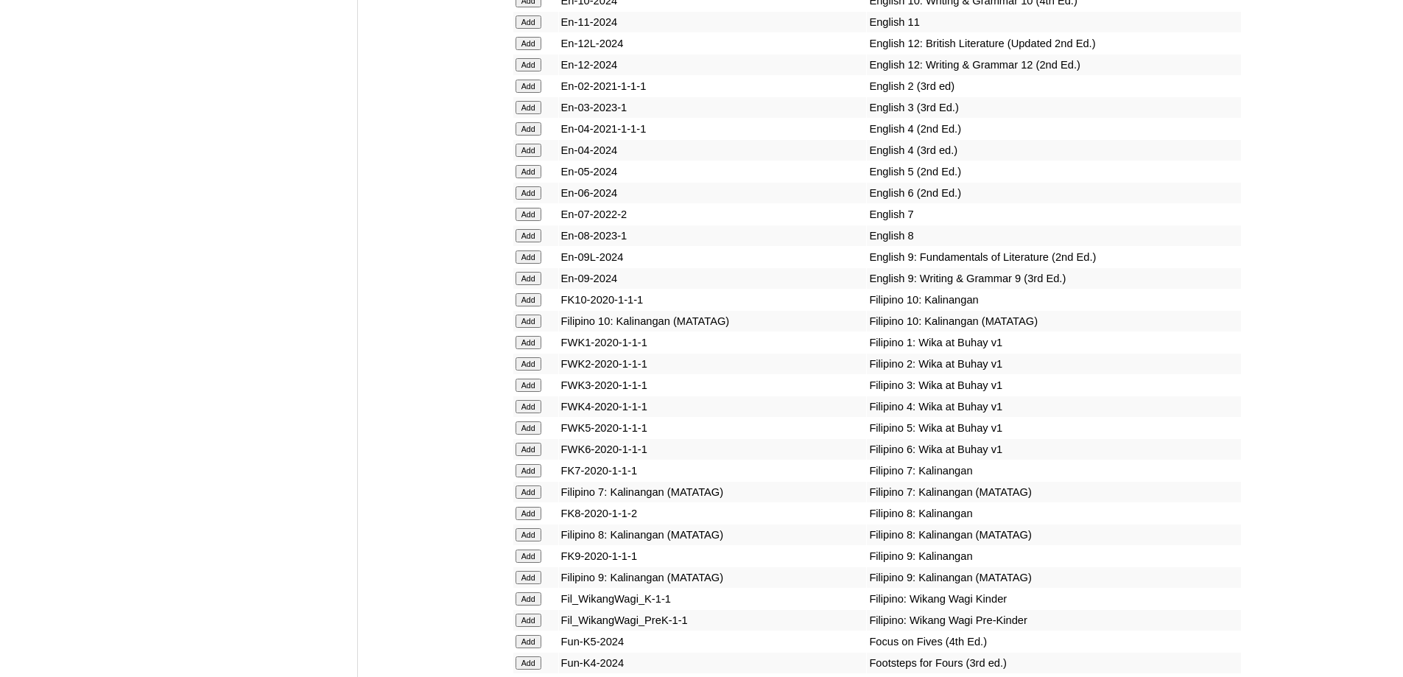
scroll to position [4762, 0]
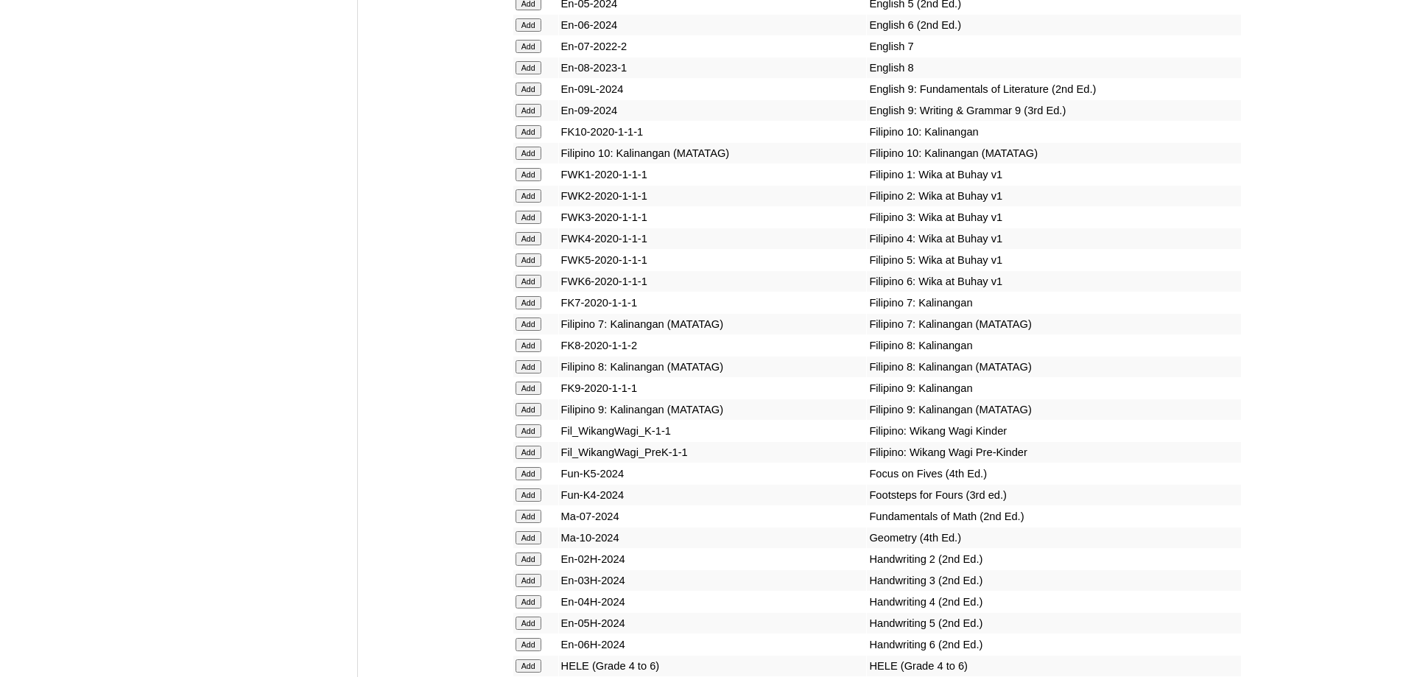
click at [536, 181] on input "Add" at bounding box center [529, 174] width 26 height 13
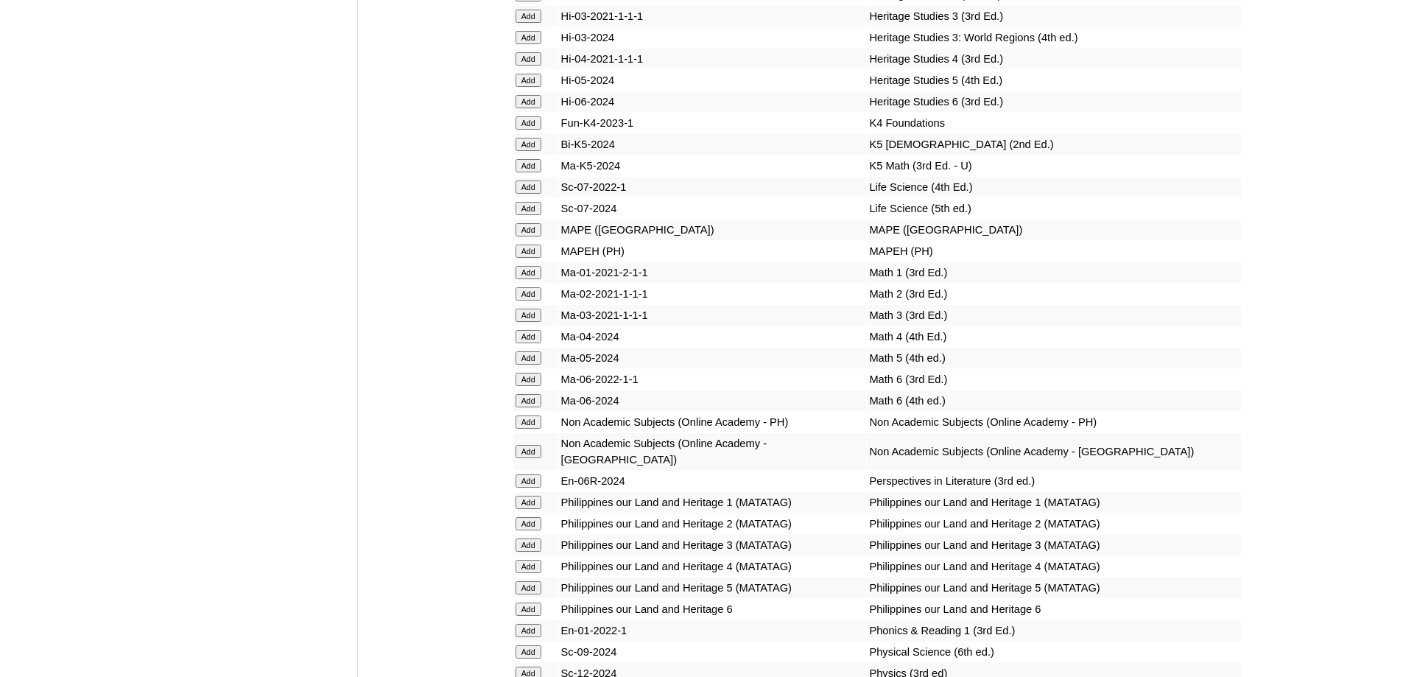
scroll to position [5498, 0]
click at [528, 278] on input "Add" at bounding box center [529, 270] width 26 height 13
click at [534, 256] on input "Add" at bounding box center [529, 249] width 26 height 13
click at [528, 507] on input "Add" at bounding box center [529, 500] width 26 height 13
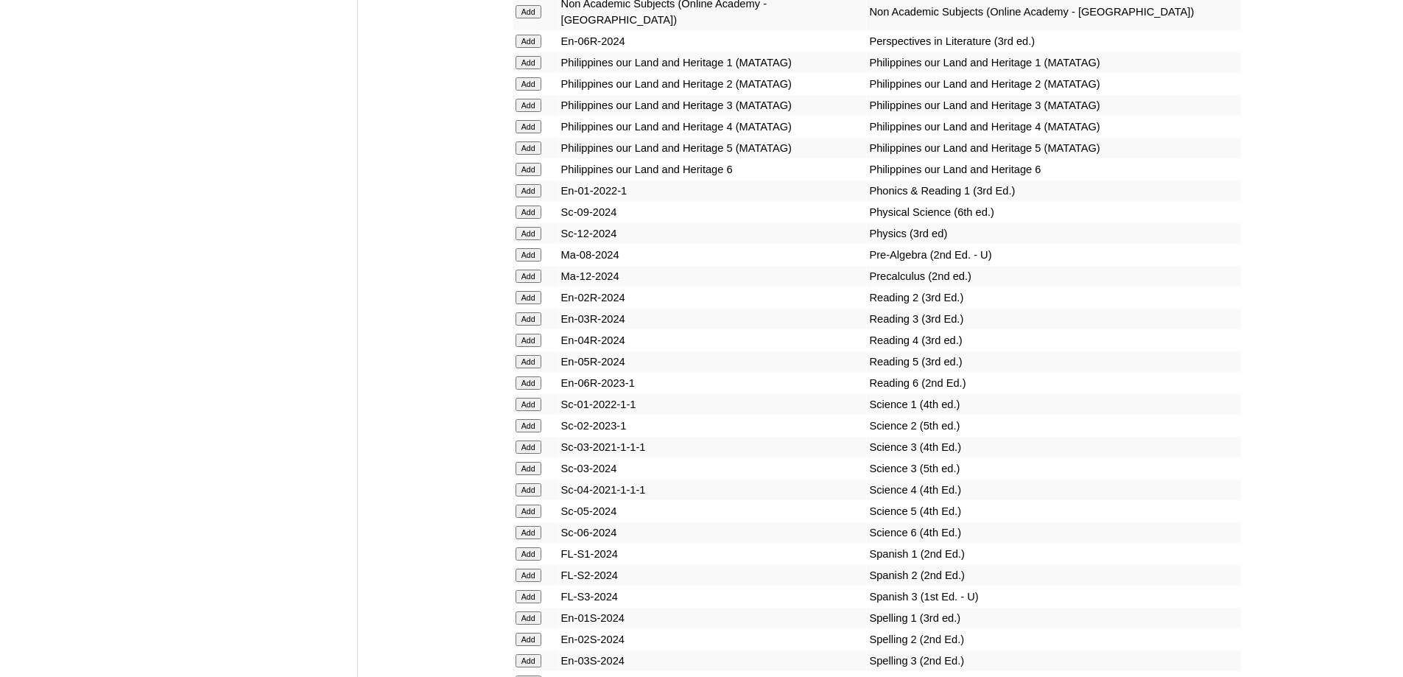
scroll to position [5940, 0]
click at [530, 407] on input "Add" at bounding box center [529, 400] width 26 height 13
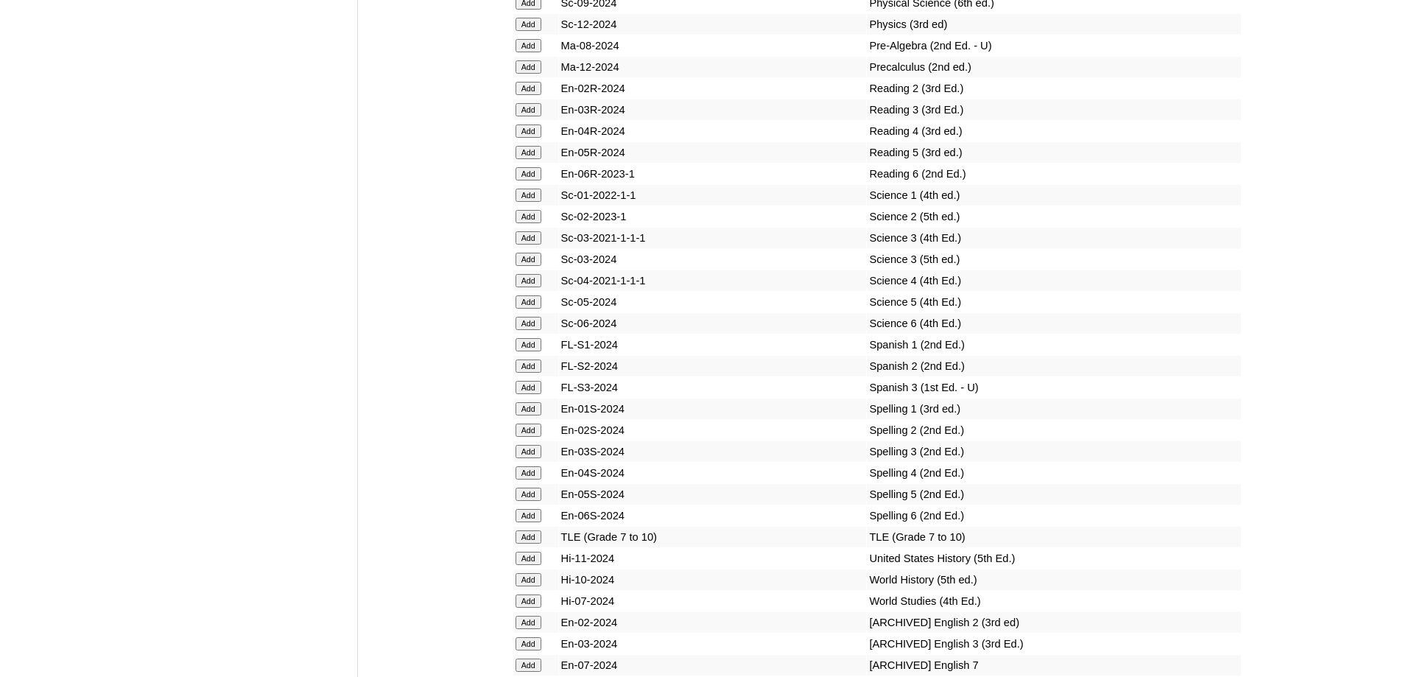
scroll to position [6161, 0]
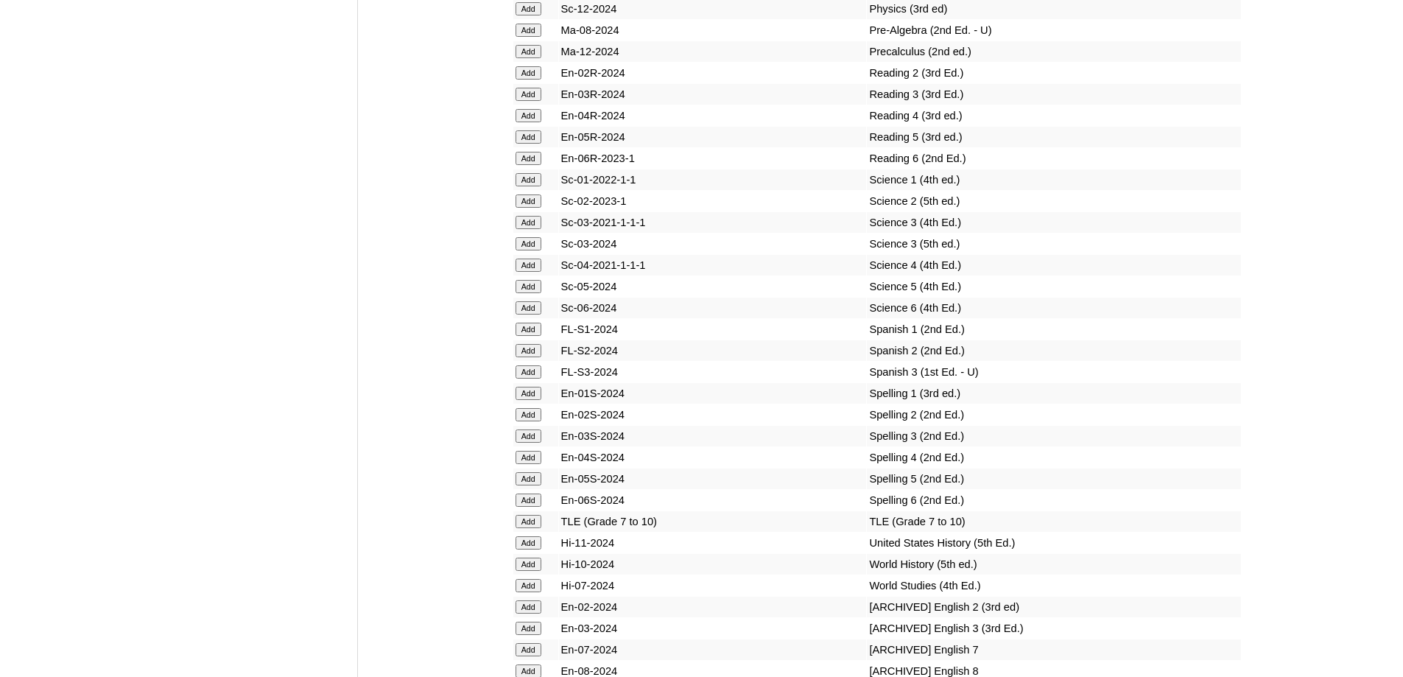
click at [534, 400] on input "Add" at bounding box center [529, 393] width 26 height 13
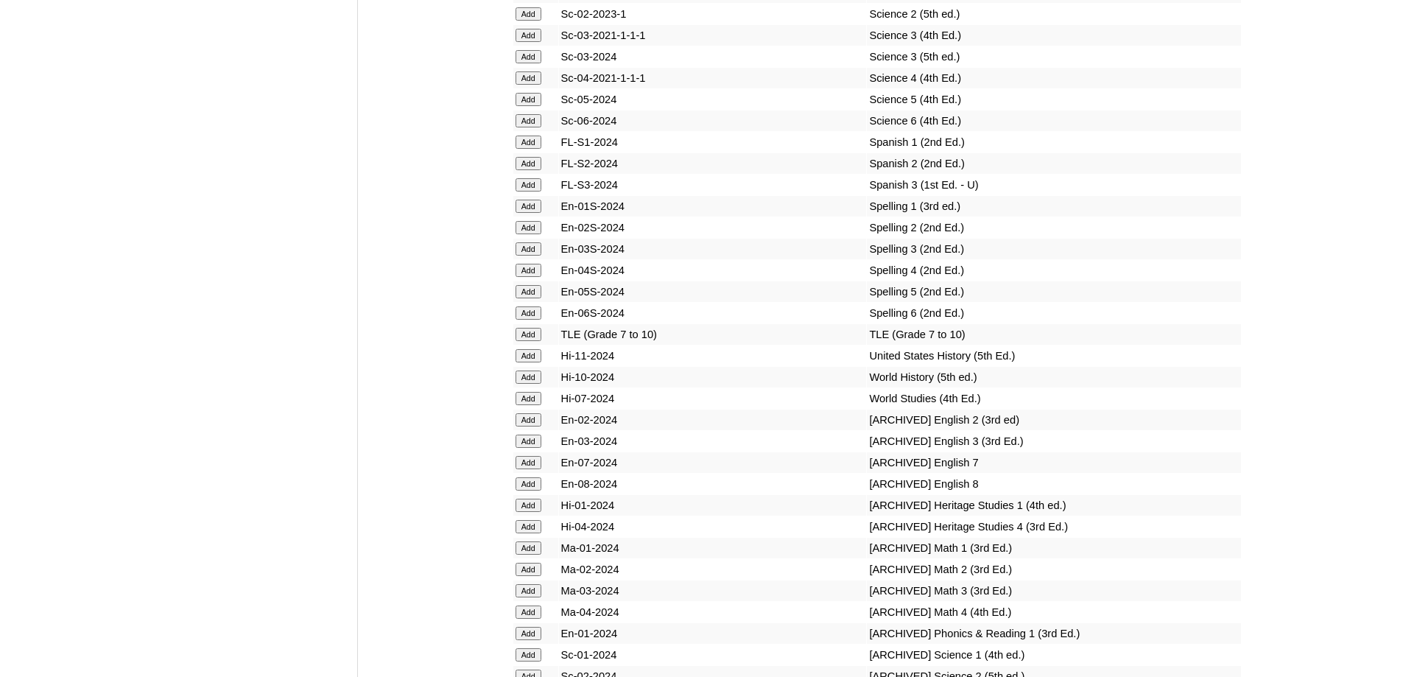
scroll to position [6235, 0]
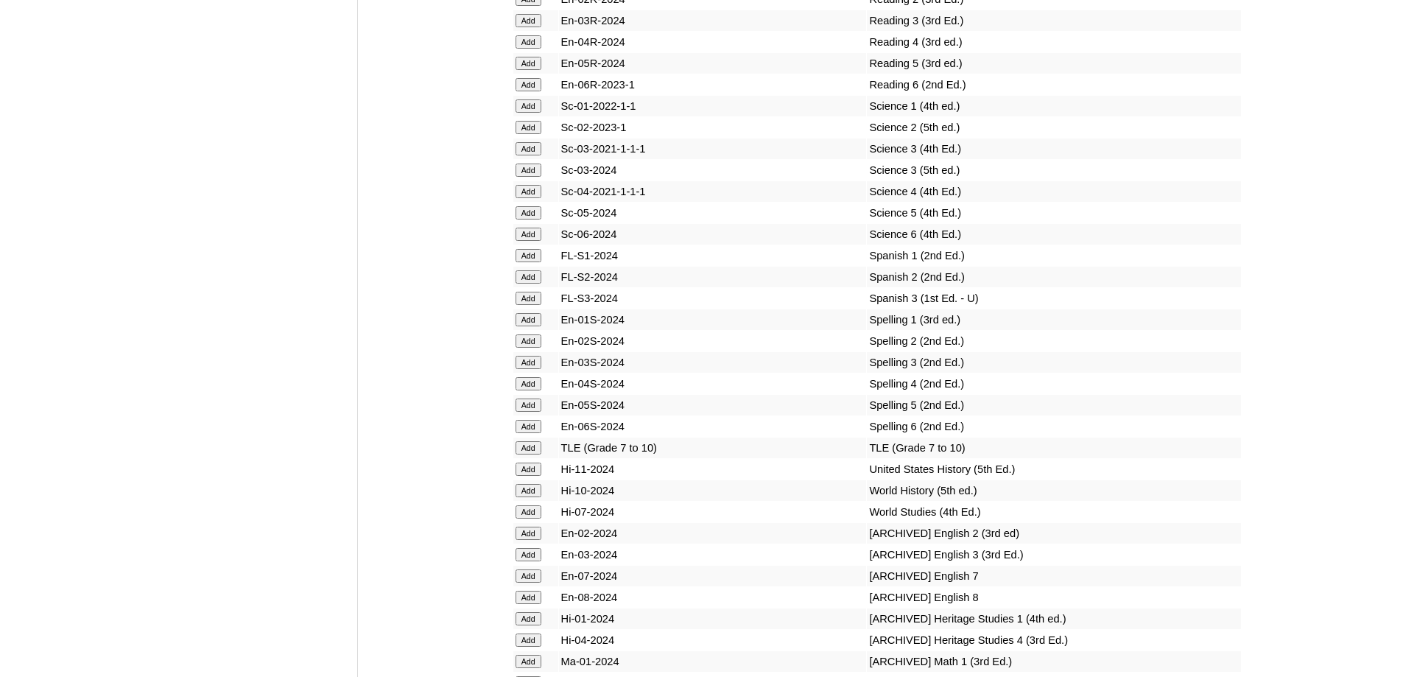
click at [533, 113] on input "Add" at bounding box center [529, 105] width 26 height 13
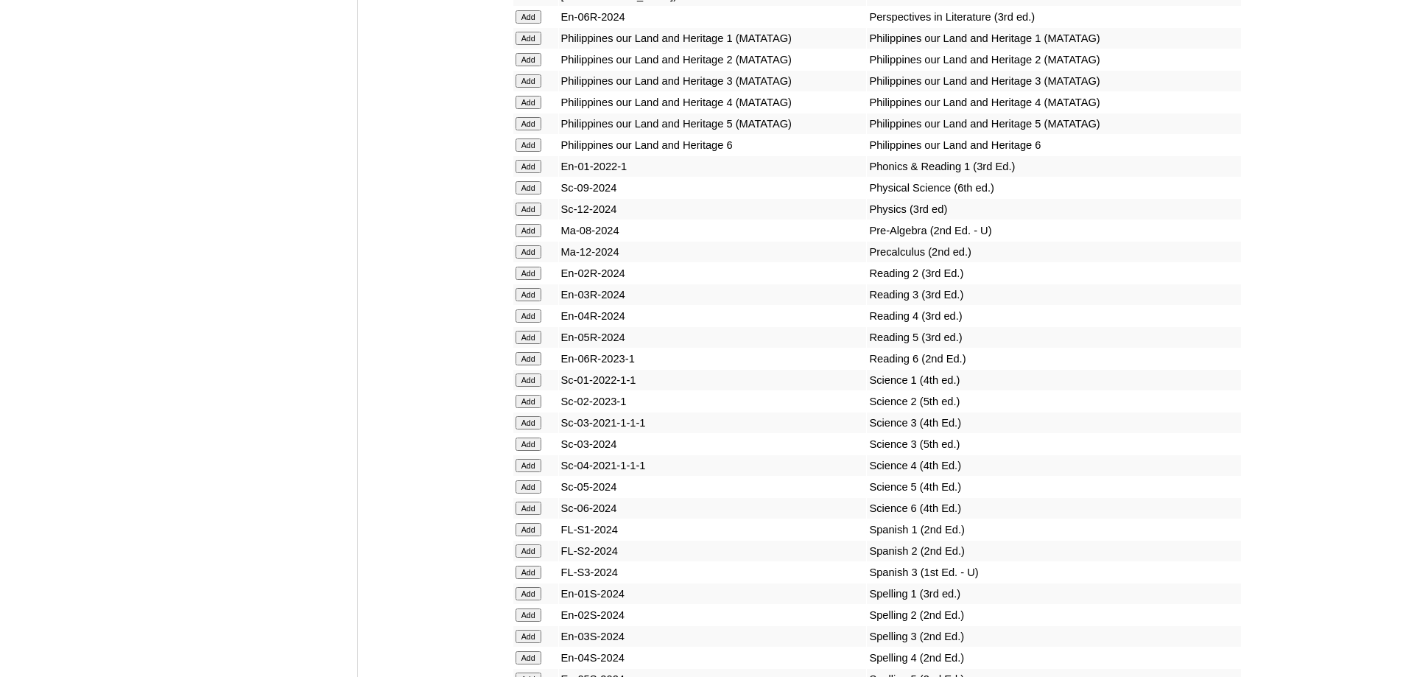
scroll to position [5940, 0]
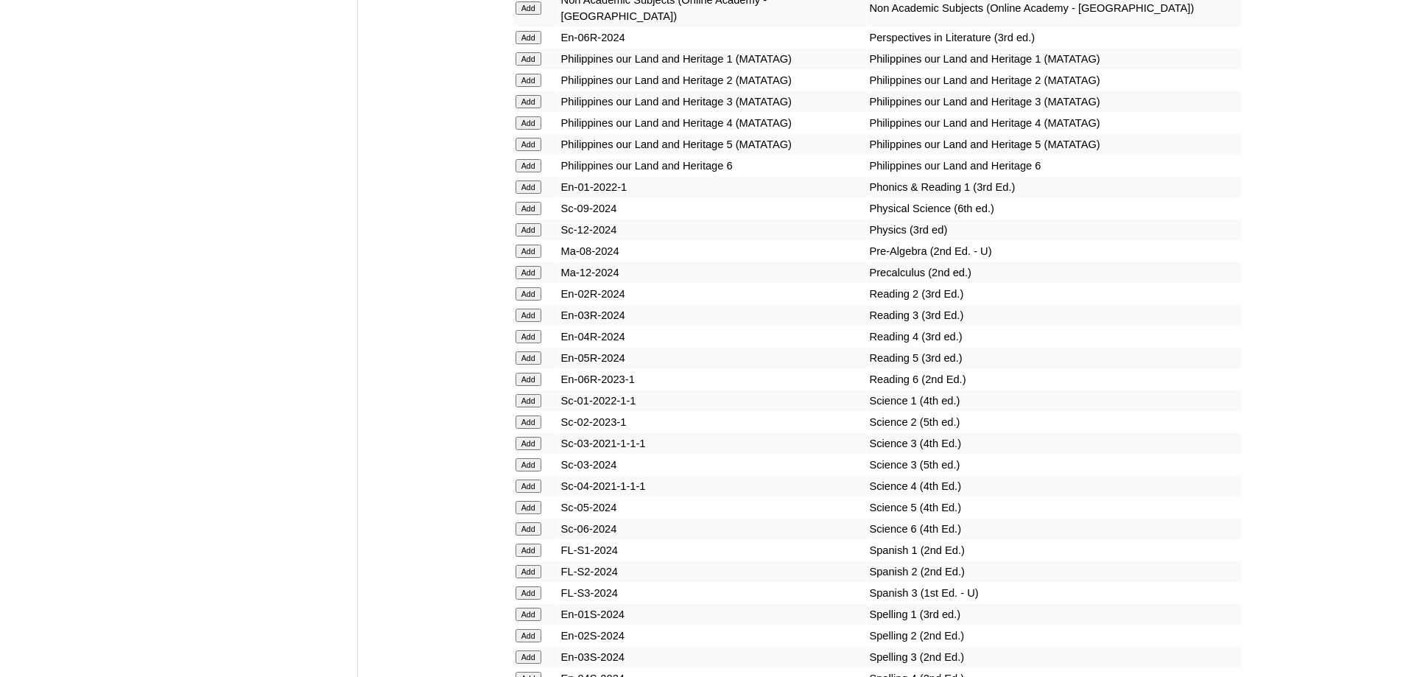
click at [534, 194] on input "Add" at bounding box center [529, 186] width 26 height 13
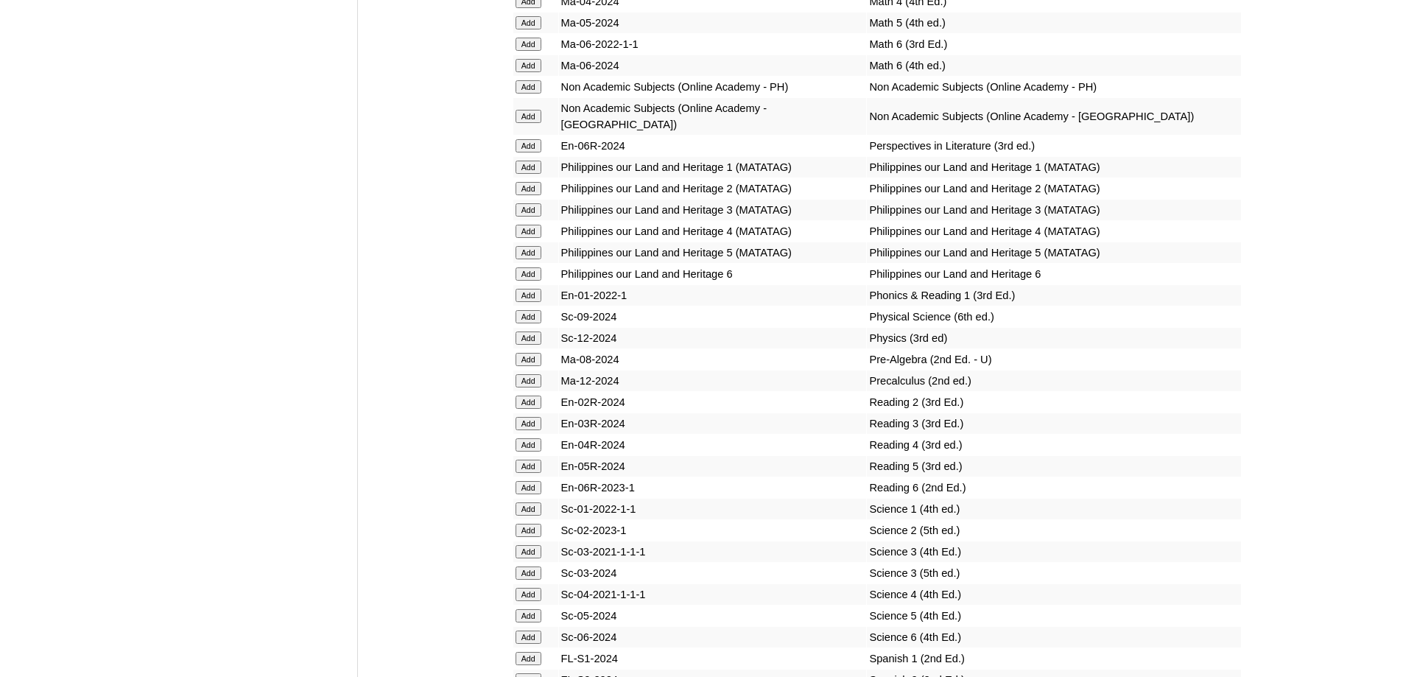
scroll to position [5793, 0]
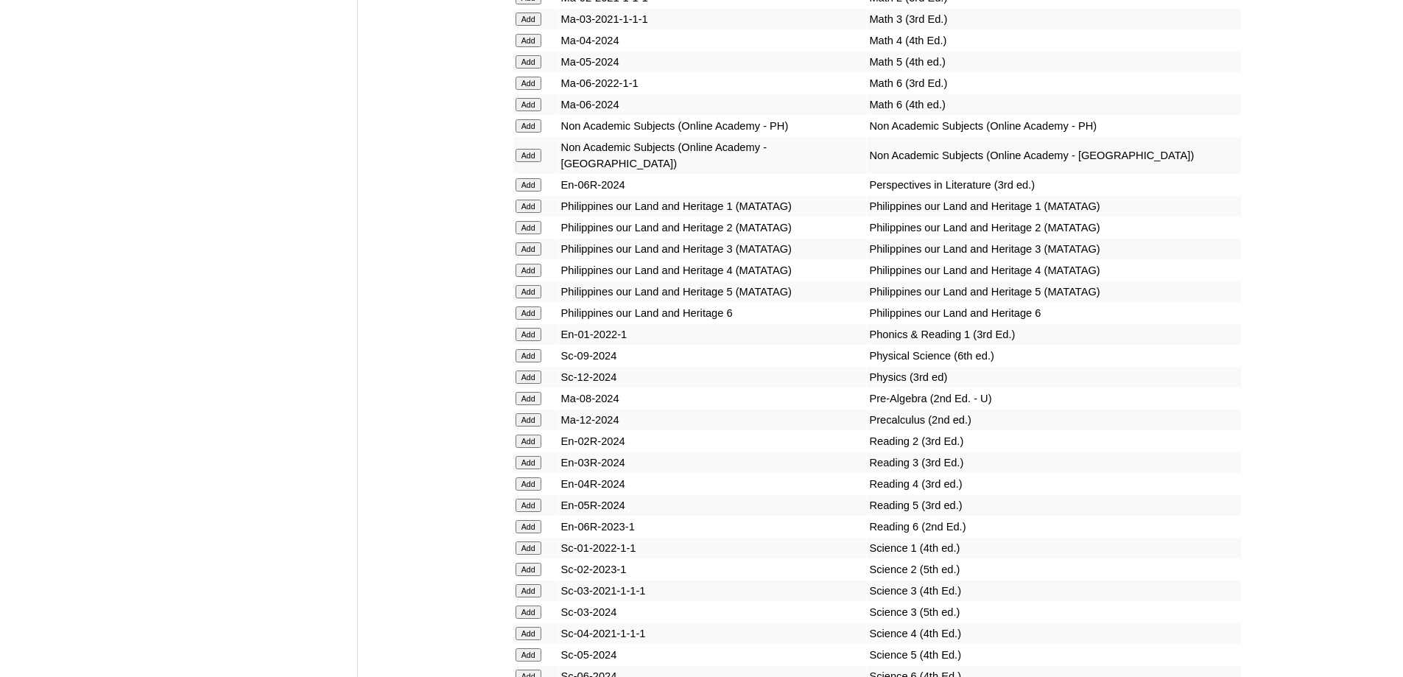
click at [525, 213] on input "Add" at bounding box center [529, 206] width 26 height 13
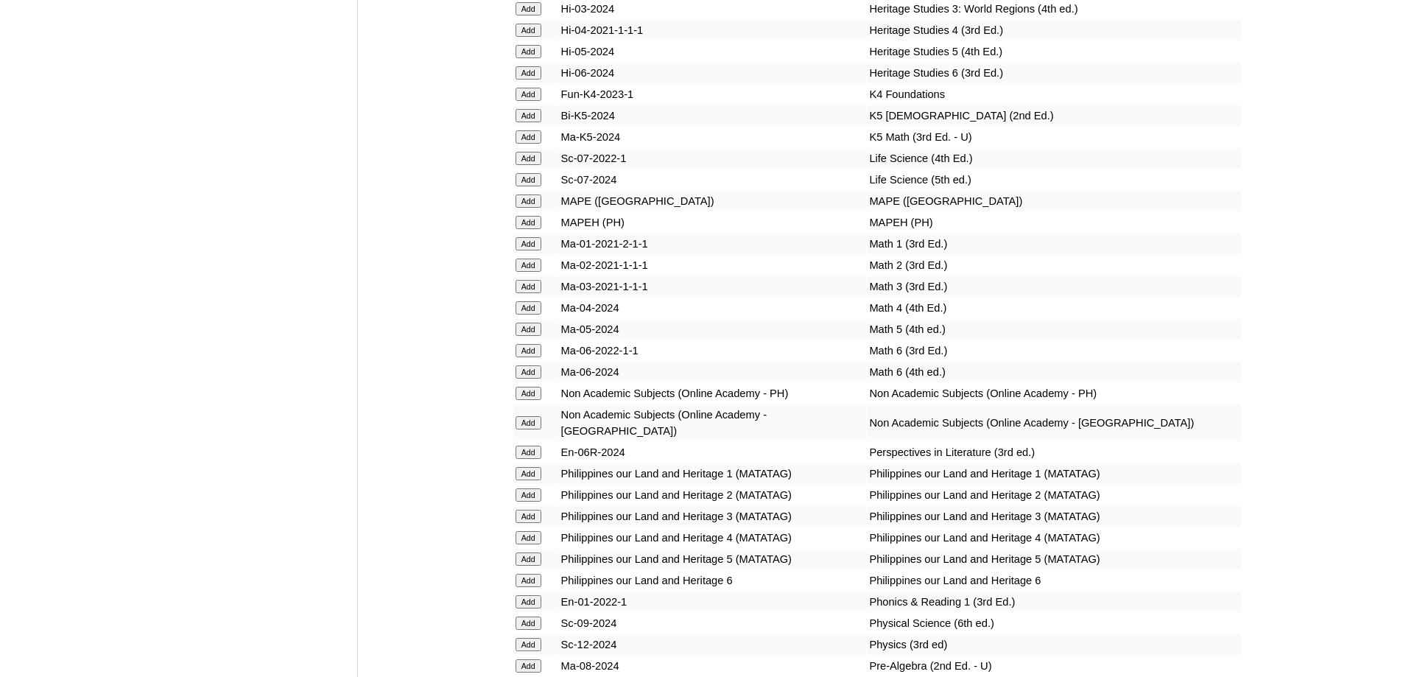
scroll to position [5867, 0]
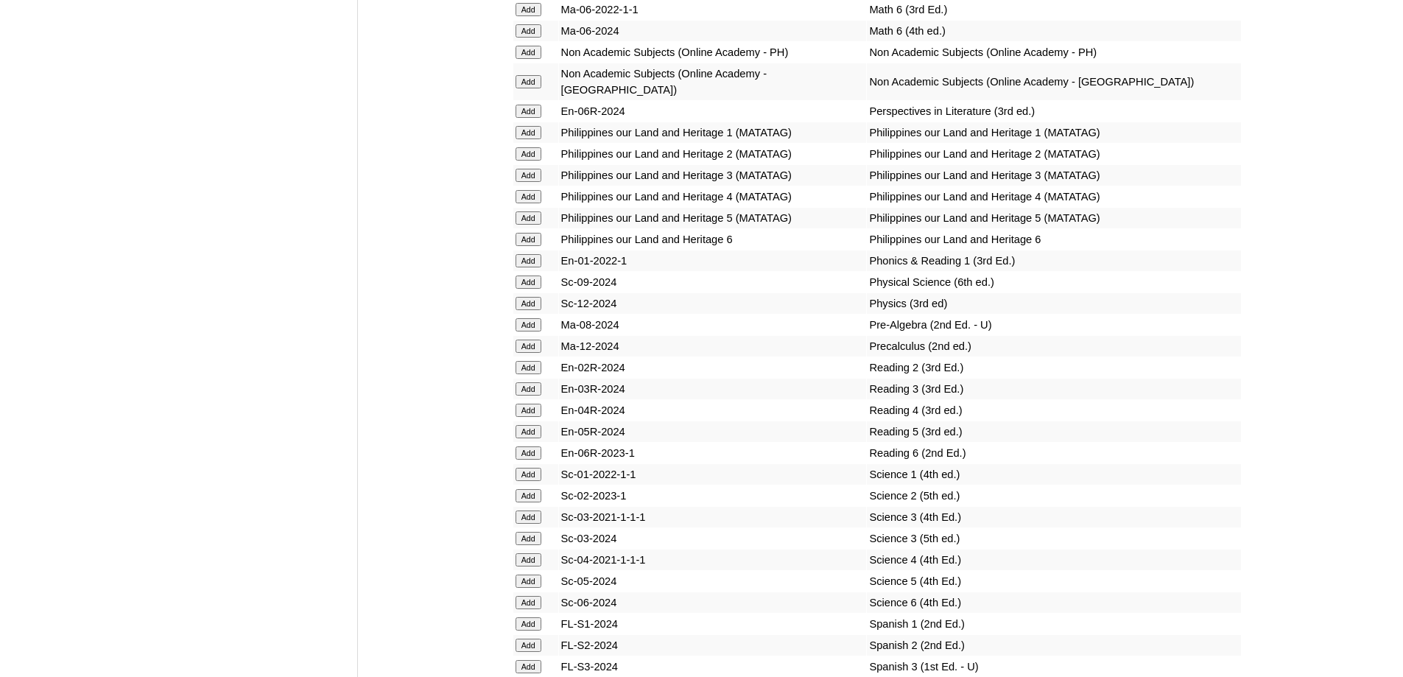
click at [527, 267] on input "Add" at bounding box center [529, 260] width 26 height 13
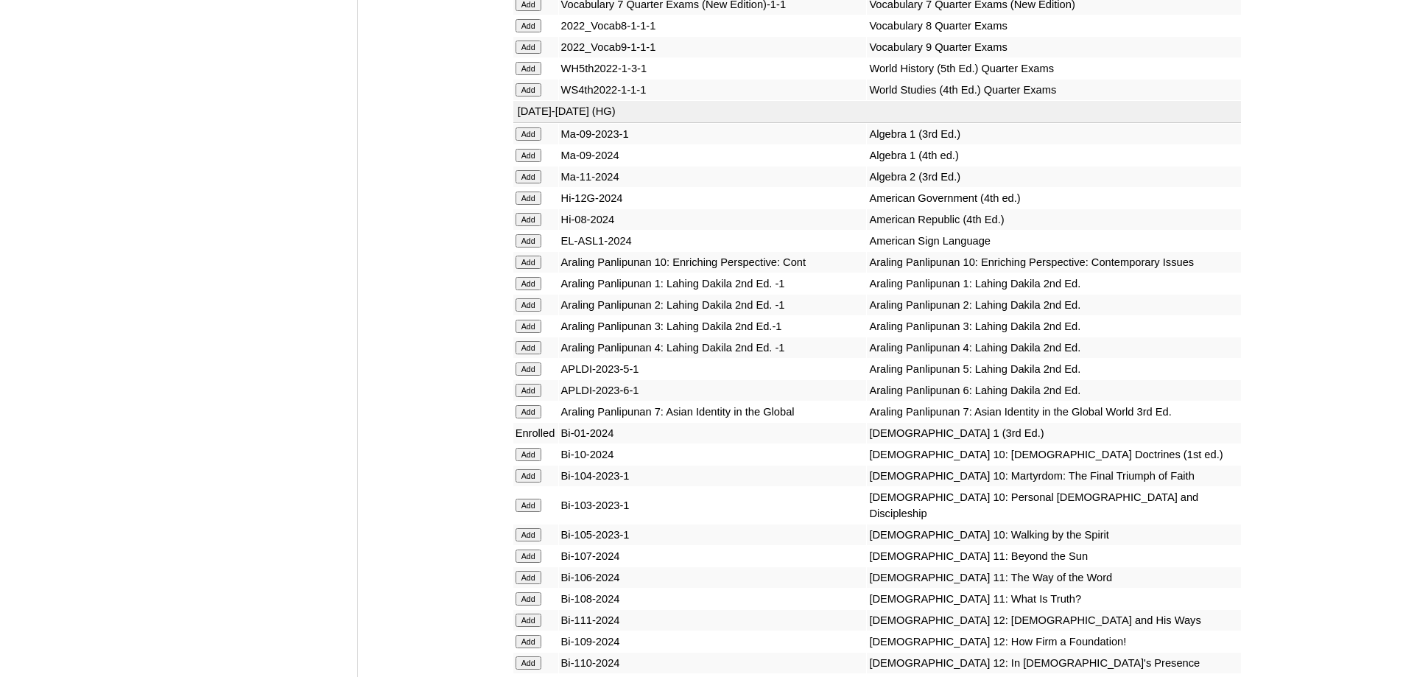
scroll to position [3068, 0]
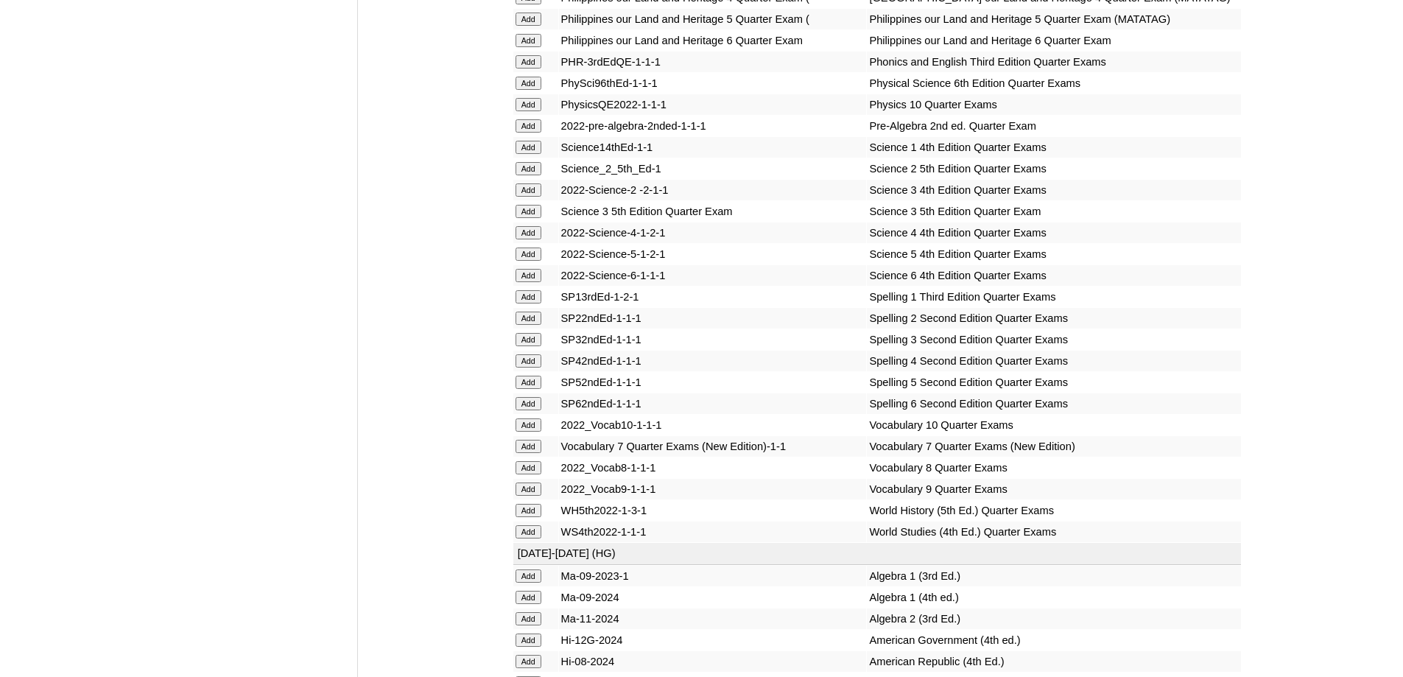
click at [535, 154] on input "Add" at bounding box center [529, 147] width 26 height 13
click at [528, 69] on input "Add" at bounding box center [529, 61] width 26 height 13
click at [530, 303] on input "Add" at bounding box center [529, 296] width 26 height 13
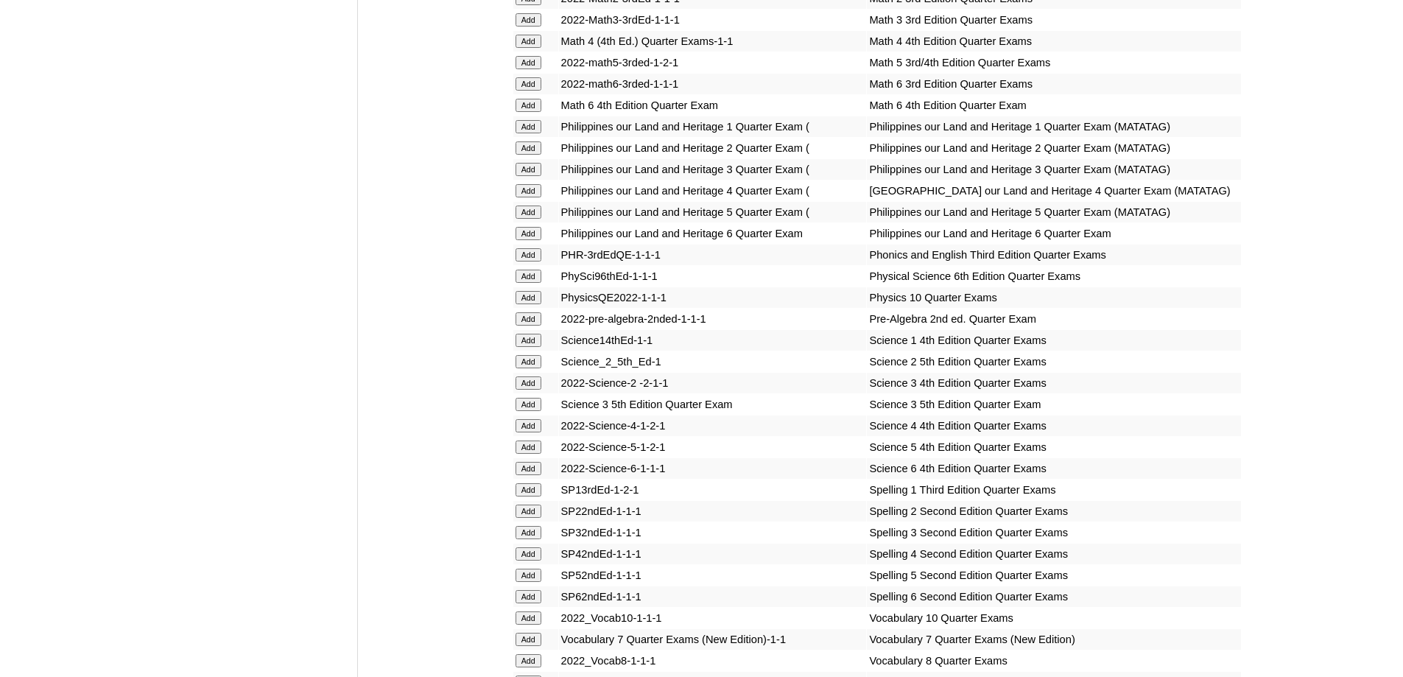
scroll to position [2773, 0]
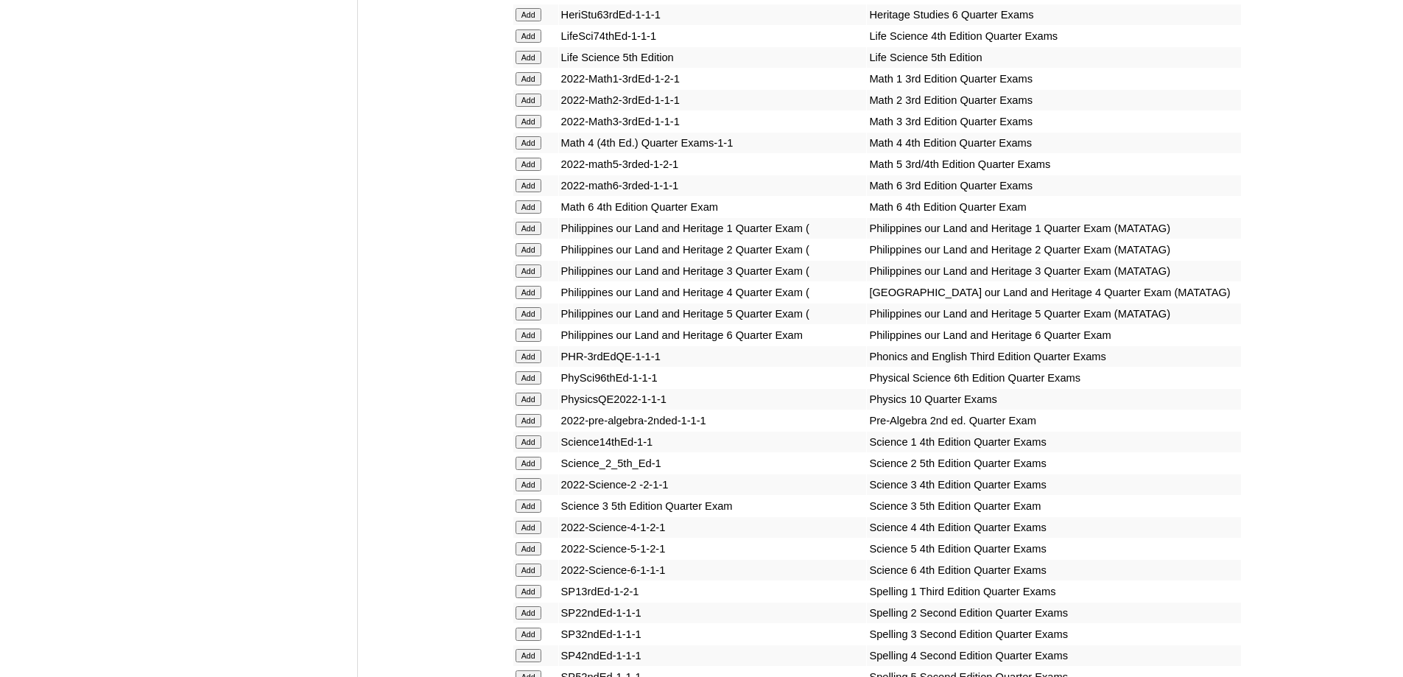
click at [531, 85] on input "Add" at bounding box center [529, 78] width 26 height 13
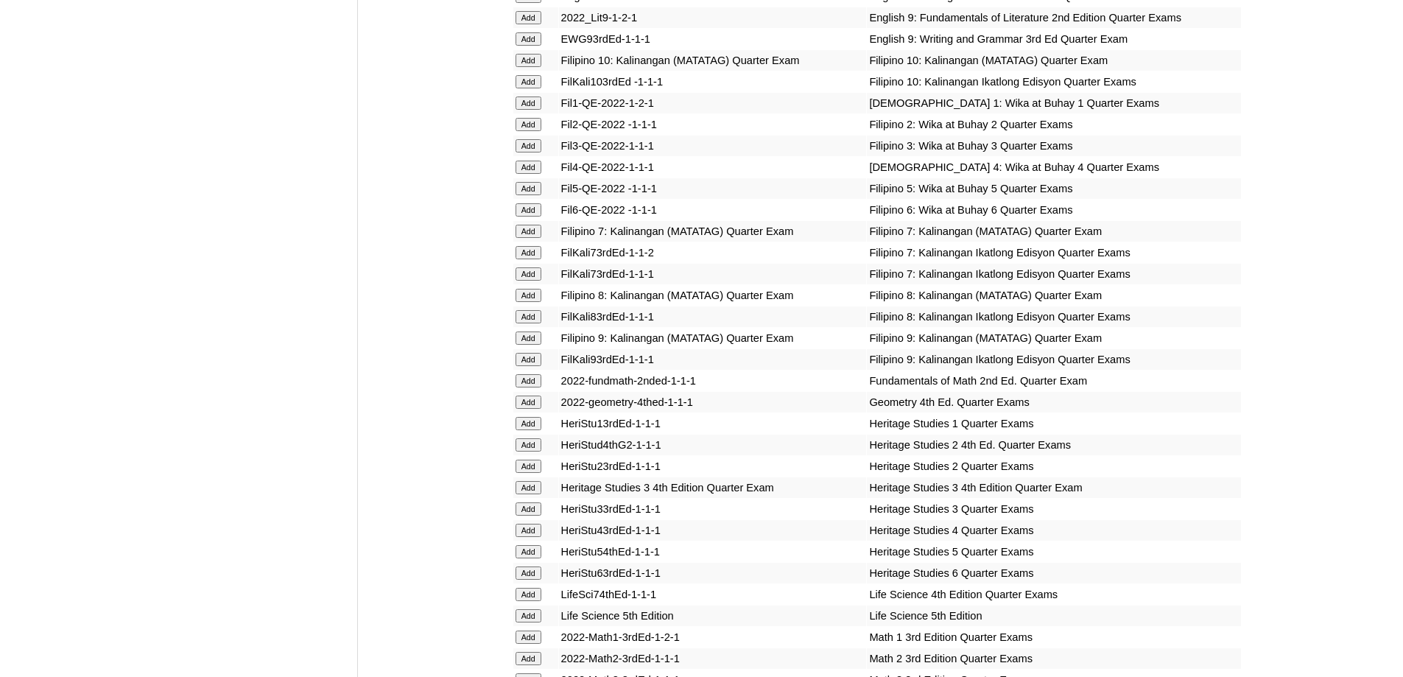
scroll to position [2184, 0]
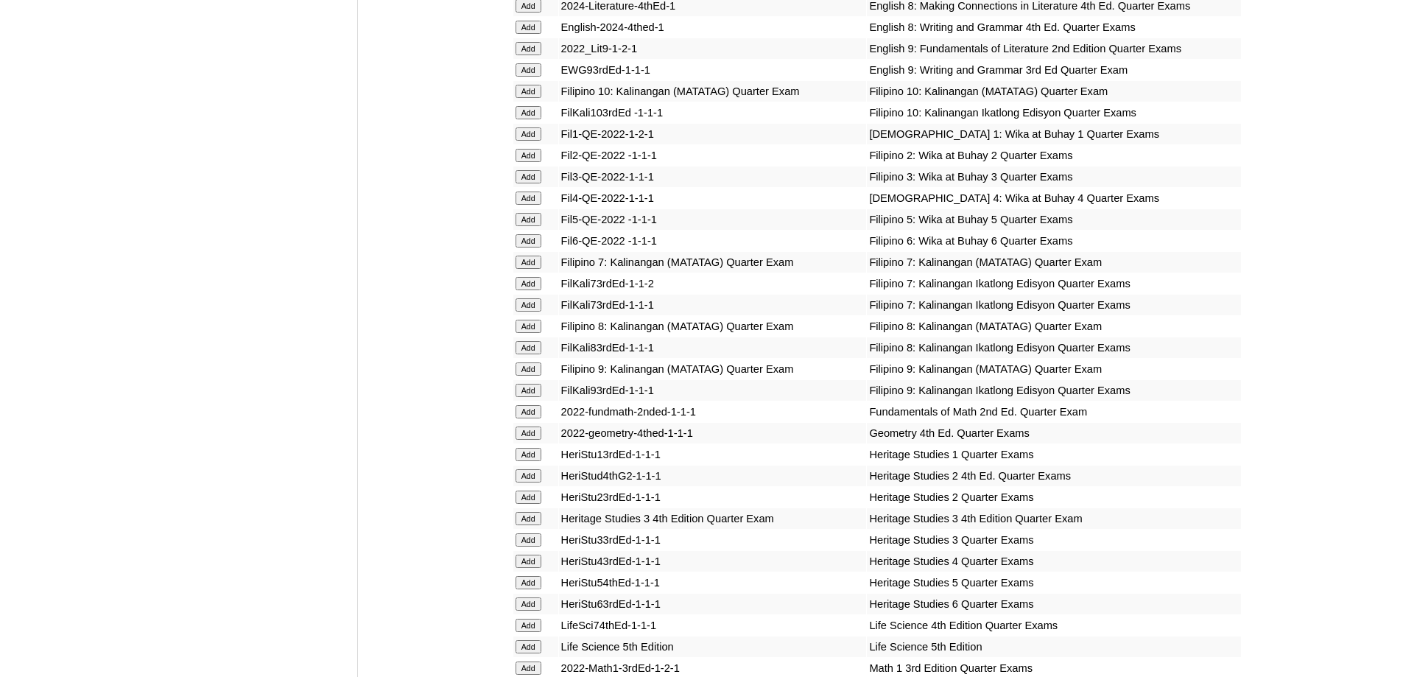
click at [536, 141] on input "Add" at bounding box center [529, 133] width 26 height 13
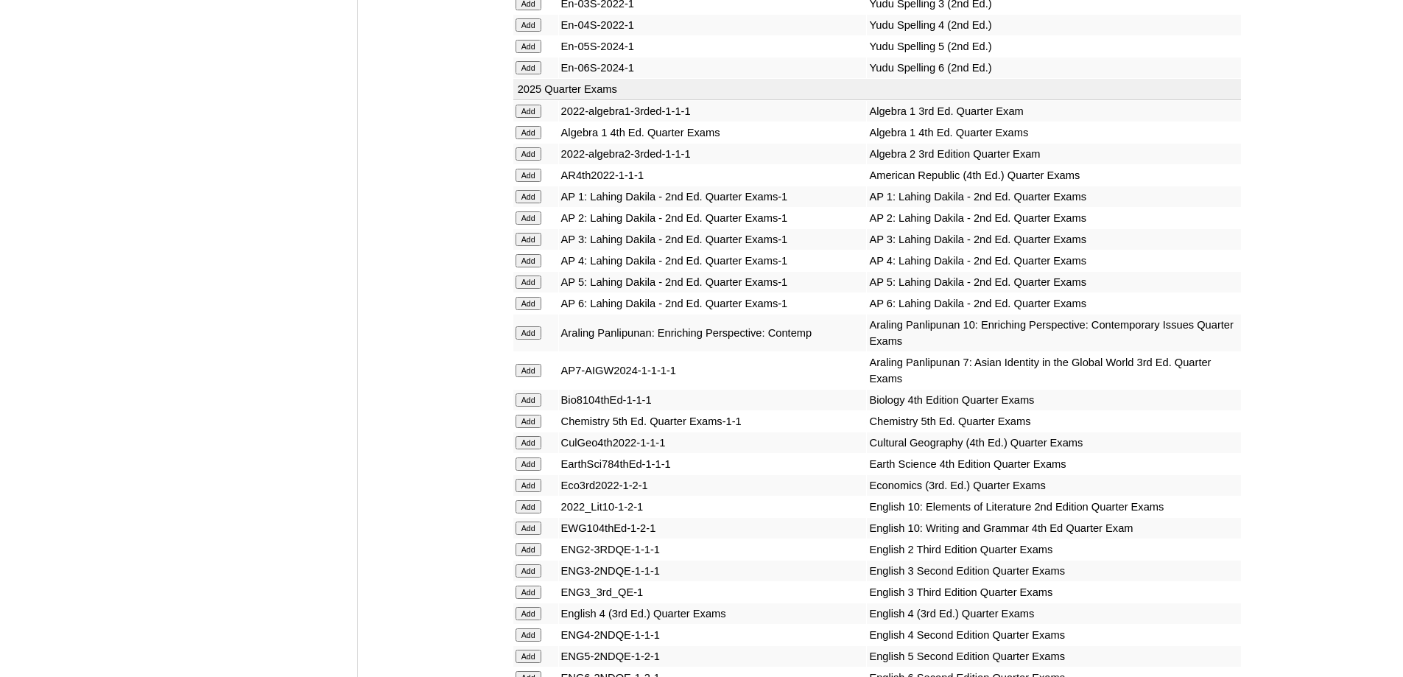
scroll to position [1079, 0]
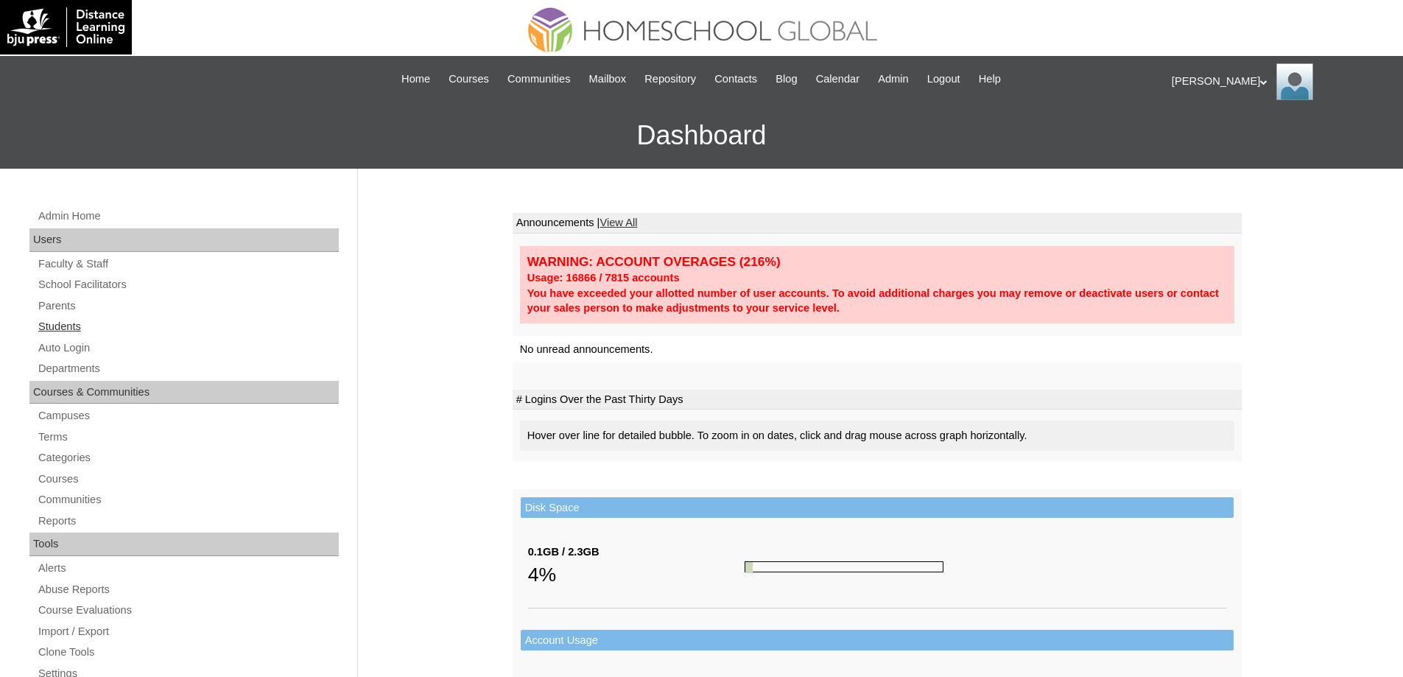
click at [71, 330] on link "Students" at bounding box center [188, 326] width 302 height 18
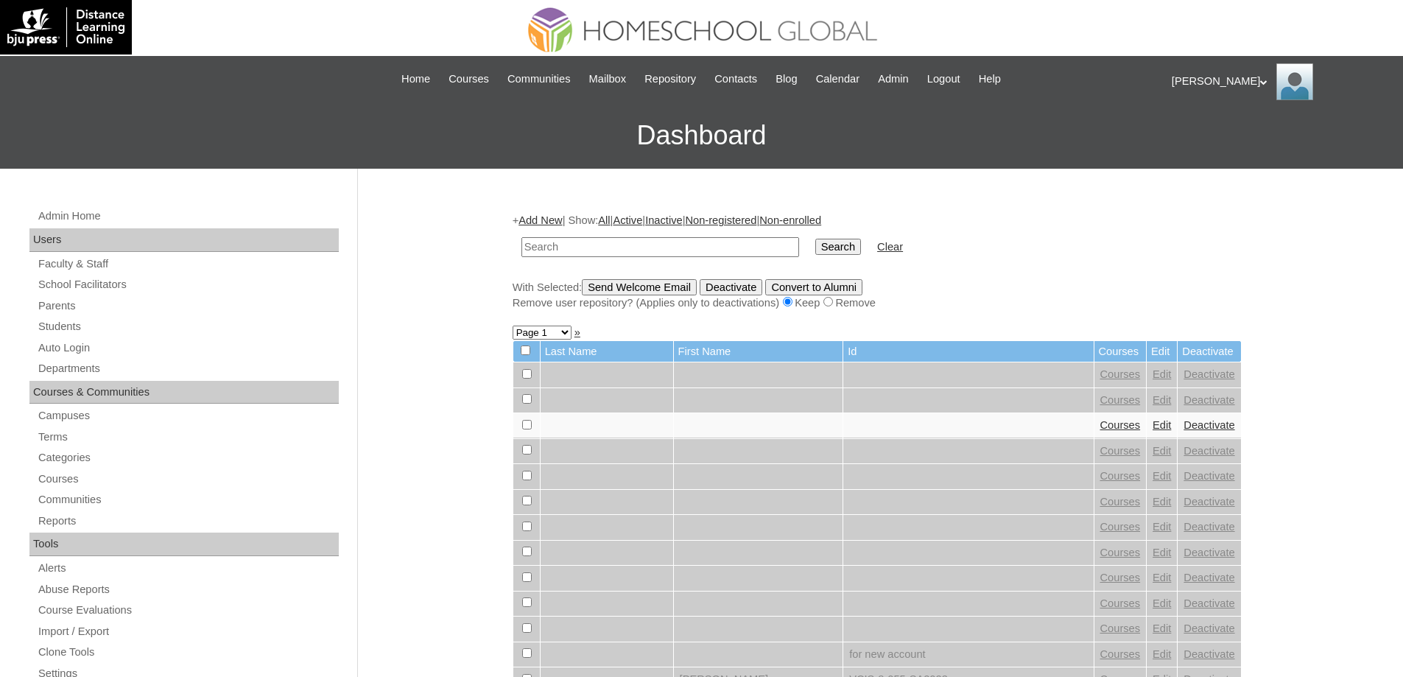
drag, startPoint x: 626, startPoint y: 250, endPoint x: 655, endPoint y: 250, distance: 28.7
click at [628, 250] on input "text" at bounding box center [660, 247] width 278 height 20
paste input "MHS00309-TECHPH2025"
type input "MHS00309-TECHPH2025"
click at [836, 242] on input "Search" at bounding box center [838, 247] width 46 height 16
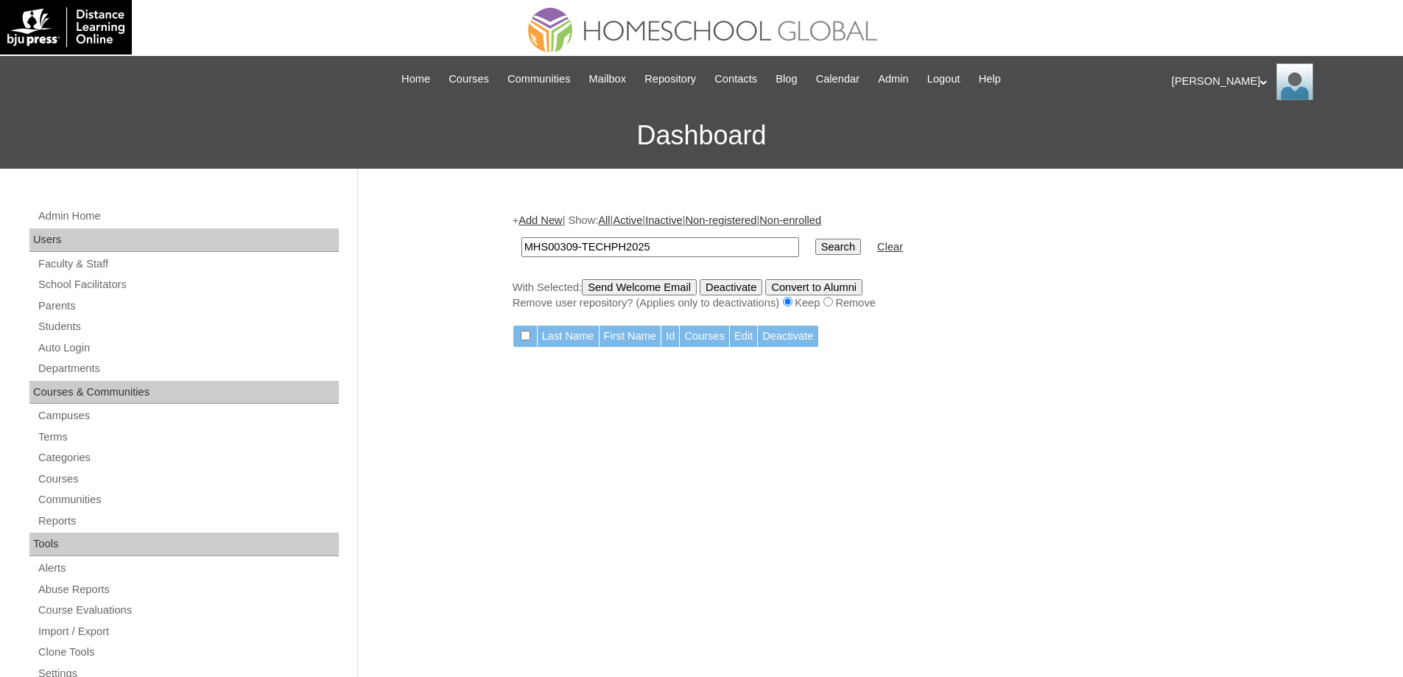
click at [555, 222] on link "Add New" at bounding box center [540, 220] width 43 height 12
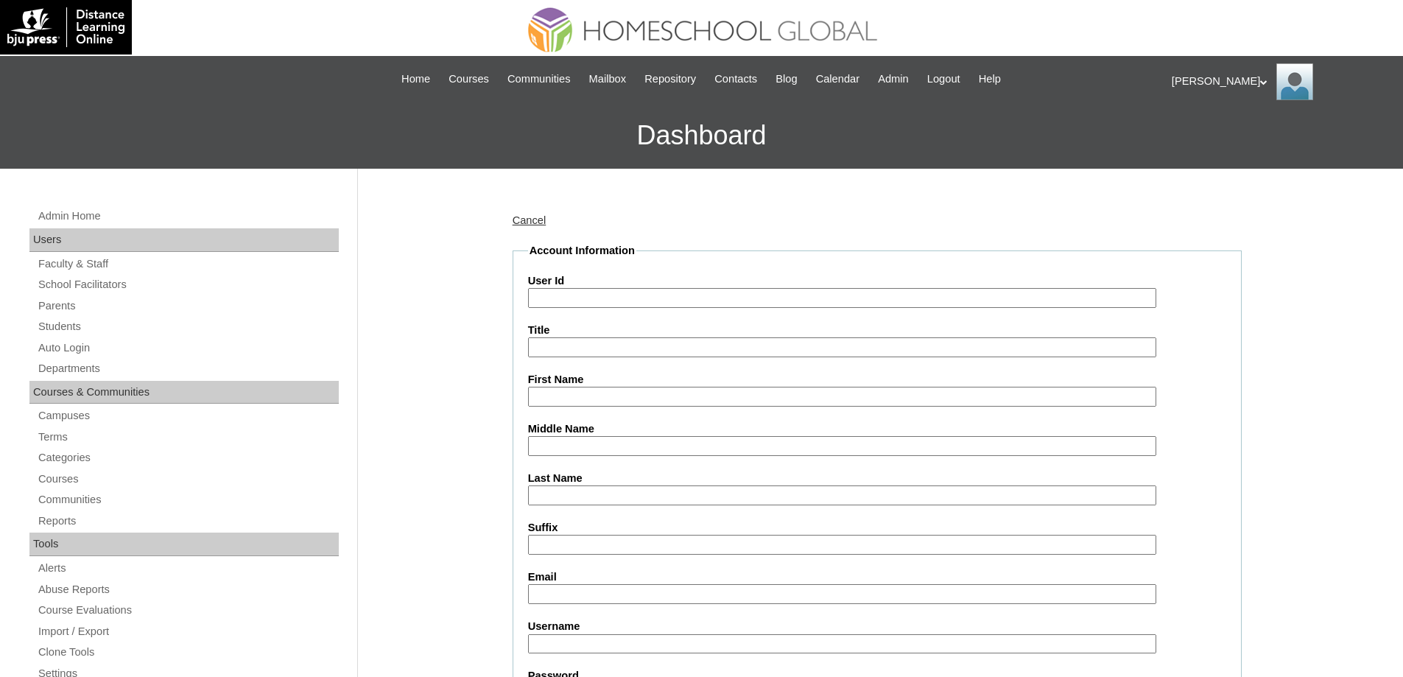
click at [598, 298] on input "User Id" at bounding box center [842, 298] width 628 height 20
paste input "MHS00309-TECHPH2025"
type input "MHS00309-TECHPH2025"
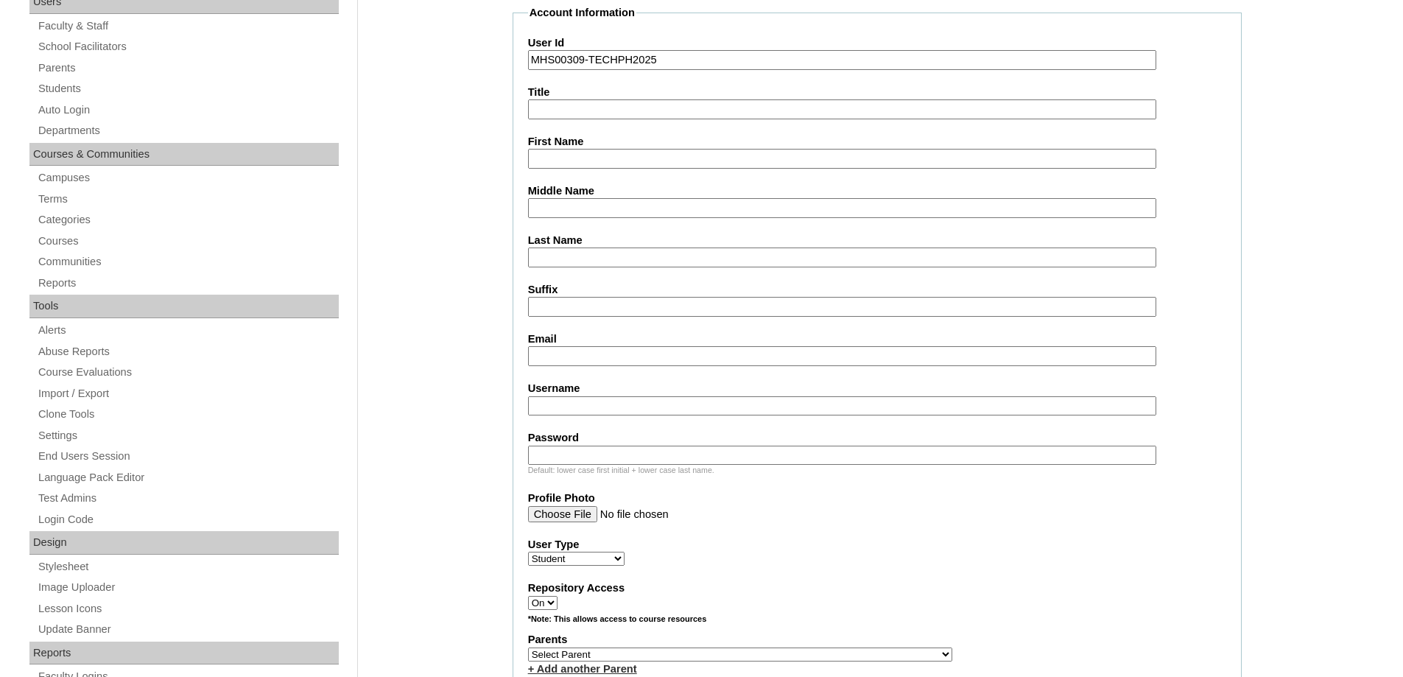
scroll to position [295, 0]
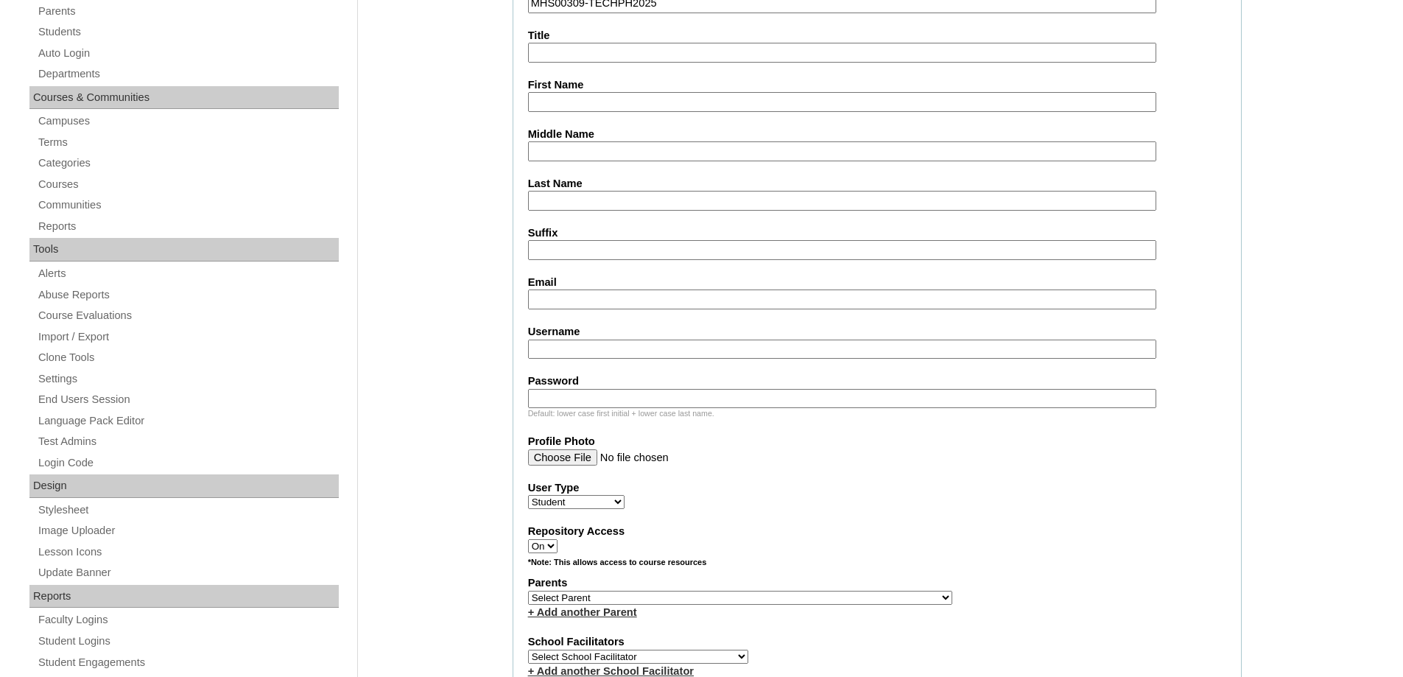
click at [575, 96] on input "First Name" at bounding box center [842, 102] width 628 height 20
click at [586, 111] on input "First Name" at bounding box center [842, 102] width 628 height 20
paste input "[PERSON_NAME]"
type input "[PERSON_NAME]"
drag, startPoint x: 606, startPoint y: 155, endPoint x: 598, endPoint y: 154, distance: 8.1
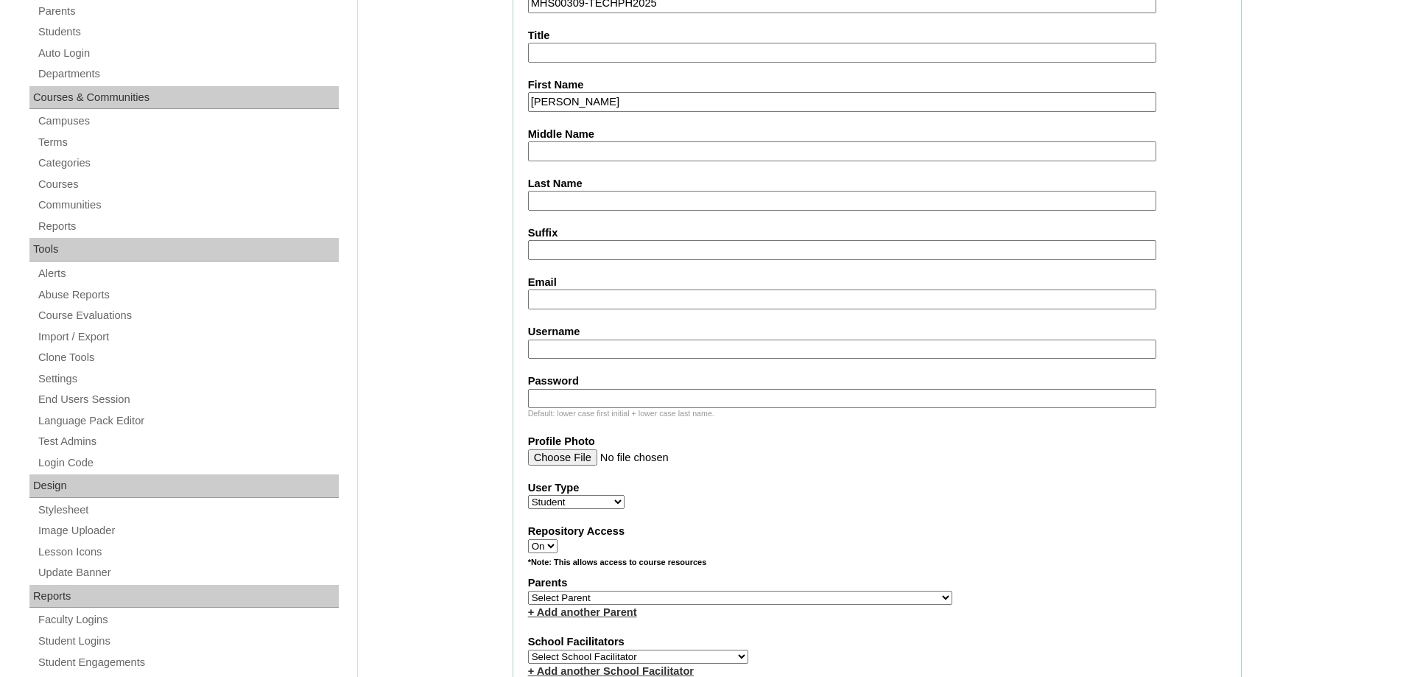
click at [606, 155] on input "Middle Name" at bounding box center [842, 151] width 628 height 20
paste input "[PERSON_NAME]"
type input "[PERSON_NAME]"
drag, startPoint x: 602, startPoint y: 202, endPoint x: 569, endPoint y: 268, distance: 73.8
click at [601, 202] on input "Last Name" at bounding box center [842, 201] width 628 height 20
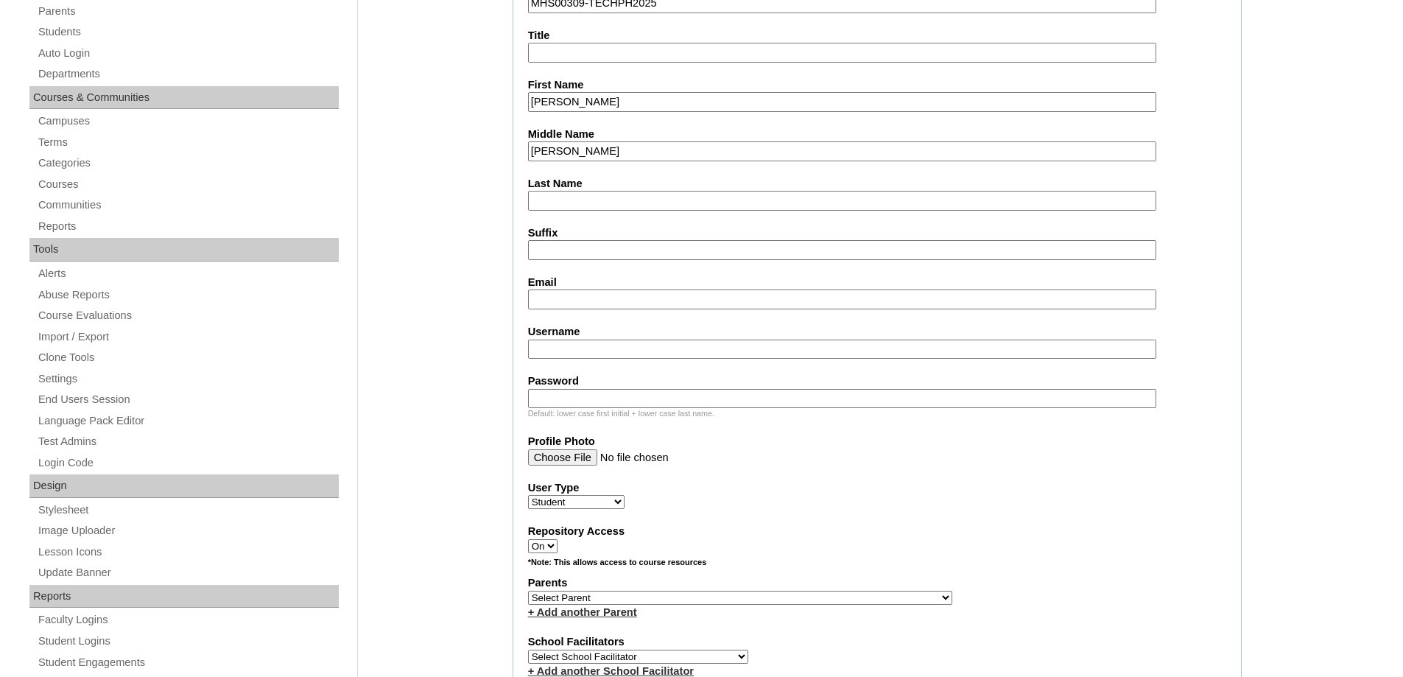
paste input "[PERSON_NAME]"
type input "[PERSON_NAME]"
click at [598, 298] on input "Email" at bounding box center [842, 299] width 628 height 20
paste input "[EMAIL_ADDRESS][DOMAIN_NAME]"
type input "[EMAIL_ADDRESS][DOMAIN_NAME]"
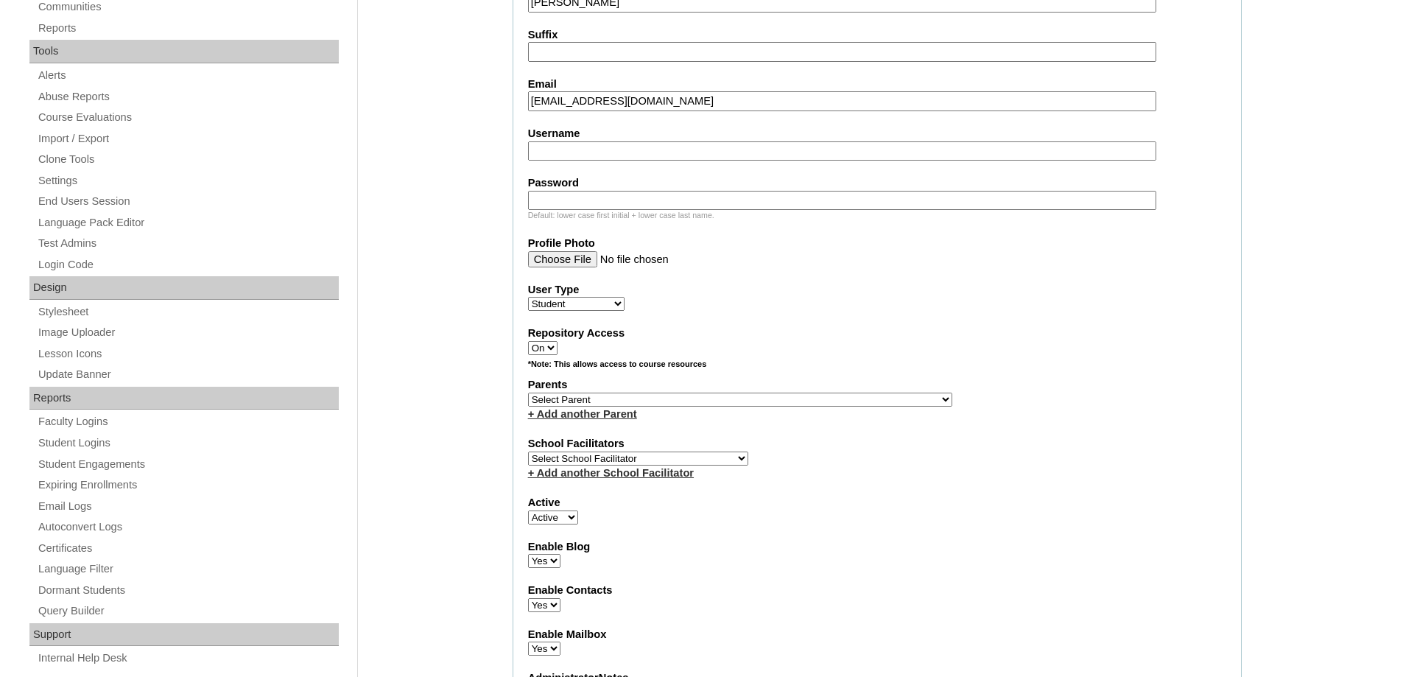
scroll to position [516, 0]
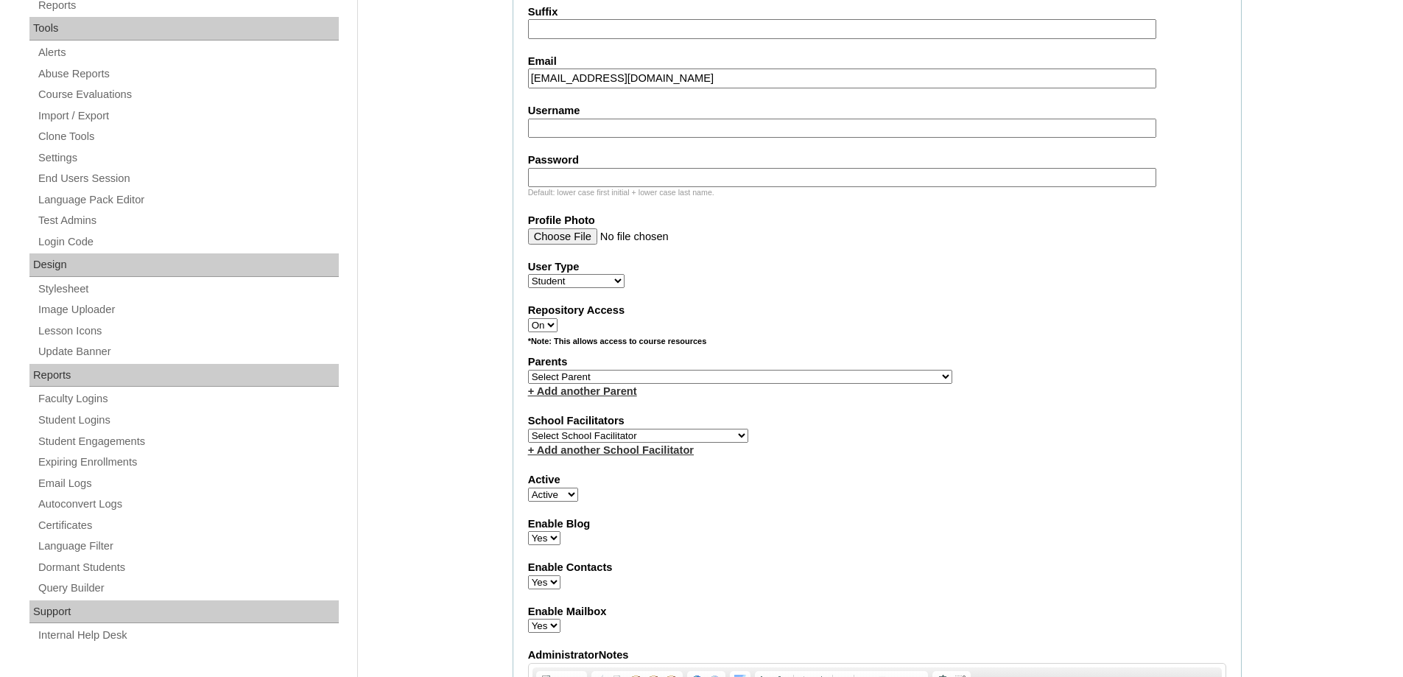
click at [594, 123] on input "Username" at bounding box center [842, 129] width 628 height 20
paste input "odinkhylernazario"
type input "odinkhylernazario"
click at [627, 181] on input "Password" at bounding box center [842, 178] width 628 height 20
paste input "250007033"
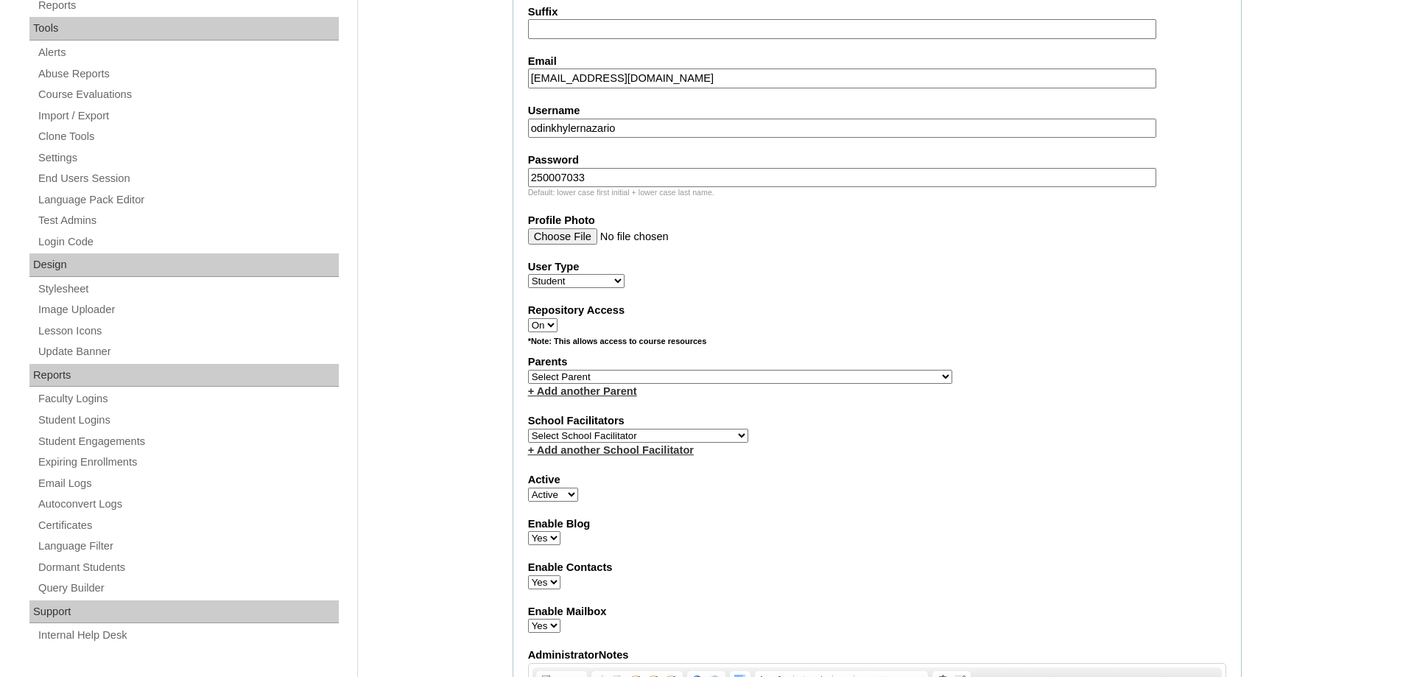
type input "250007033"
click at [476, 225] on div "Admin Home Users Faculty & Staff School Facilitators Parents Students Auto Logi…" at bounding box center [701, 681] width 1403 height 2056
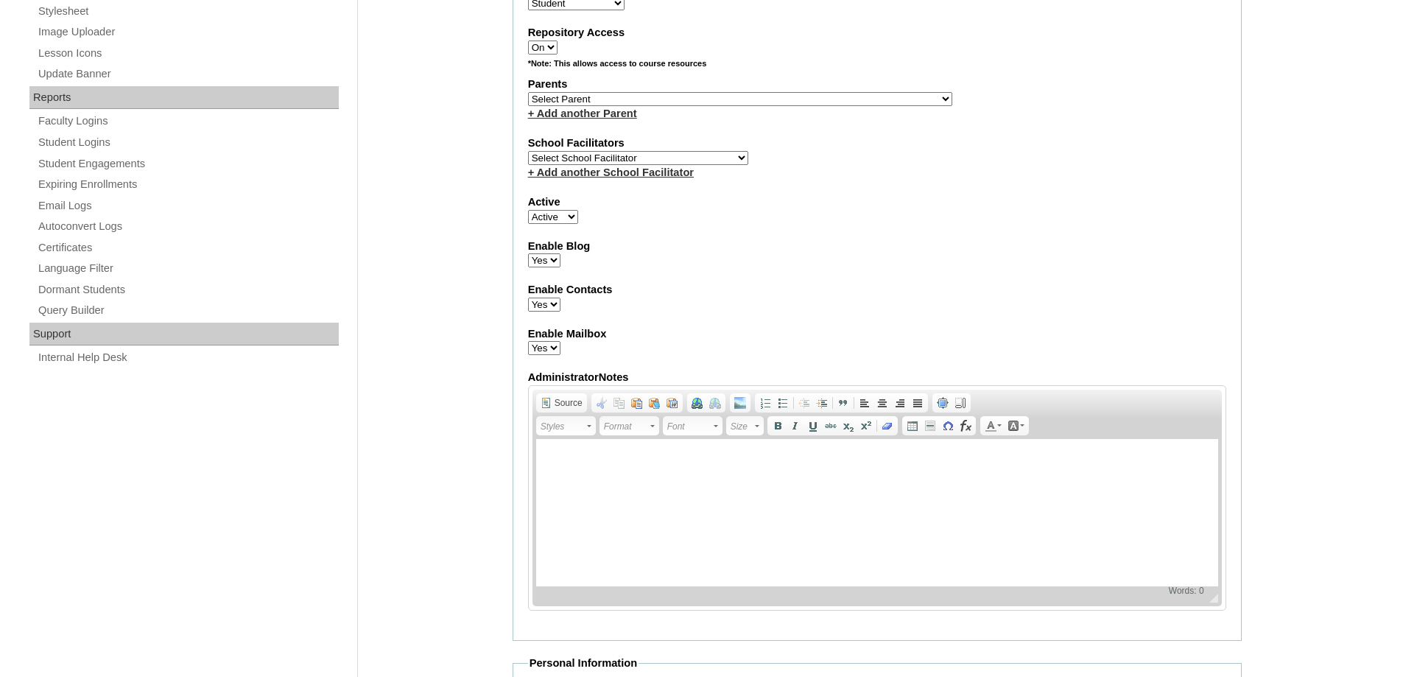
scroll to position [810, 0]
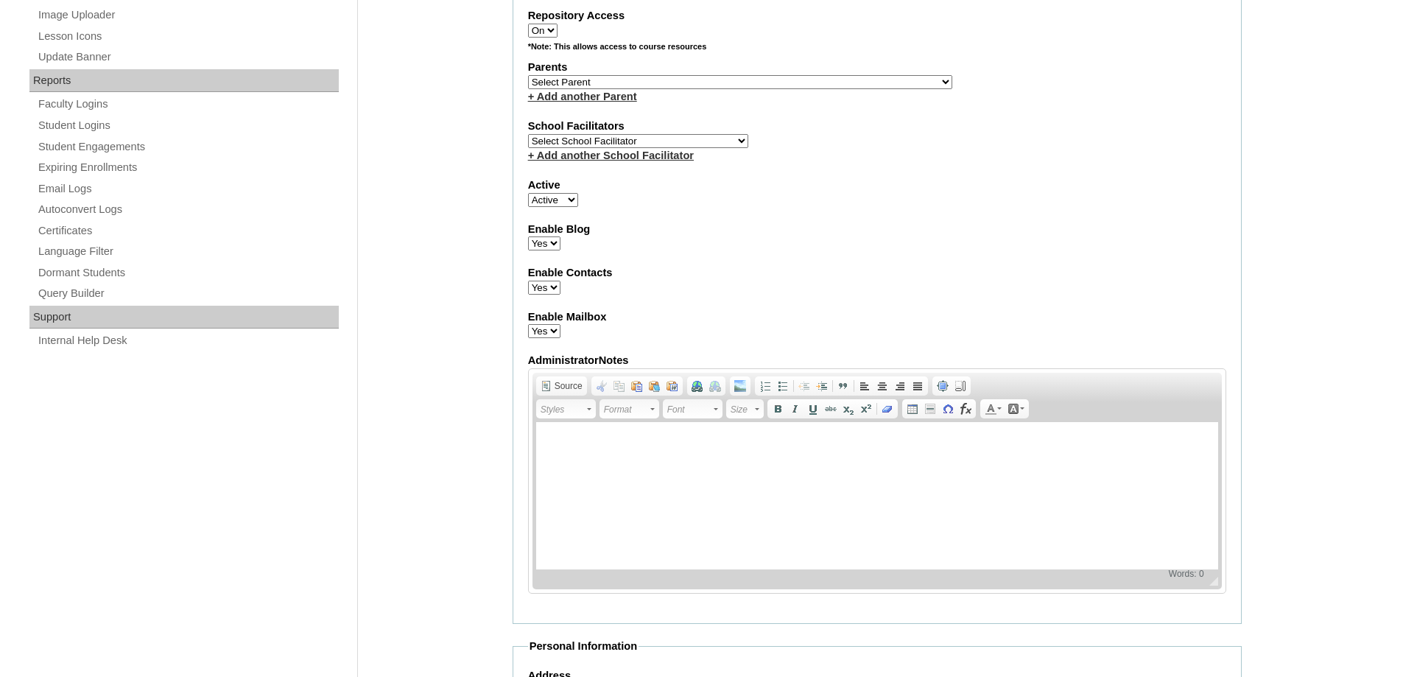
click at [583, 91] on link "+ Add another Parent" at bounding box center [582, 97] width 109 height 12
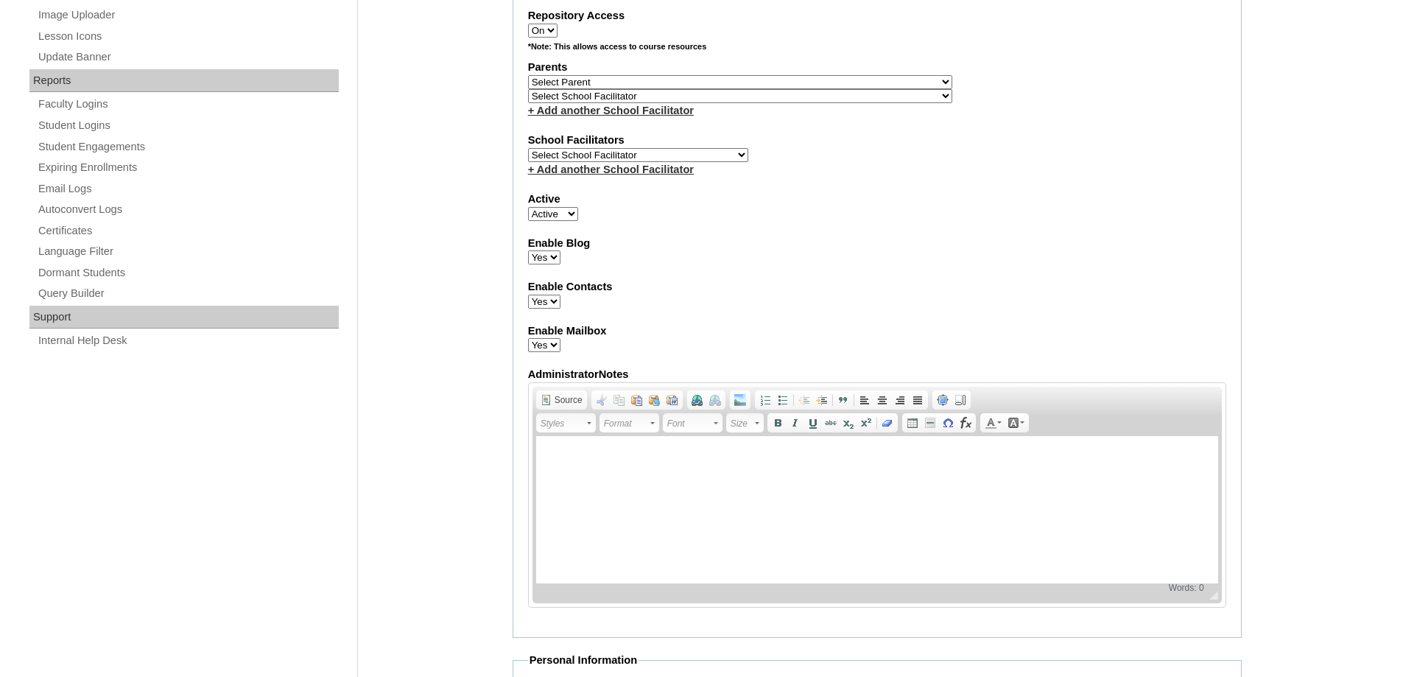
click at [584, 78] on select "Select Parent , , , , , , , , , , , , , , , , , , , , , , , , , , , , , , , , ,…" at bounding box center [740, 82] width 424 height 14
select select "44005"
click at [528, 75] on select "Select Parent , , , , , , , , , , , , , , , , , , , , , , , , , , , , , , , , ,…" at bounding box center [740, 82] width 424 height 14
click at [875, 291] on label "Enable Contacts" at bounding box center [877, 286] width 698 height 15
click at [561, 295] on select "Yes No" at bounding box center [544, 302] width 32 height 14
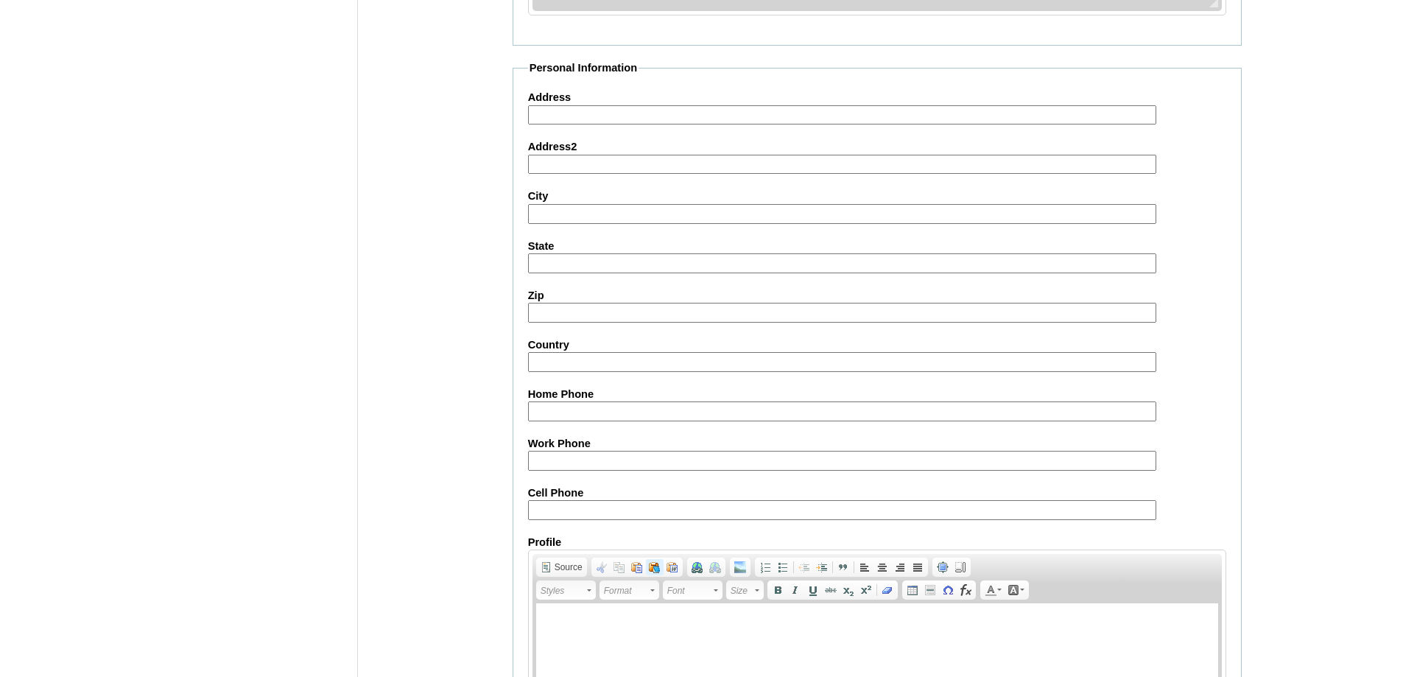
scroll to position [1578, 0]
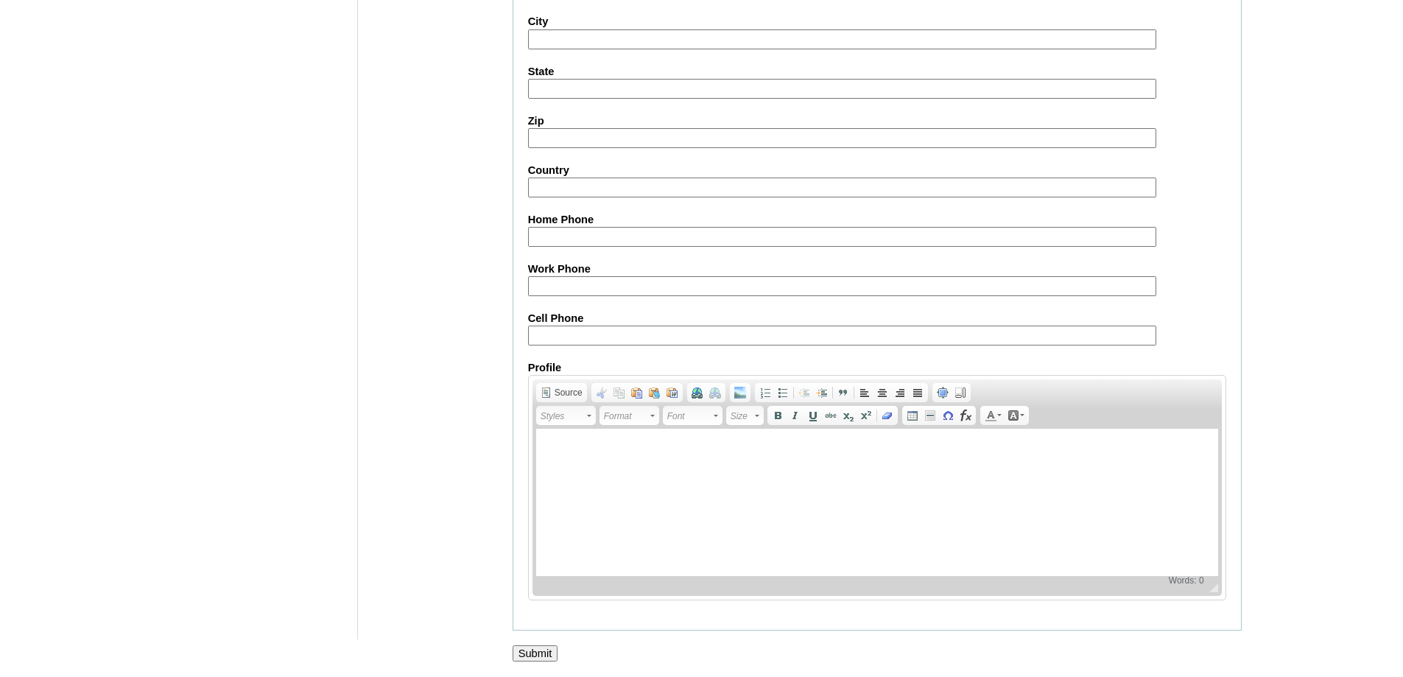
click at [540, 649] on input "Submit" at bounding box center [536, 653] width 46 height 16
